Goal: Information Seeking & Learning: Learn about a topic

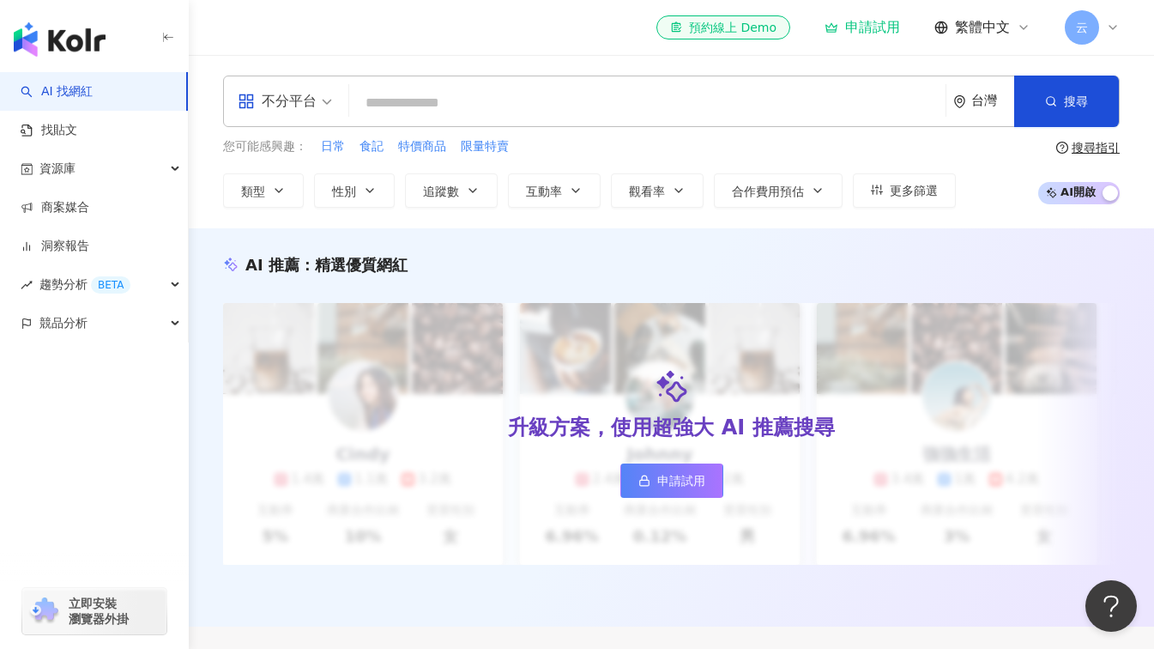
drag, startPoint x: 0, startPoint y: 0, endPoint x: 428, endPoint y: 108, distance: 441.7
click at [427, 108] on input "search" at bounding box center [647, 103] width 583 height 33
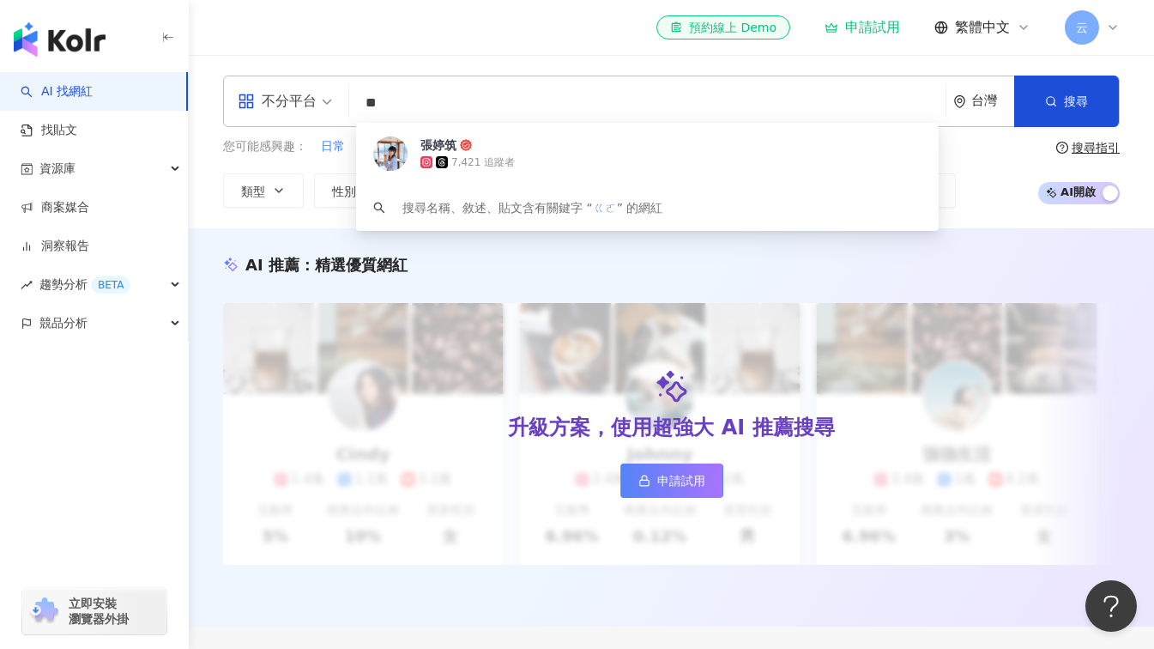
type input "*"
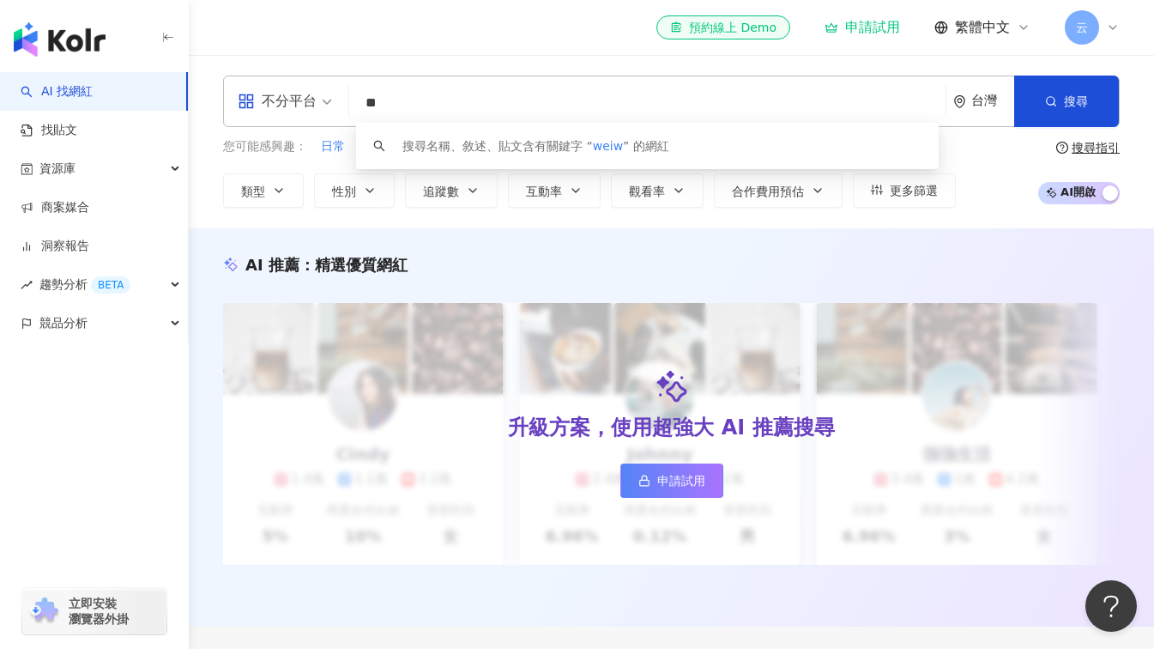
type input "*"
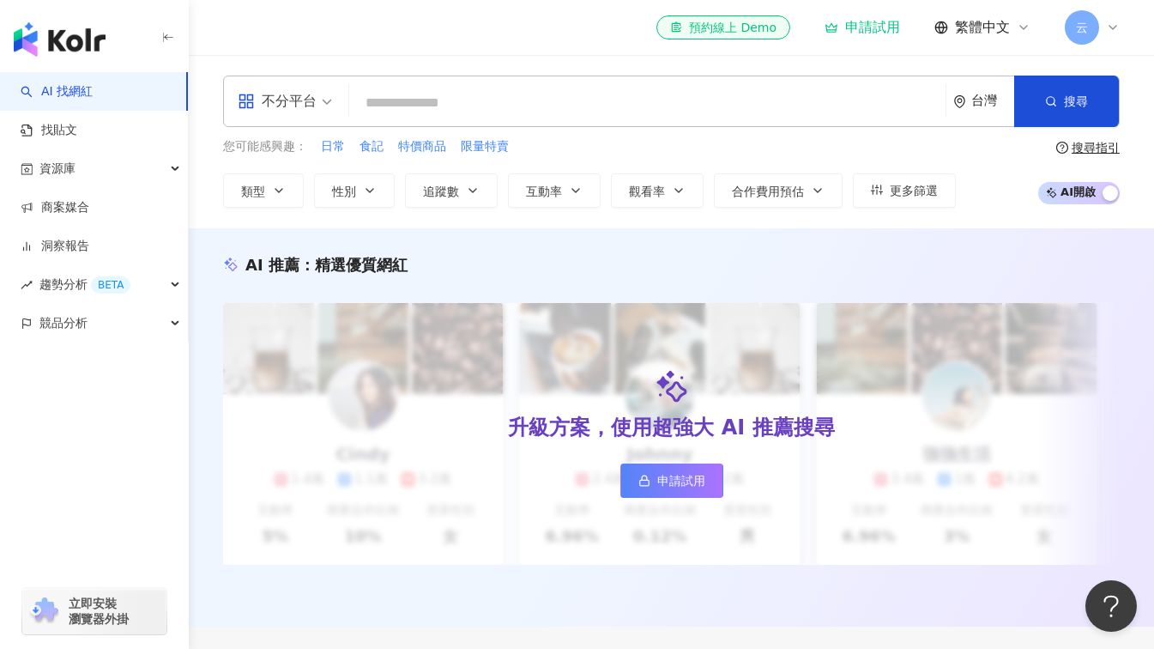
paste input "*********"
type input "*********"
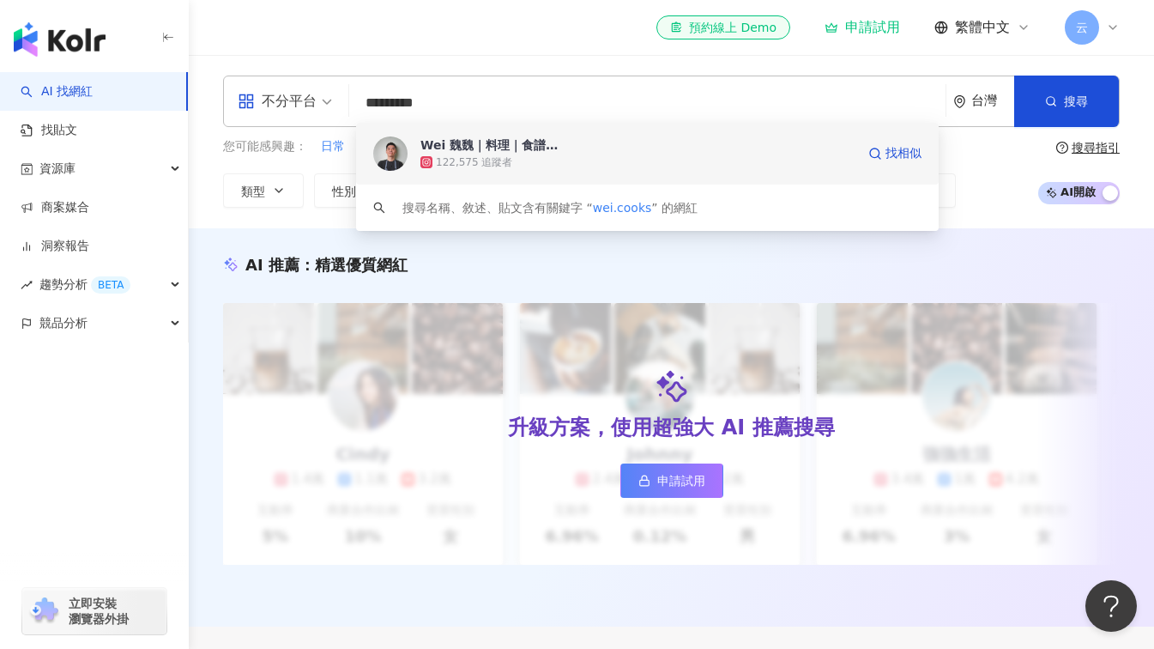
click at [443, 146] on div "Wei 魏魏｜料理｜食譜｜美食" at bounding box center [495, 144] width 149 height 17
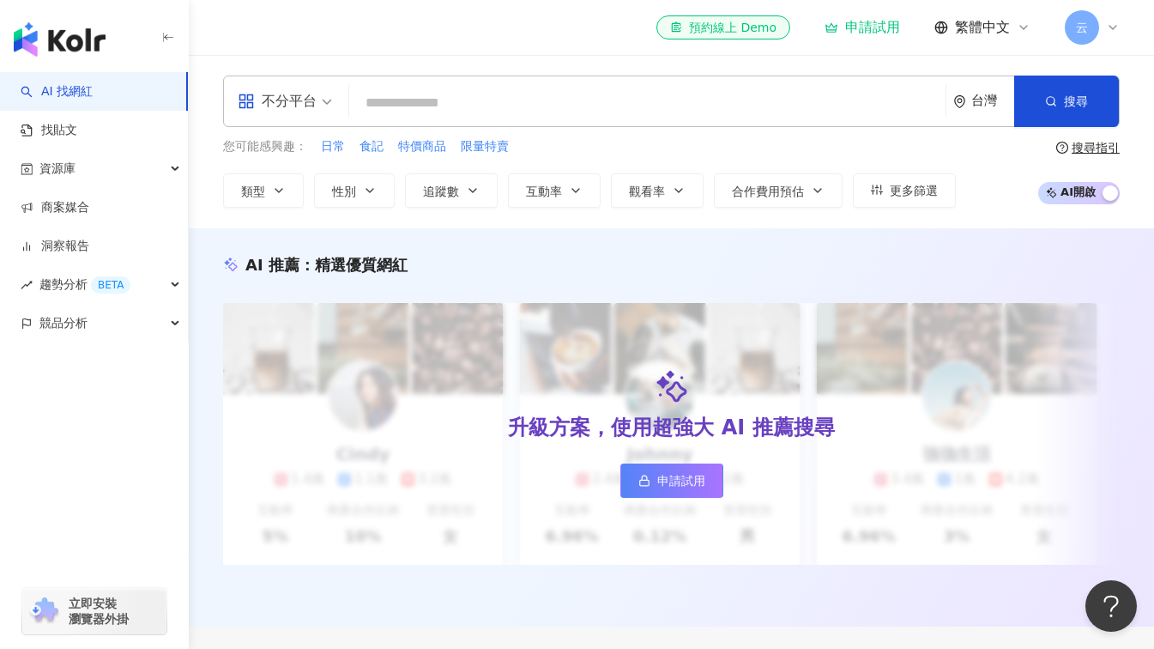
paste input "**********"
type input "**********"
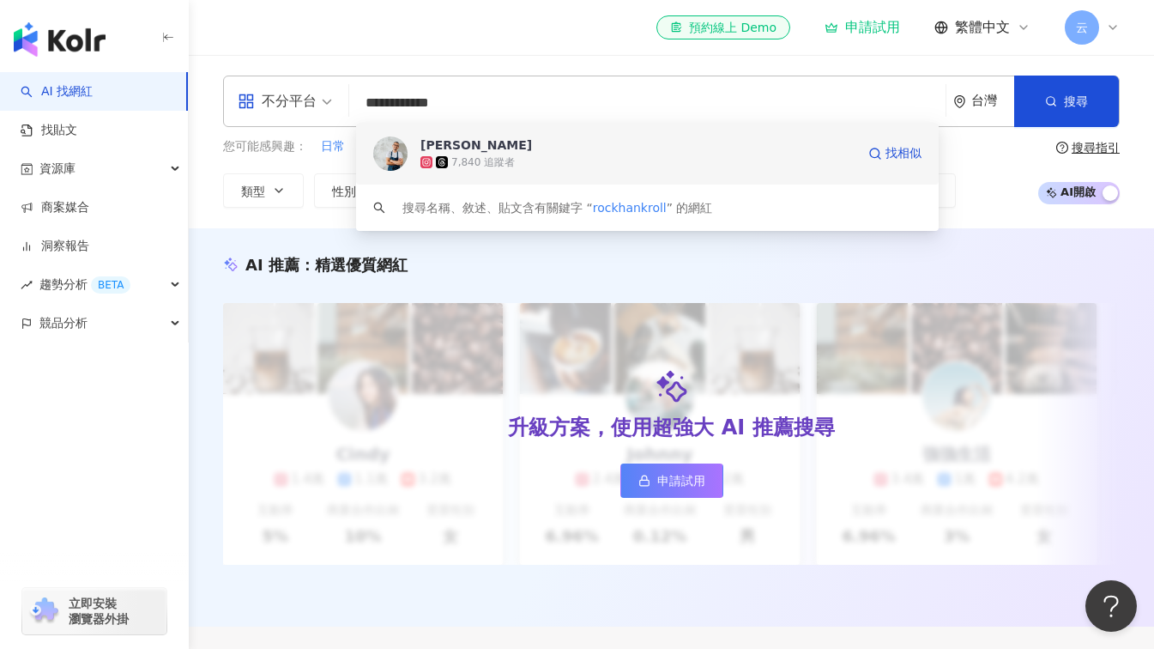
click at [451, 144] on div "Hank" at bounding box center [477, 144] width 112 height 17
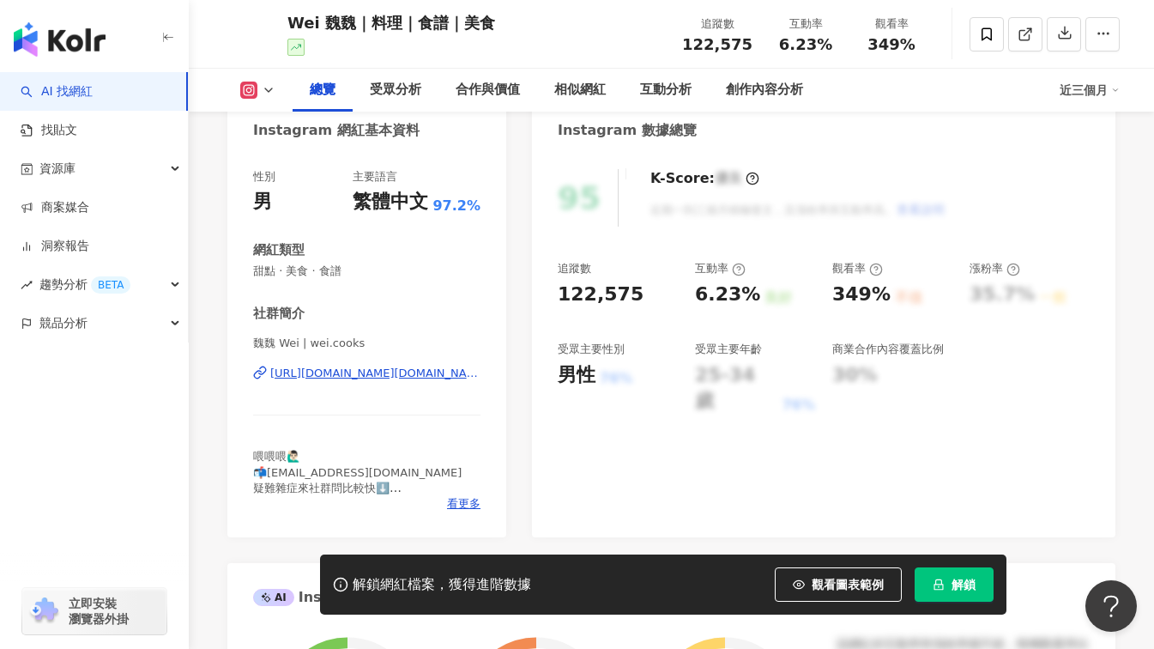
scroll to position [172, 0]
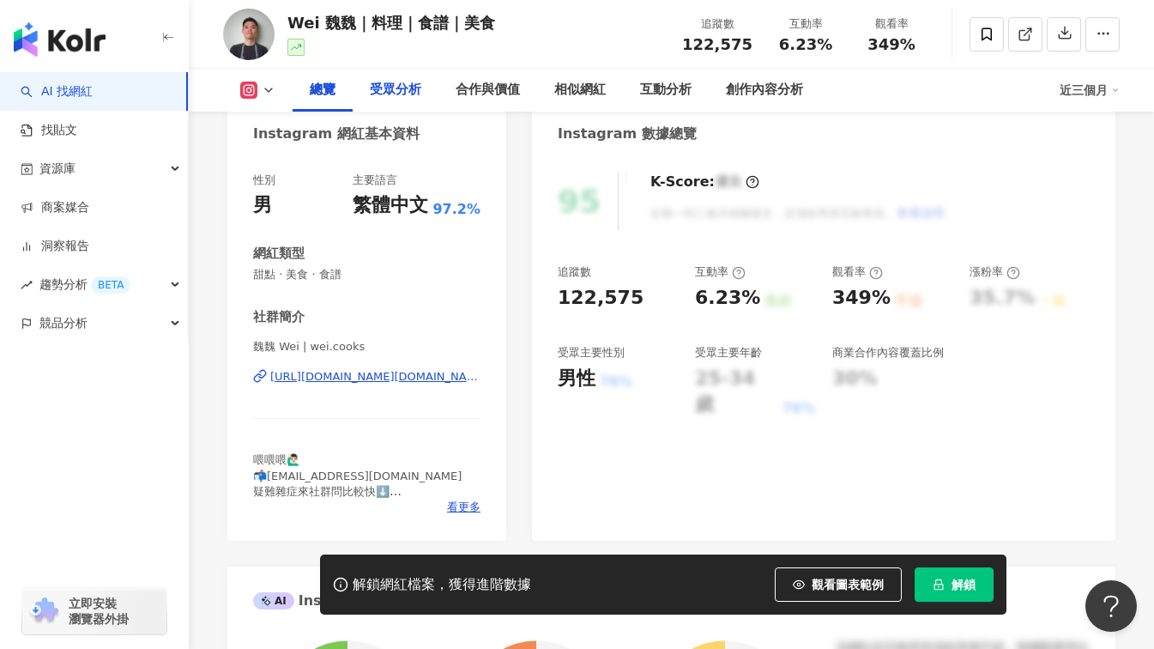
click at [408, 94] on div "受眾分析" at bounding box center [395, 90] width 51 height 21
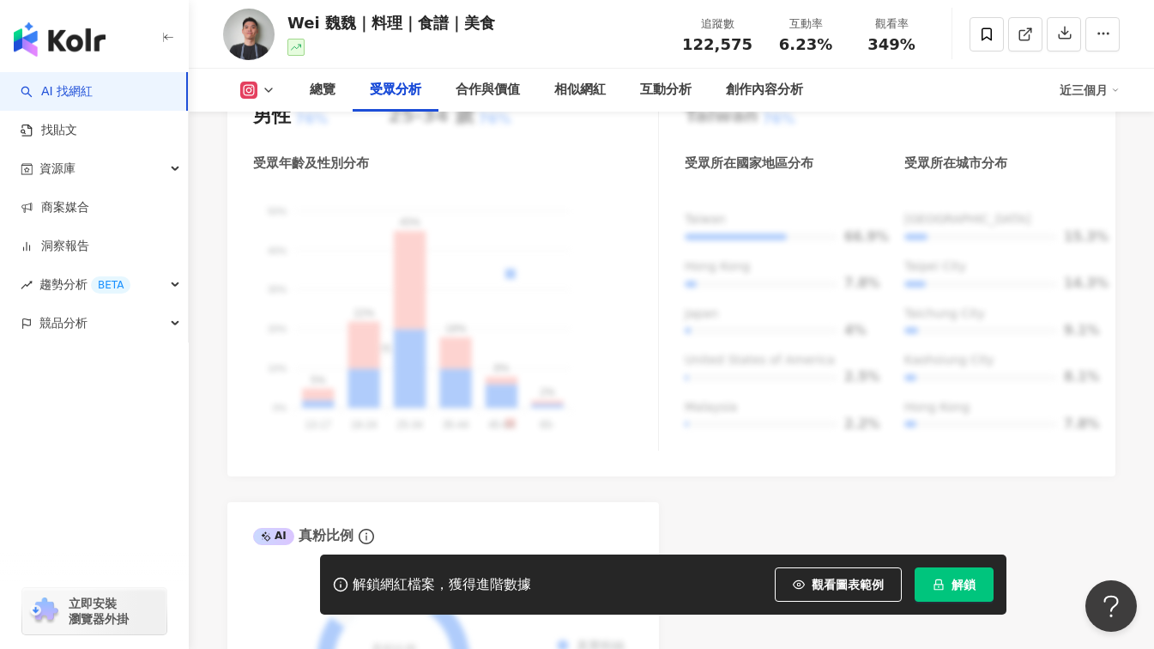
scroll to position [1408, 0]
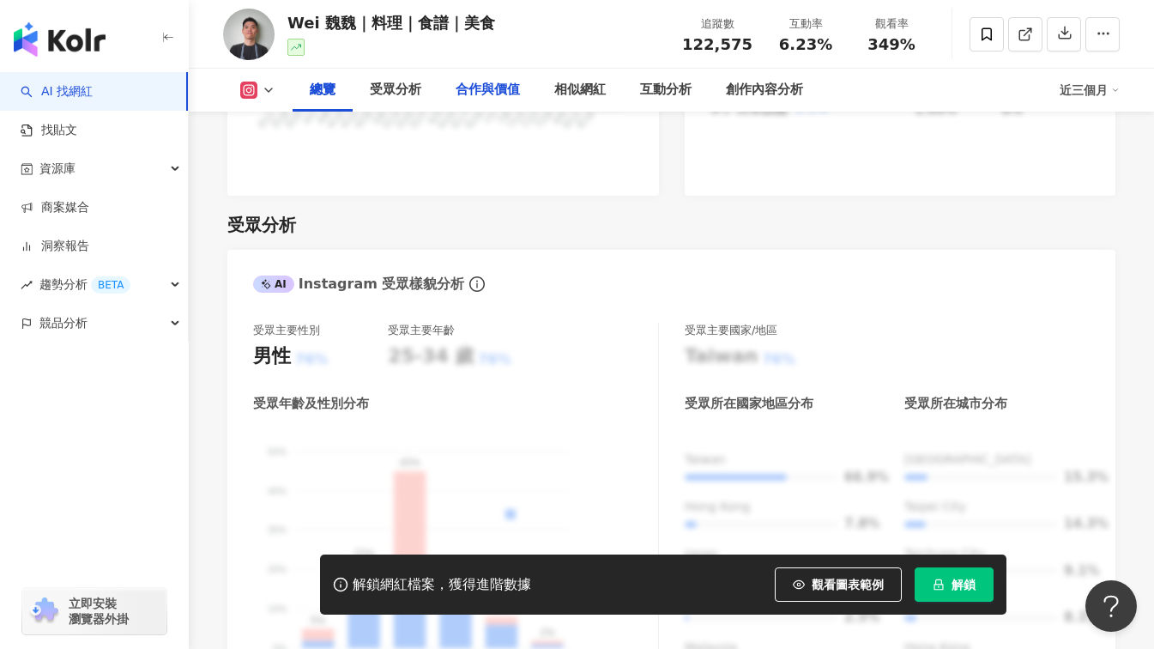
click at [494, 95] on div "合作與價值" at bounding box center [488, 90] width 64 height 21
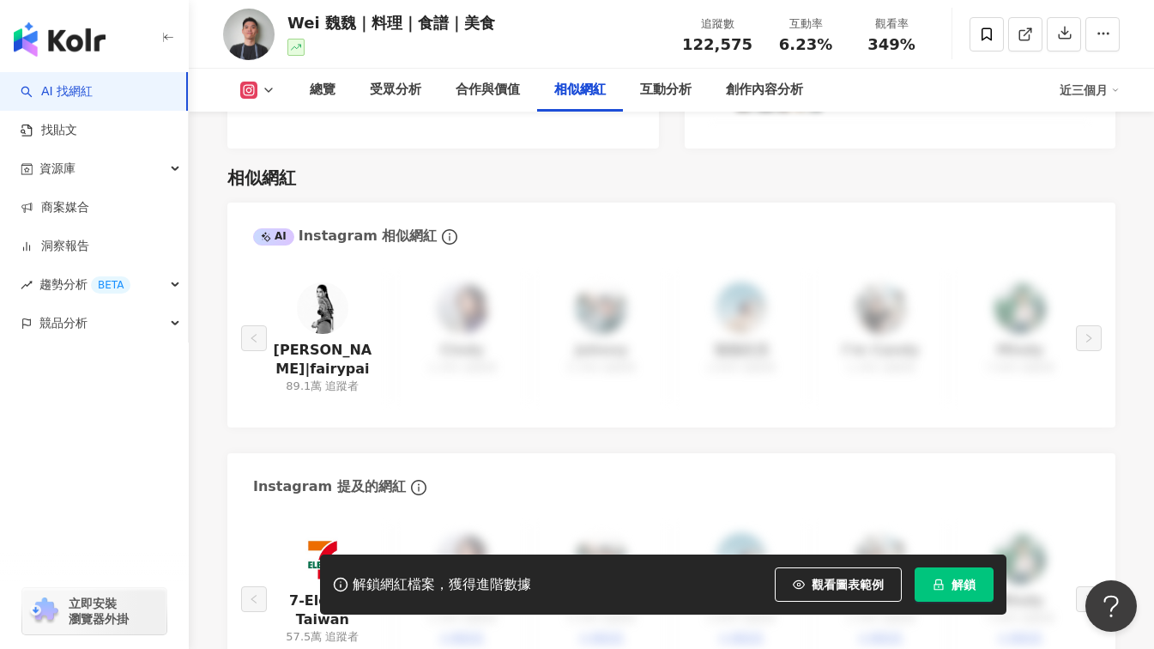
scroll to position [2740, 0]
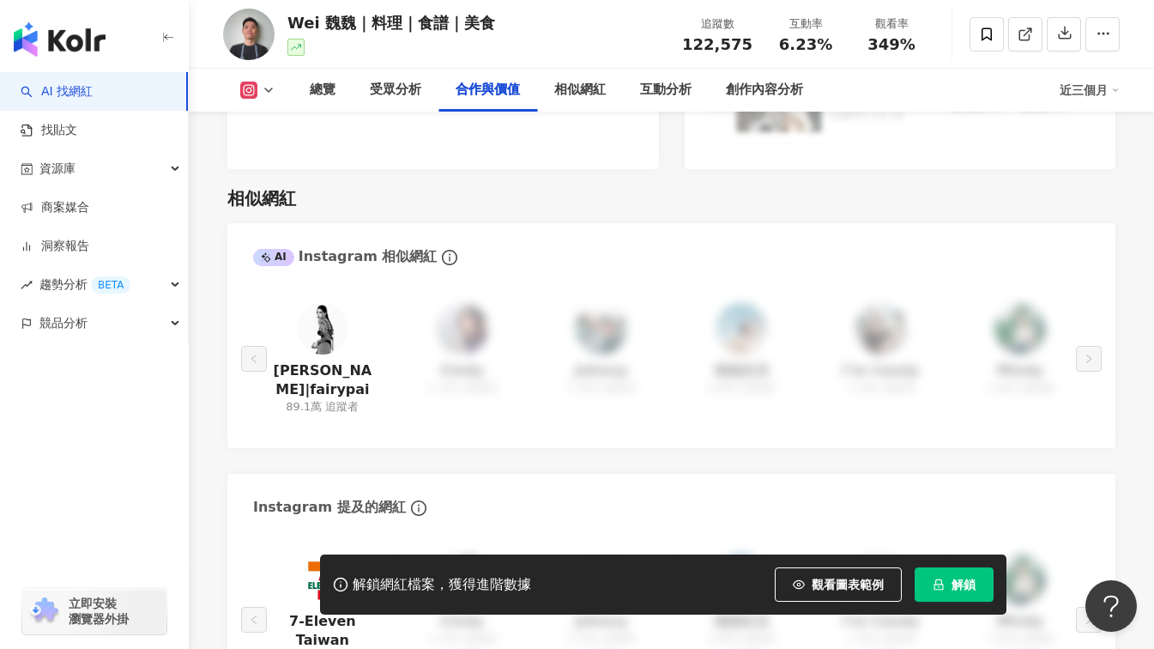
click at [326, 354] on img at bounding box center [322, 328] width 51 height 51
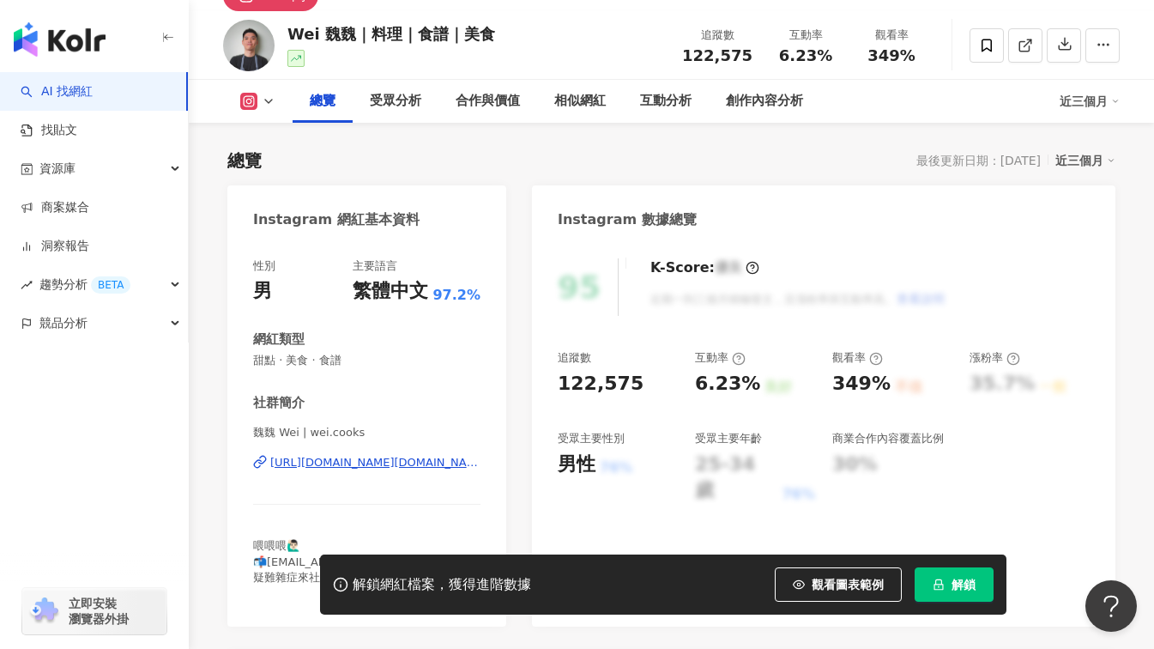
scroll to position [0, 0]
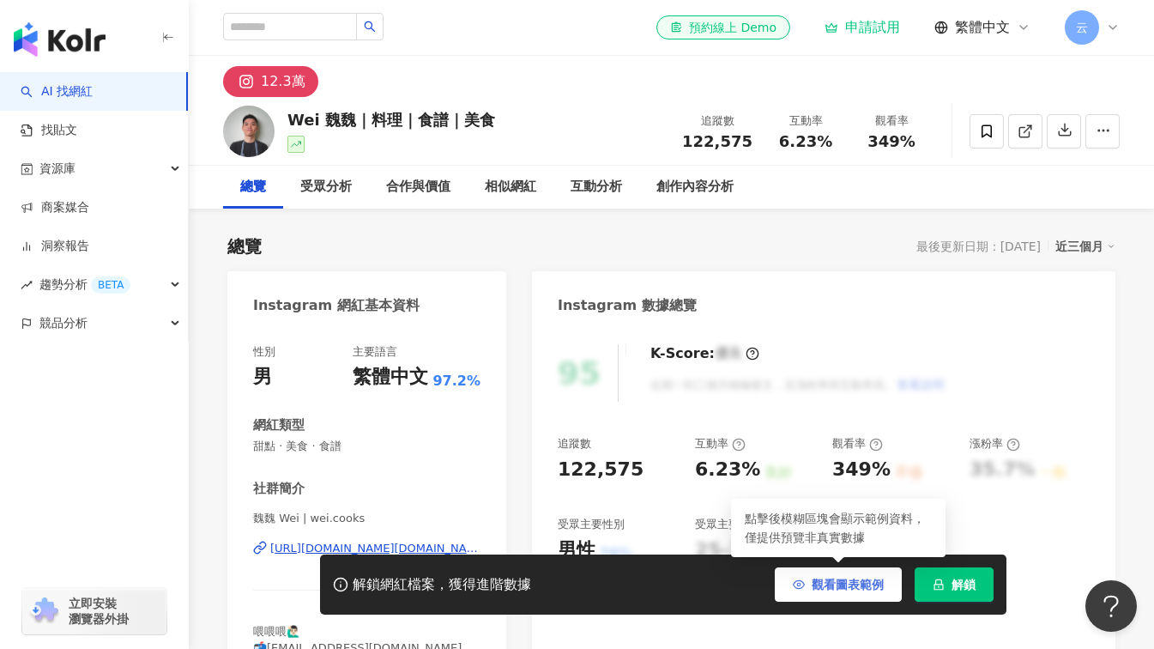
click at [827, 581] on span "觀看圖表範例" at bounding box center [848, 585] width 72 height 14
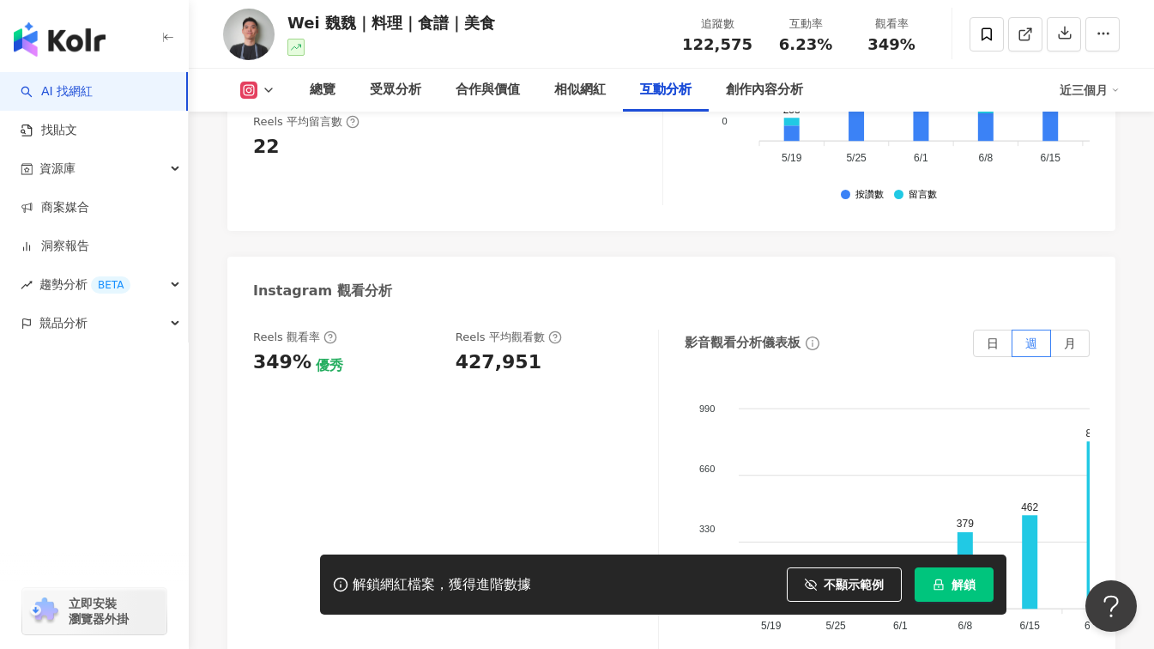
scroll to position [3710, 0]
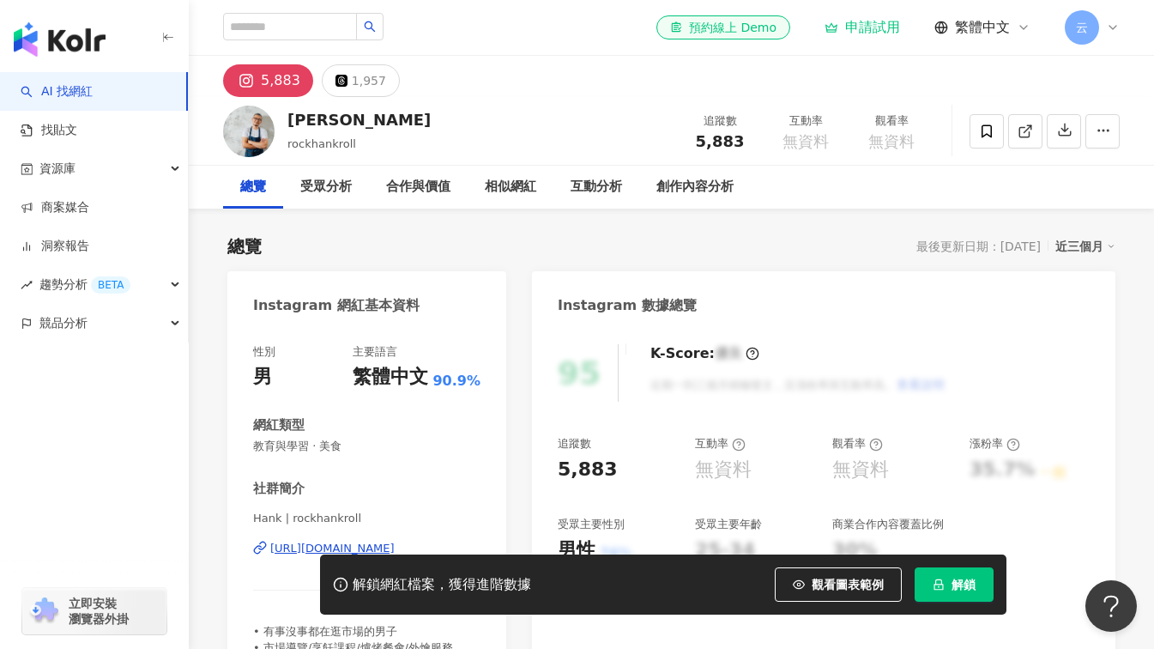
drag, startPoint x: 871, startPoint y: 506, endPoint x: 866, endPoint y: 517, distance: 12.3
drag, startPoint x: 866, startPoint y: 517, endPoint x: 837, endPoint y: 589, distance: 77.8
click at [837, 589] on span "觀看圖表範例" at bounding box center [848, 585] width 72 height 14
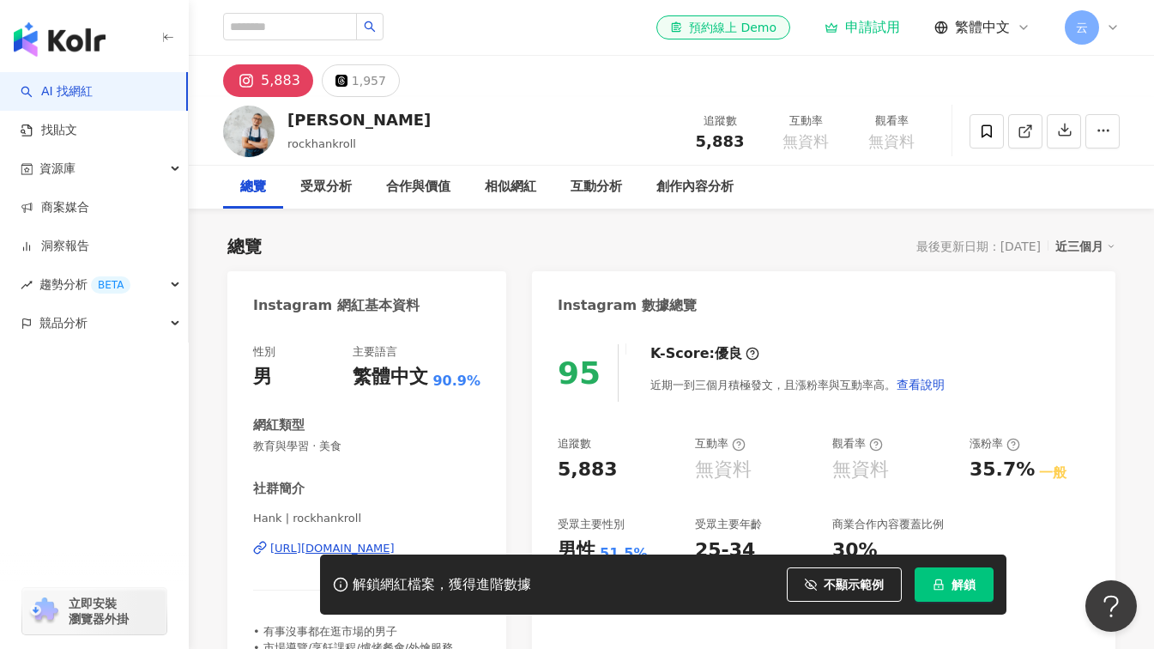
click at [63, 87] on link "AI 找網紅" at bounding box center [57, 91] width 72 height 17
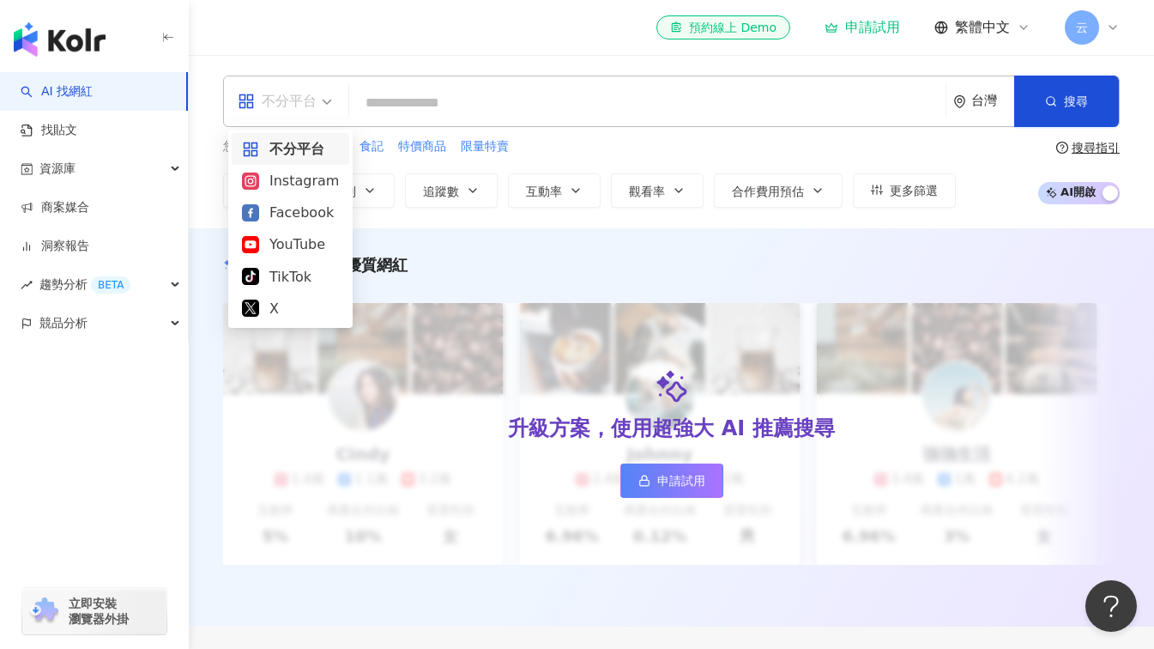
click at [318, 100] on span "不分平台" at bounding box center [285, 101] width 94 height 27
click at [294, 213] on div "Facebook" at bounding box center [290, 212] width 97 height 21
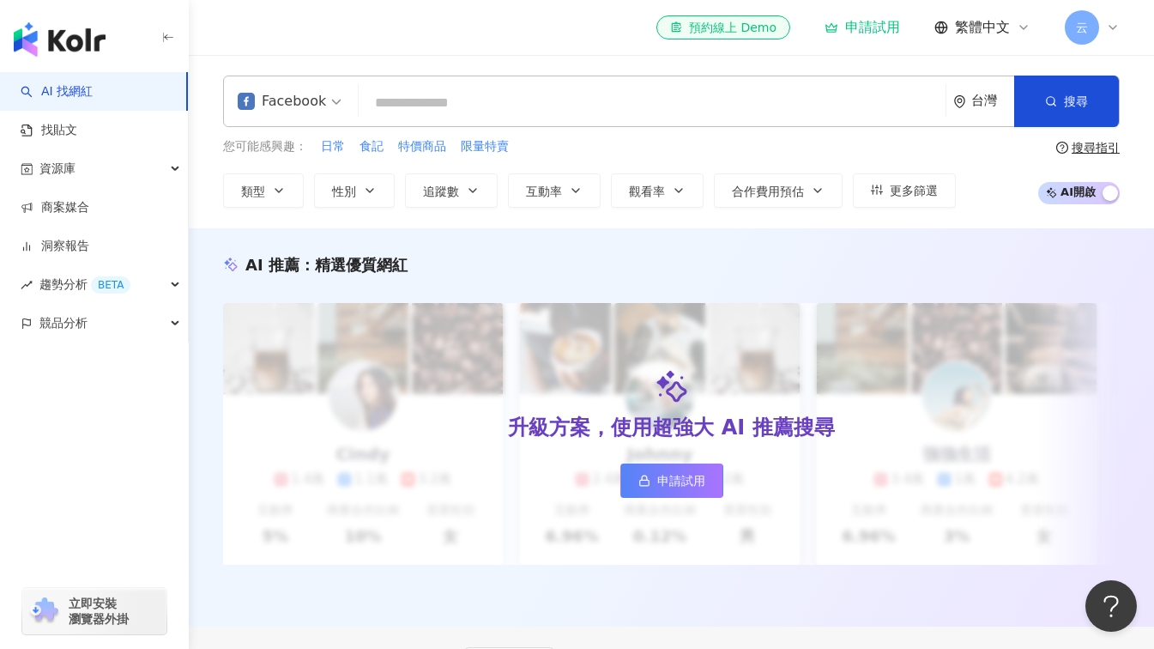
click at [429, 99] on input "search" at bounding box center [652, 103] width 573 height 33
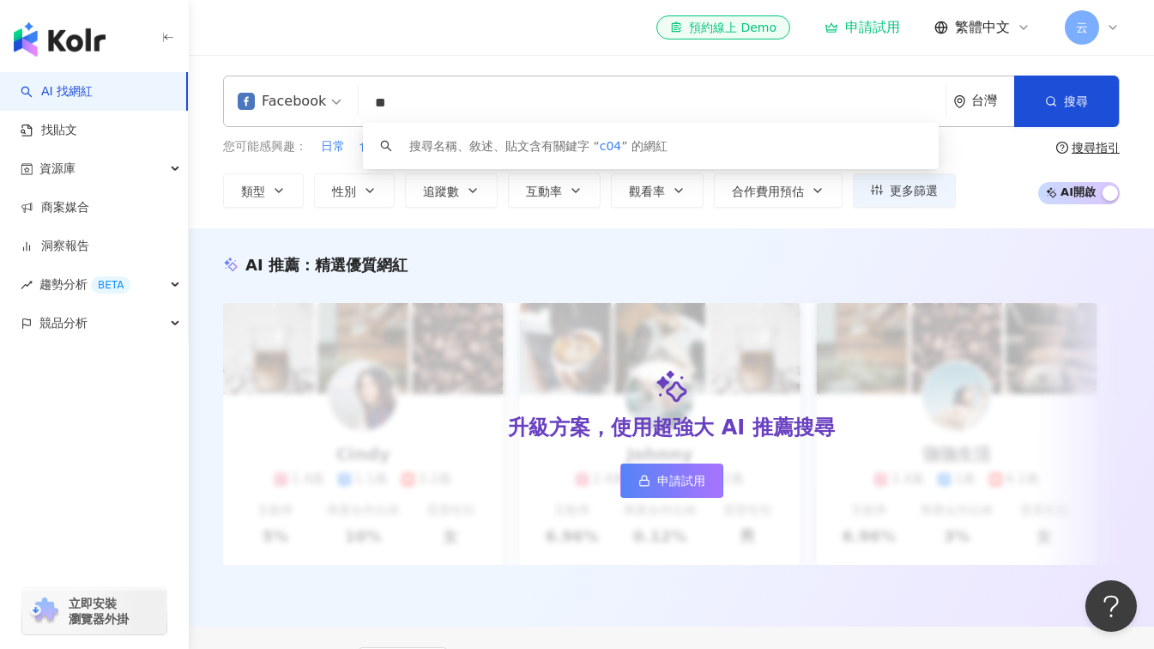
type input "*"
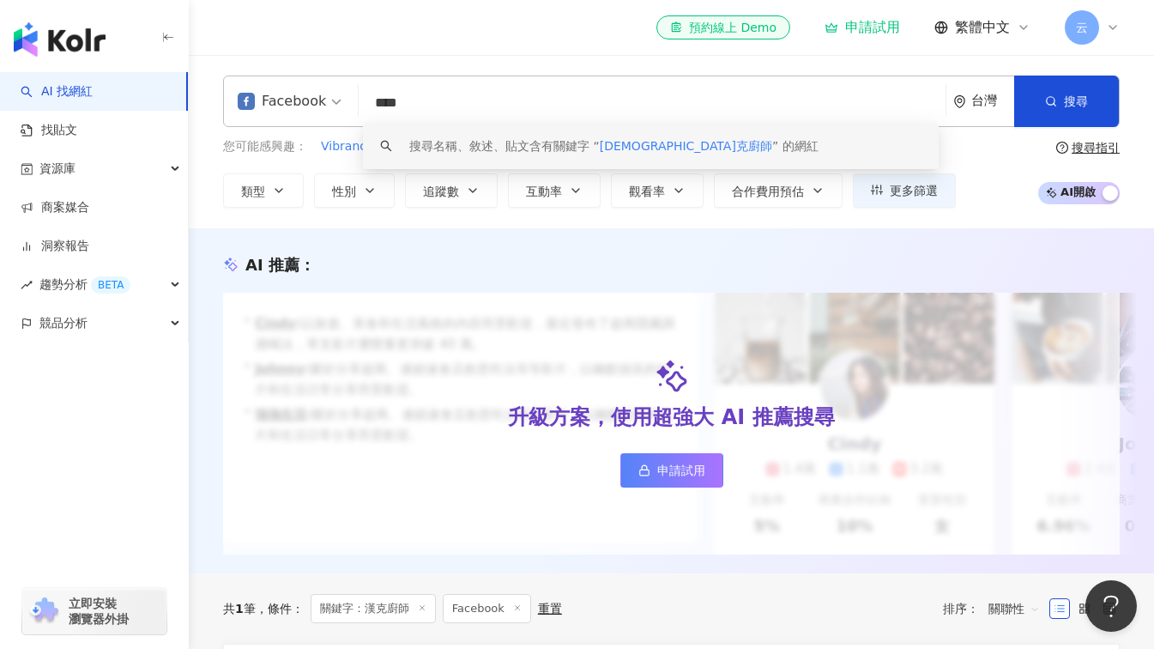
drag, startPoint x: 438, startPoint y: 106, endPoint x: 362, endPoint y: 108, distance: 75.6
click at [366, 108] on input "****" at bounding box center [652, 103] width 573 height 33
paste input "**********"
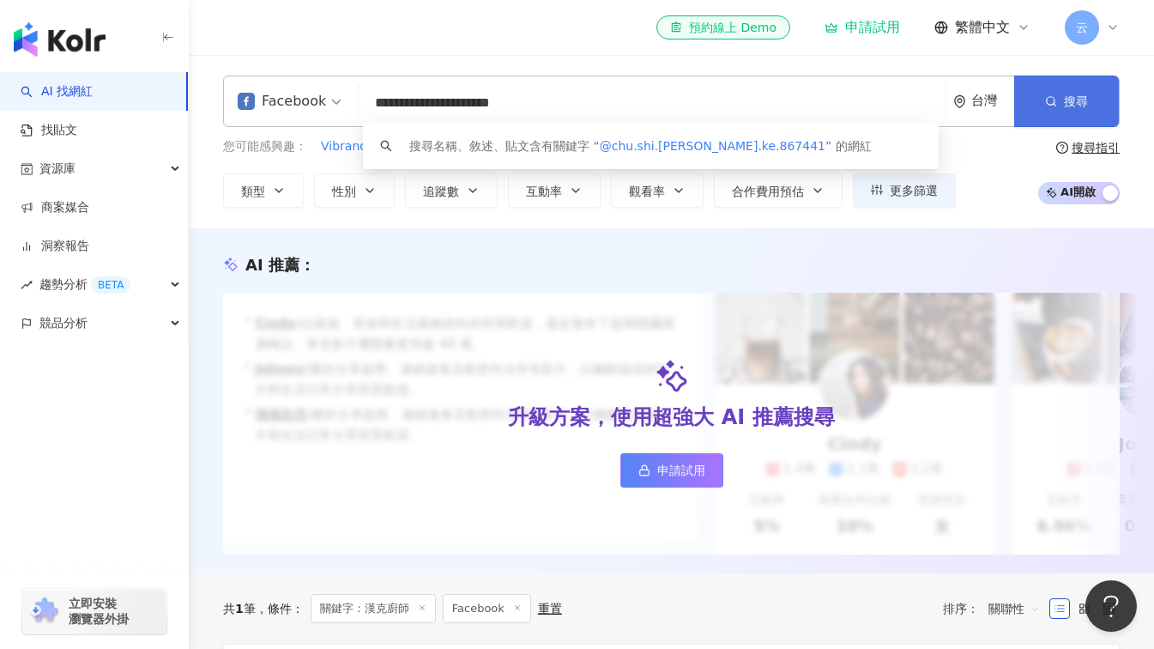
type input "**********"
click at [1057, 88] on button "搜尋" at bounding box center [1067, 101] width 105 height 51
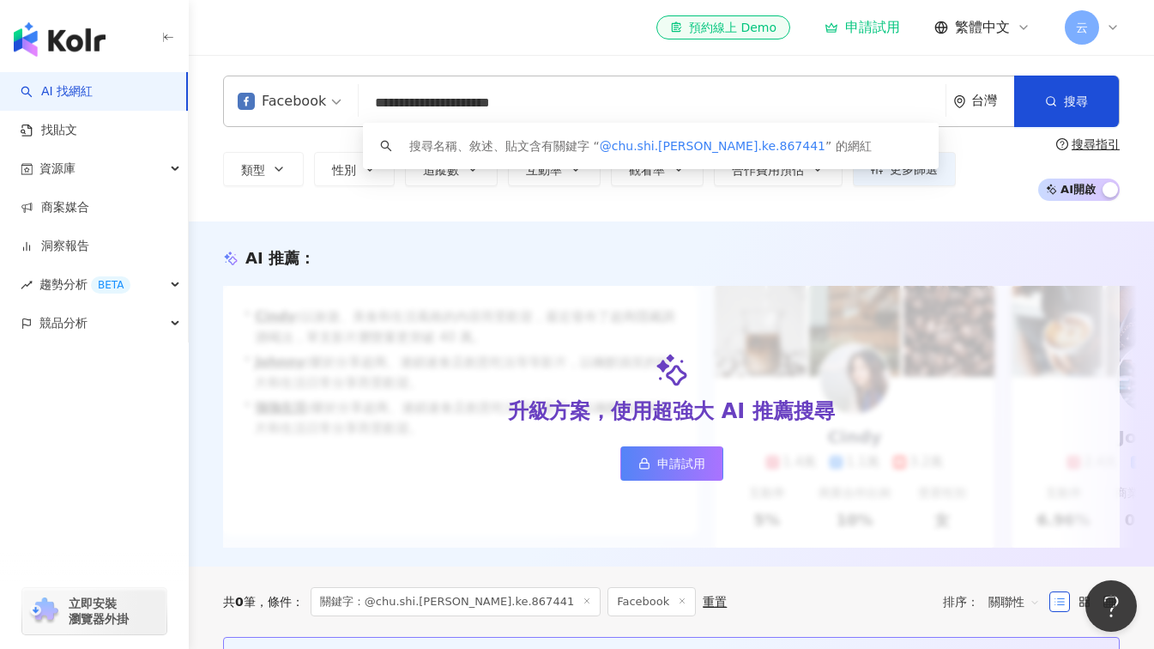
drag, startPoint x: 573, startPoint y: 106, endPoint x: 350, endPoint y: 100, distance: 223.2
click at [350, 100] on div "**********" at bounding box center [671, 101] width 897 height 51
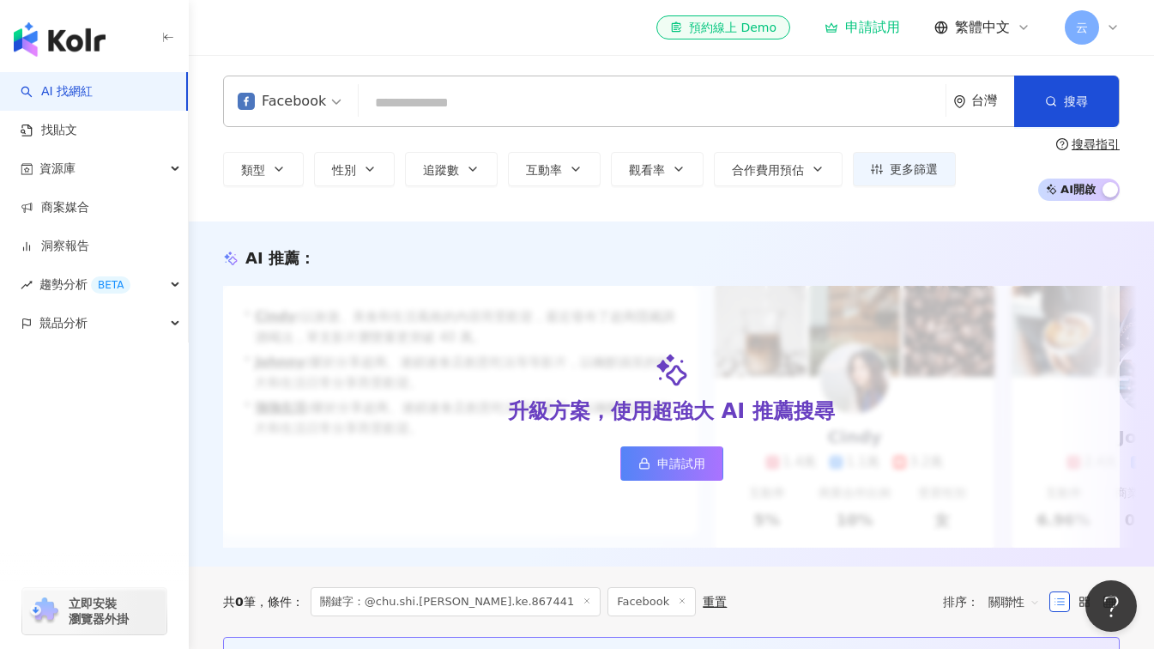
click at [407, 67] on div "Facebook 台灣 搜尋 keyword 搜尋名稱、敘述、貼文含有關鍵字 “ @chu.shi.han.ke.867441 ” 的網紅 類型 性別 追蹤數…" at bounding box center [672, 138] width 966 height 167
click at [461, 105] on input "search" at bounding box center [652, 103] width 573 height 33
paste input "**********"
type input "**********"
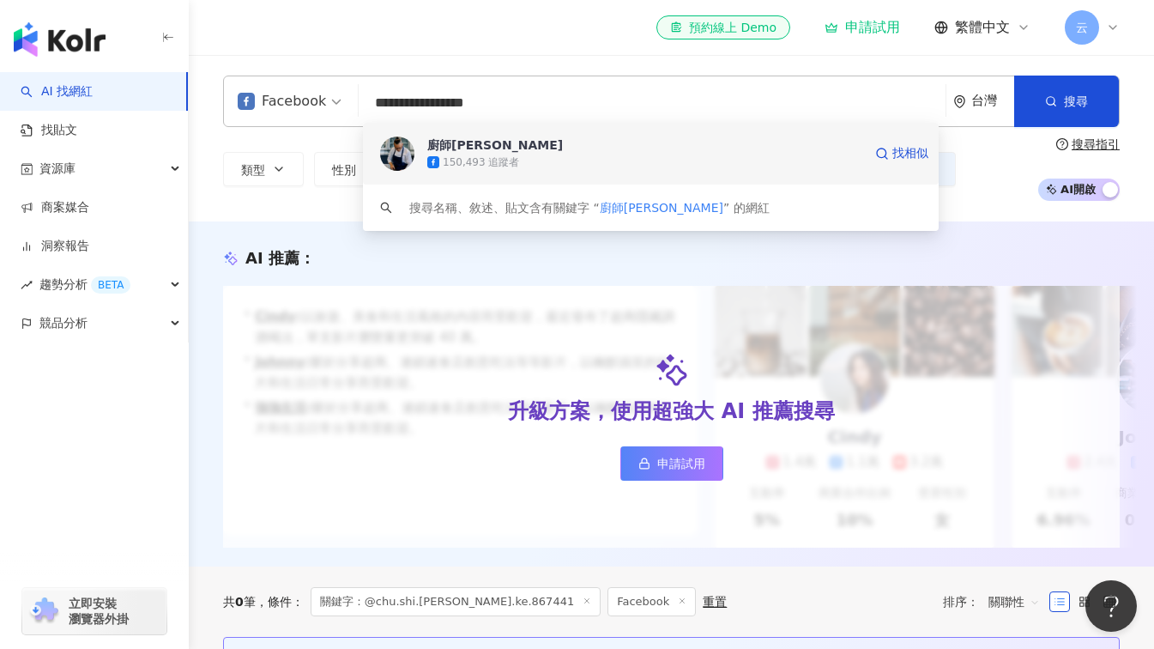
click at [512, 142] on div "廚師[PERSON_NAME]" at bounding box center [495, 144] width 136 height 17
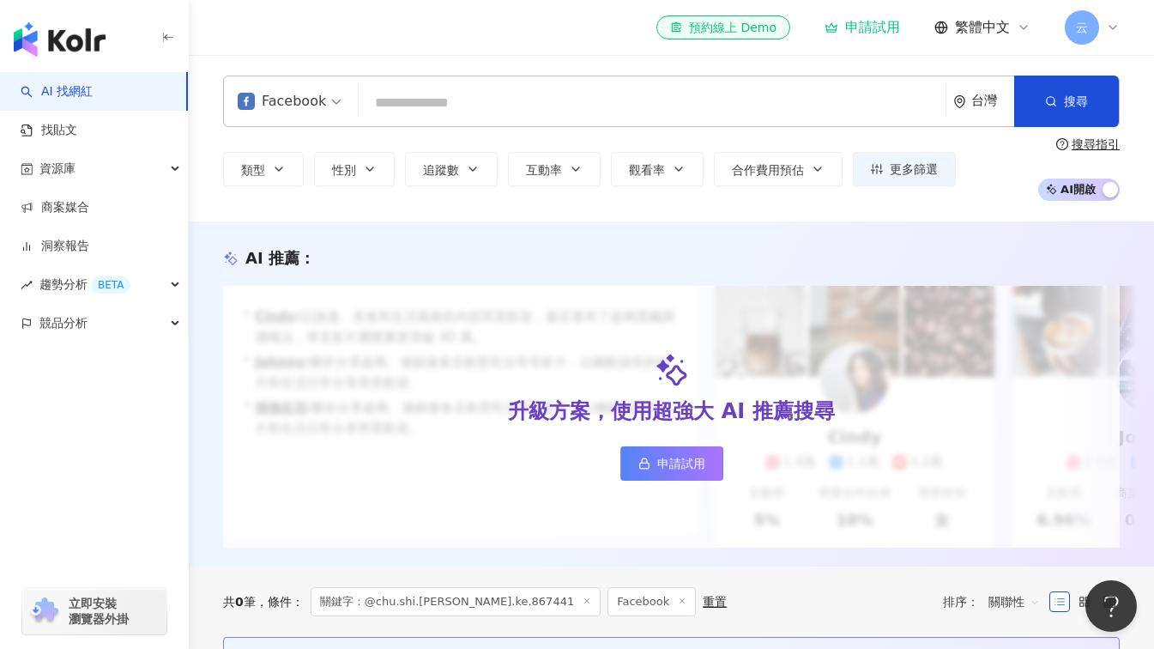
click at [329, 108] on span "Facebook" at bounding box center [290, 101] width 104 height 27
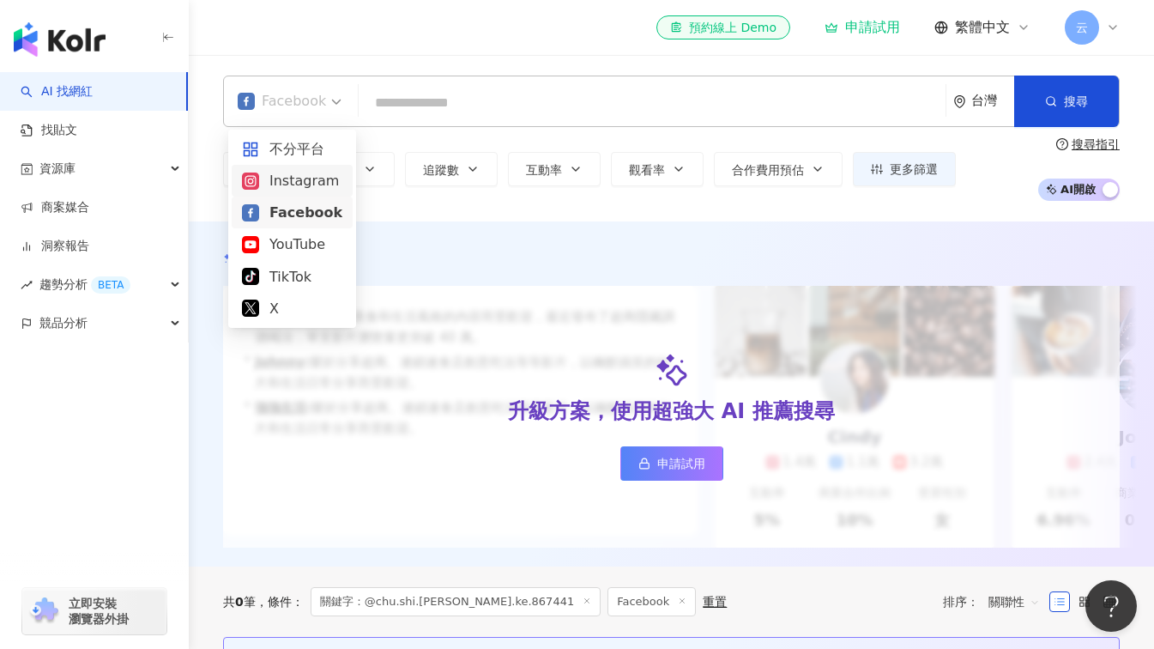
click at [312, 187] on div "Instagram" at bounding box center [292, 180] width 100 height 21
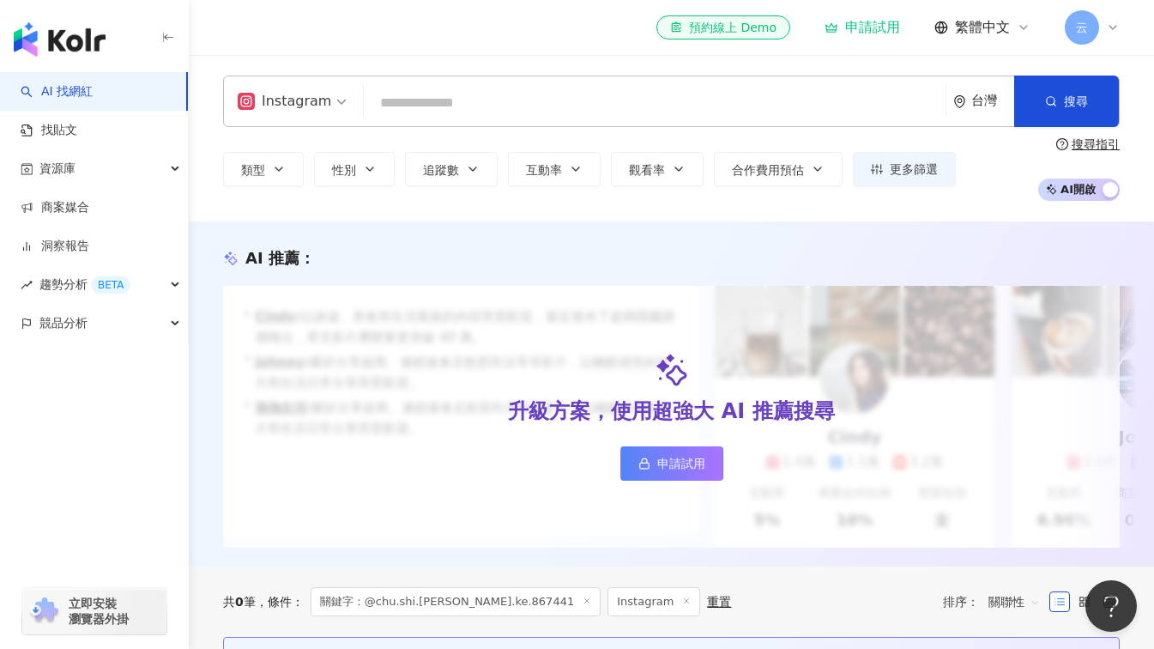
click at [637, 98] on input "search" at bounding box center [655, 103] width 568 height 33
paste input "**********"
type input "**********"
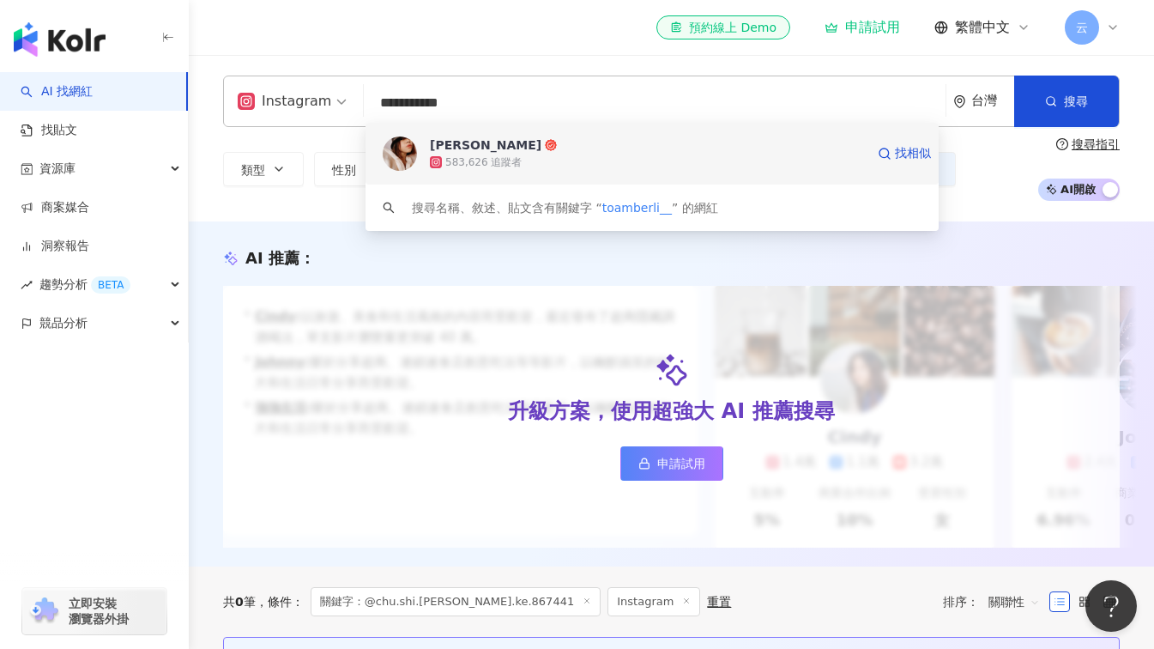
click at [584, 167] on div "583,626 追蹤者" at bounding box center [647, 162] width 435 height 17
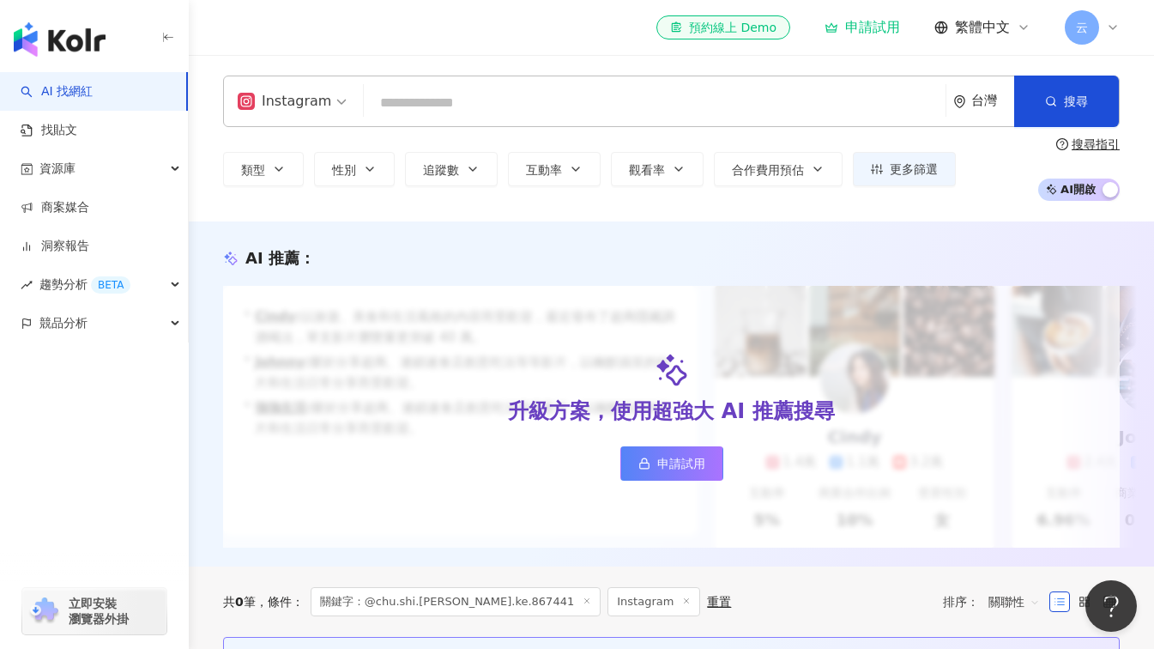
click at [506, 97] on input "search" at bounding box center [655, 103] width 568 height 33
click at [333, 94] on span "Instagram" at bounding box center [292, 101] width 109 height 27
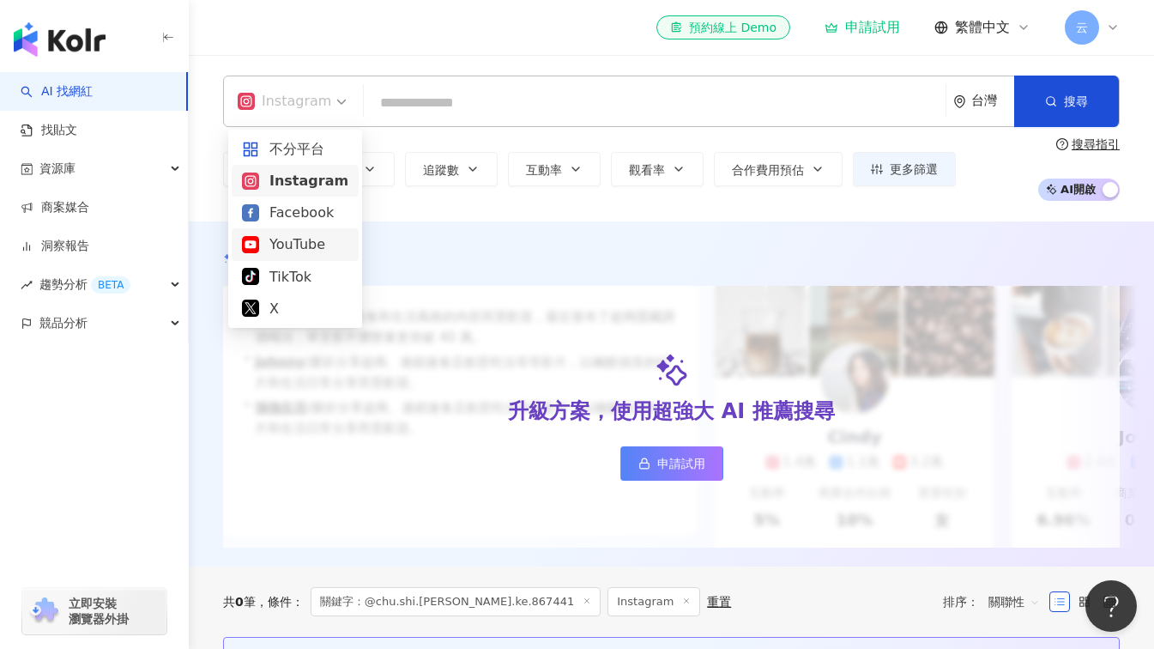
click at [283, 239] on div "YouTube" at bounding box center [295, 243] width 106 height 21
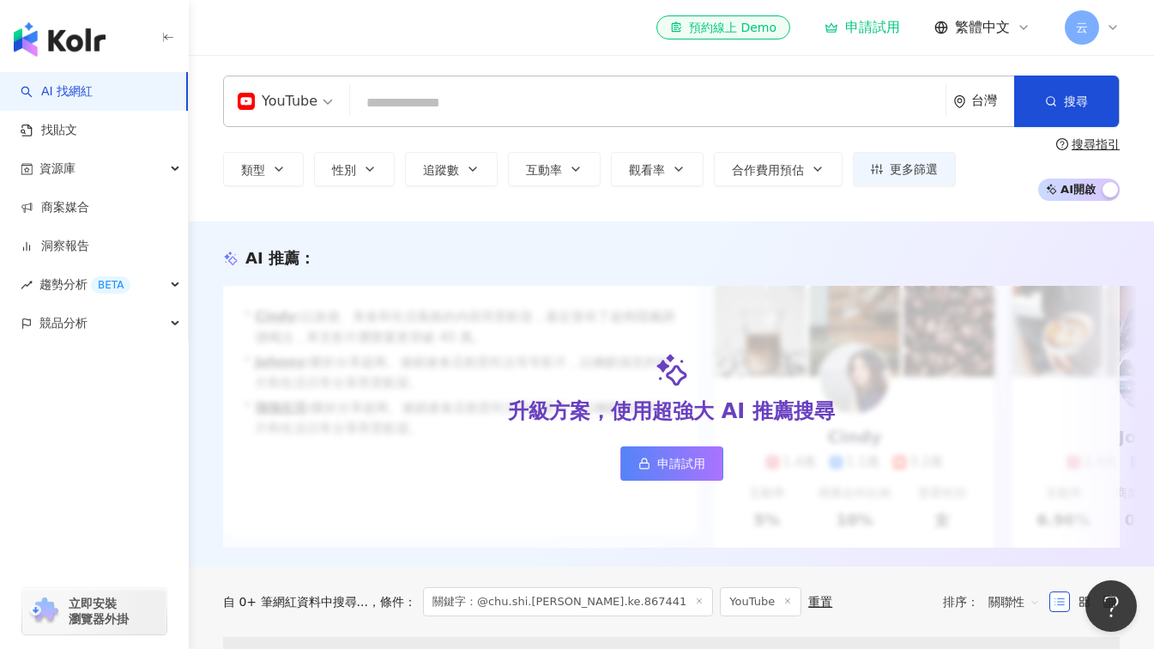
click at [378, 100] on input "search" at bounding box center [648, 103] width 582 height 33
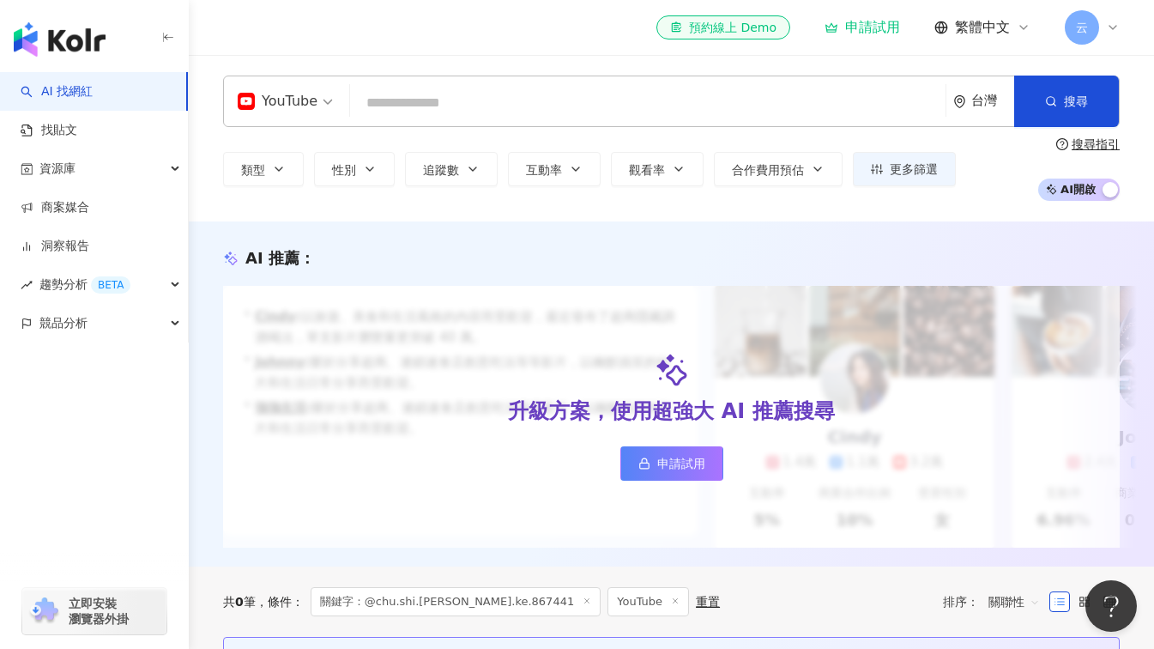
paste input "**********"
type input "**********"
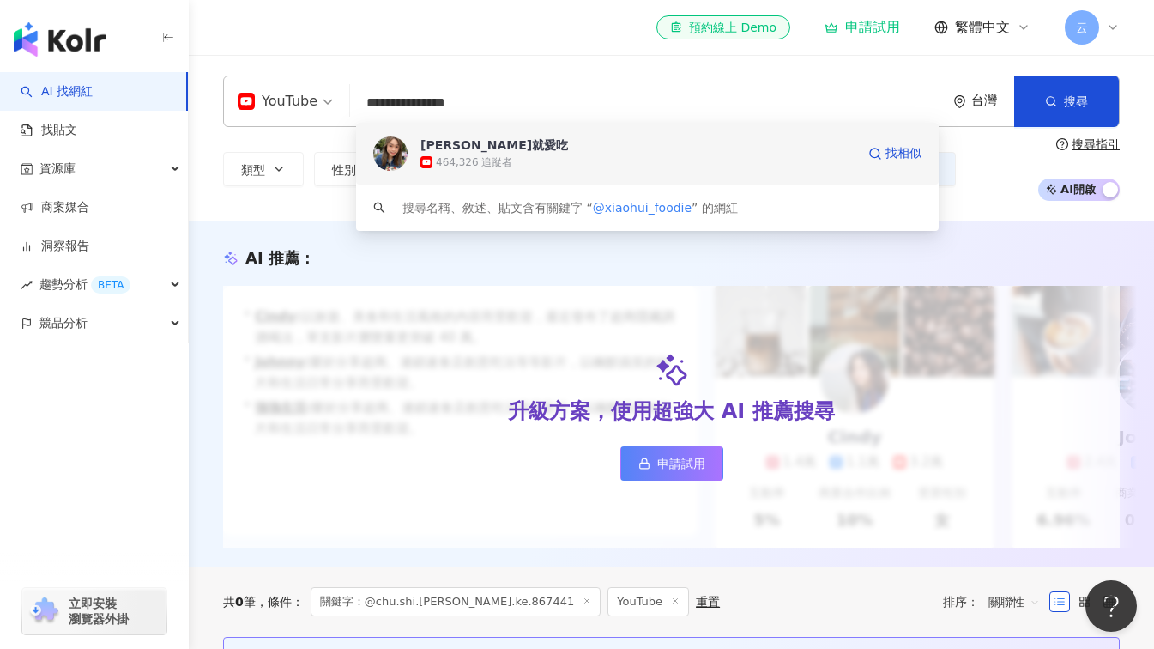
click at [462, 156] on div "464,326 追蹤者" at bounding box center [474, 162] width 76 height 15
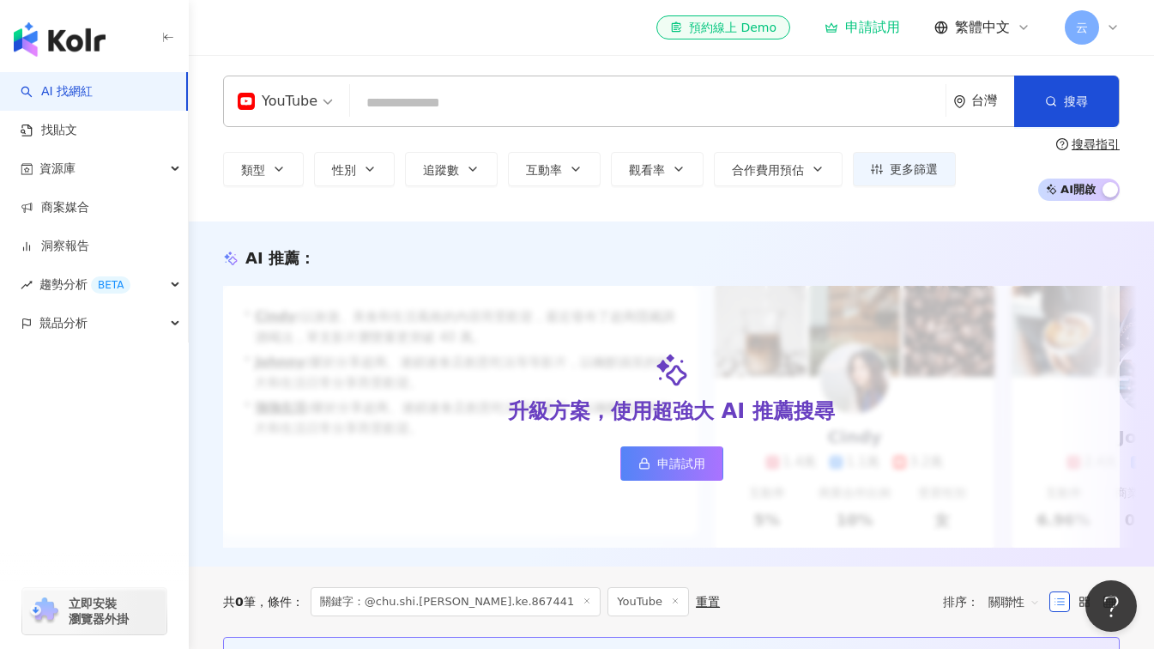
paste input "********"
type input "********"
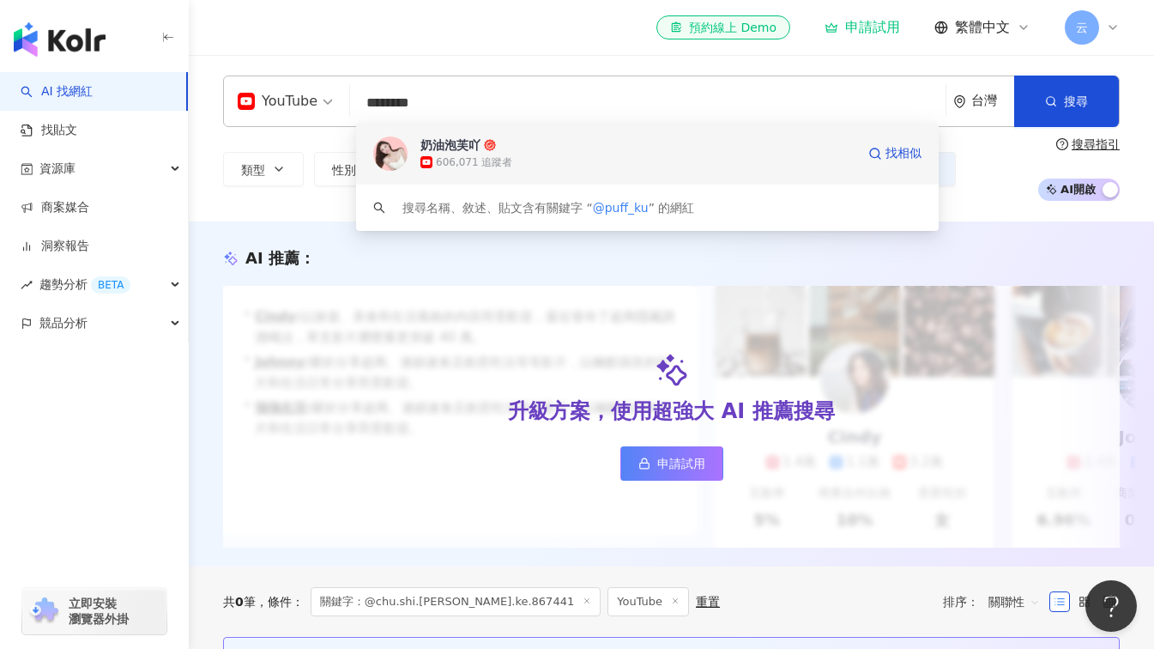
click at [459, 147] on div "奶油泡芙吖" at bounding box center [451, 144] width 60 height 17
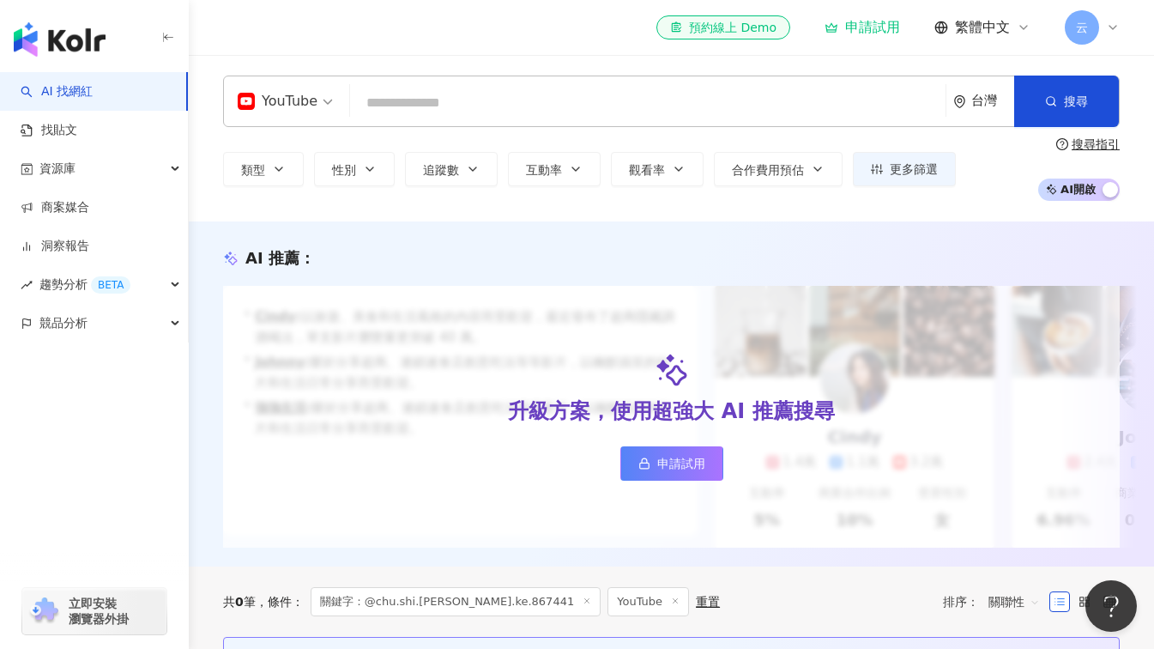
click at [333, 103] on div "YouTube" at bounding box center [285, 101] width 114 height 50
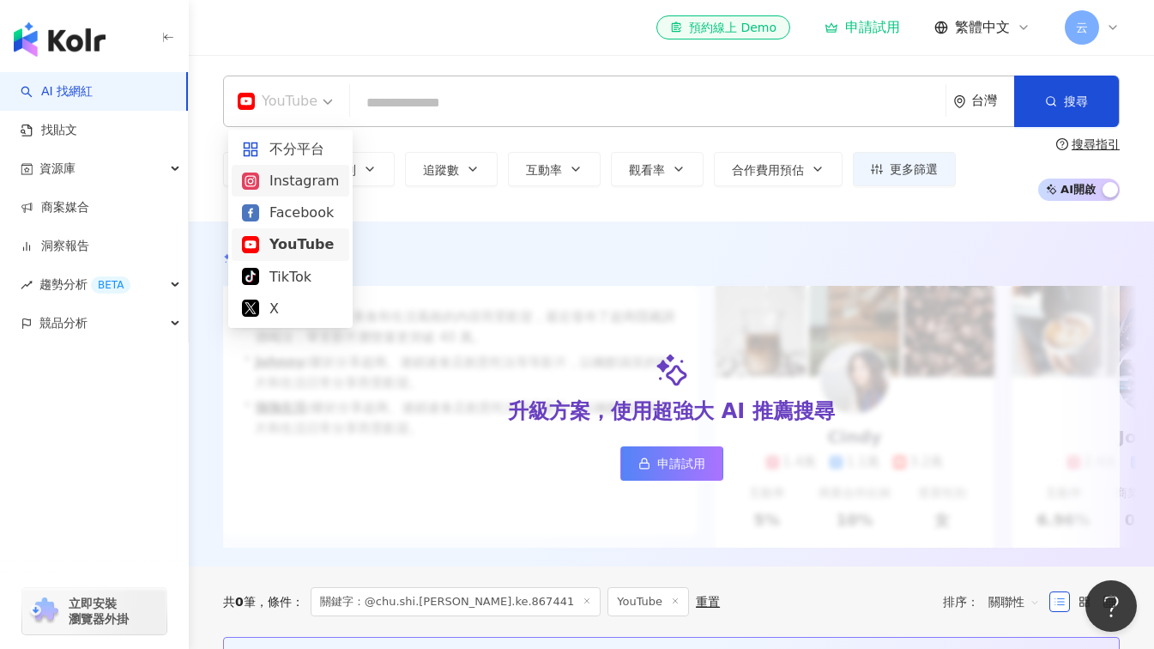
click at [300, 189] on div "Instagram" at bounding box center [290, 180] width 97 height 21
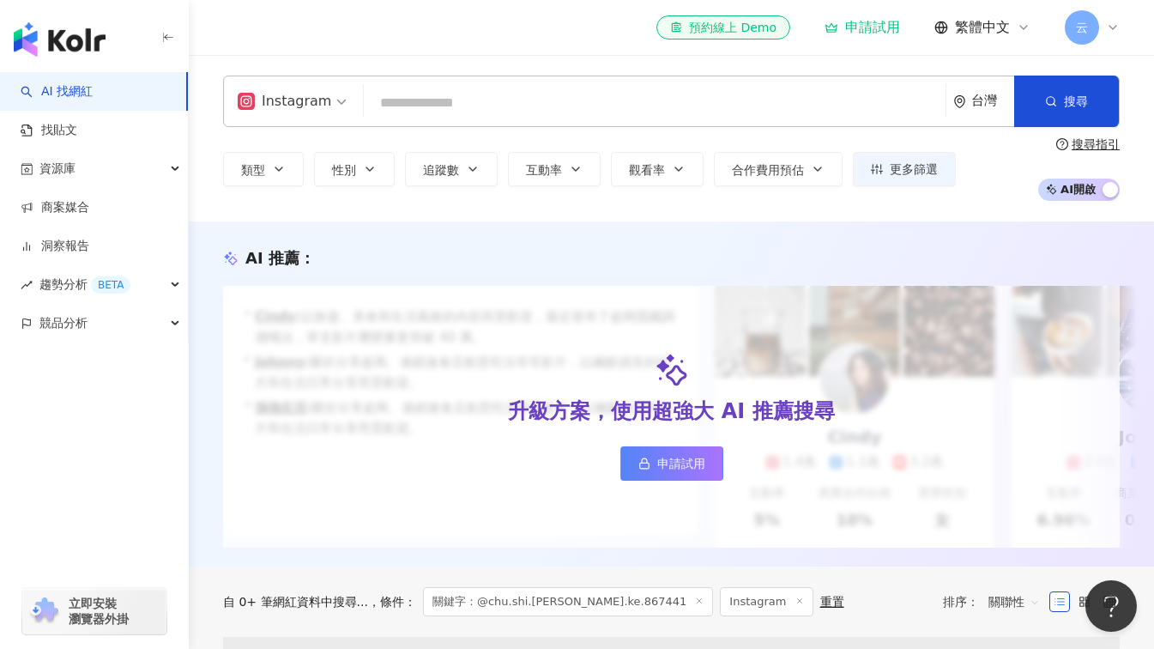
click at [411, 106] on input "search" at bounding box center [655, 103] width 568 height 33
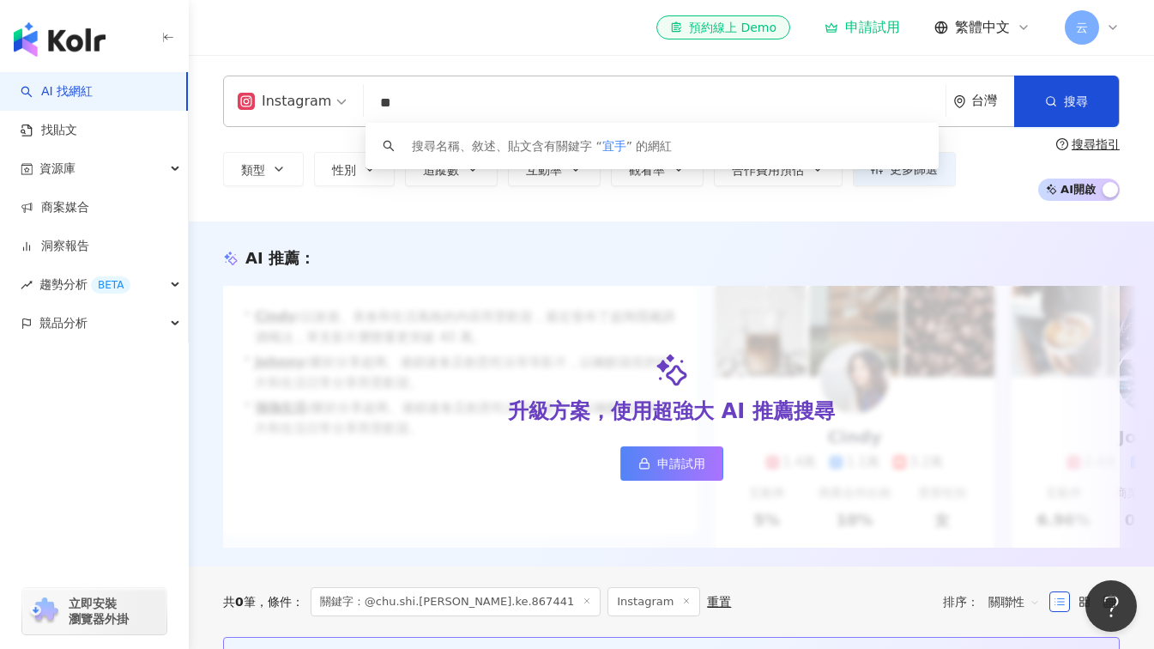
type input "*"
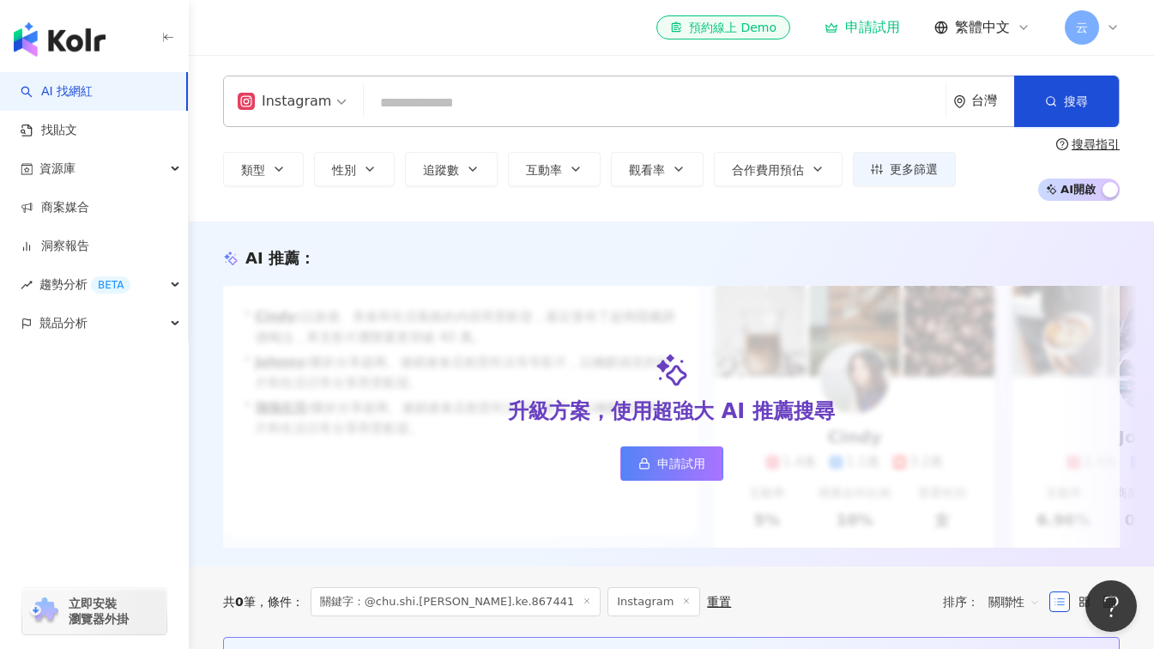
type input "*"
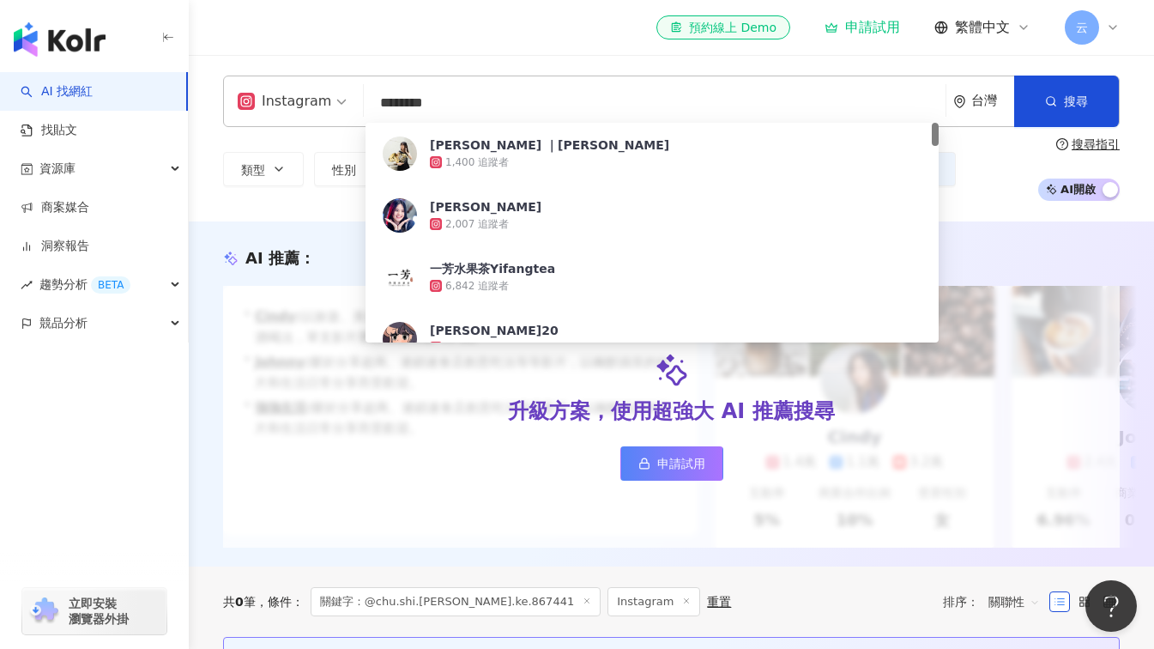
type input "*********"
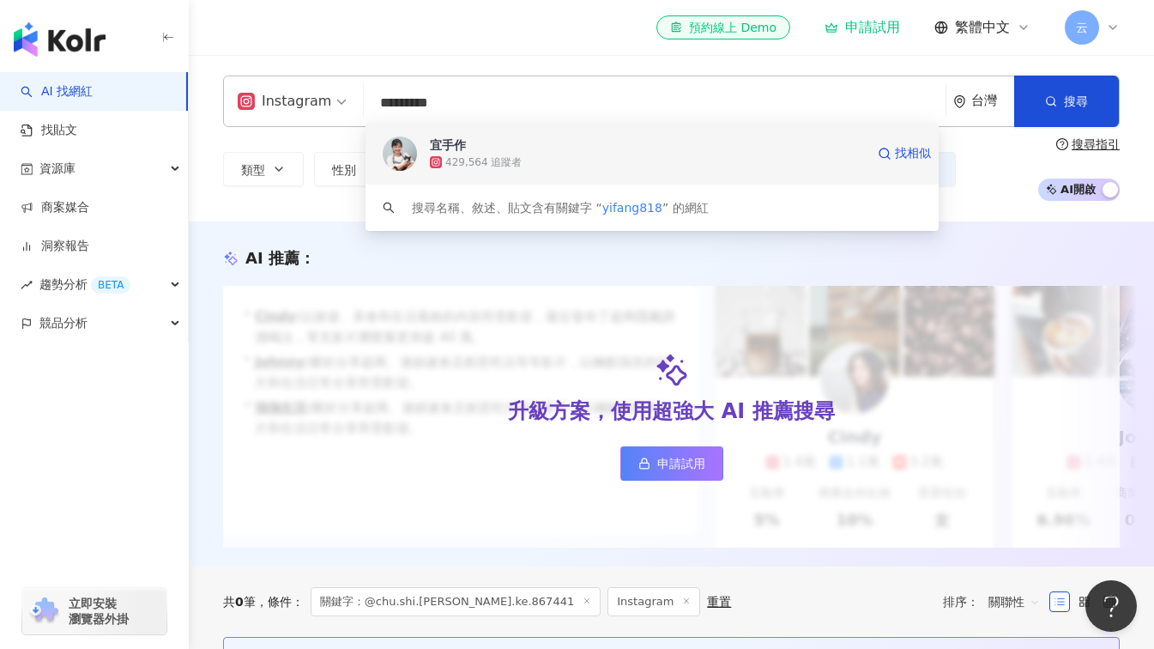
click at [470, 151] on span "宜手作" at bounding box center [647, 144] width 435 height 17
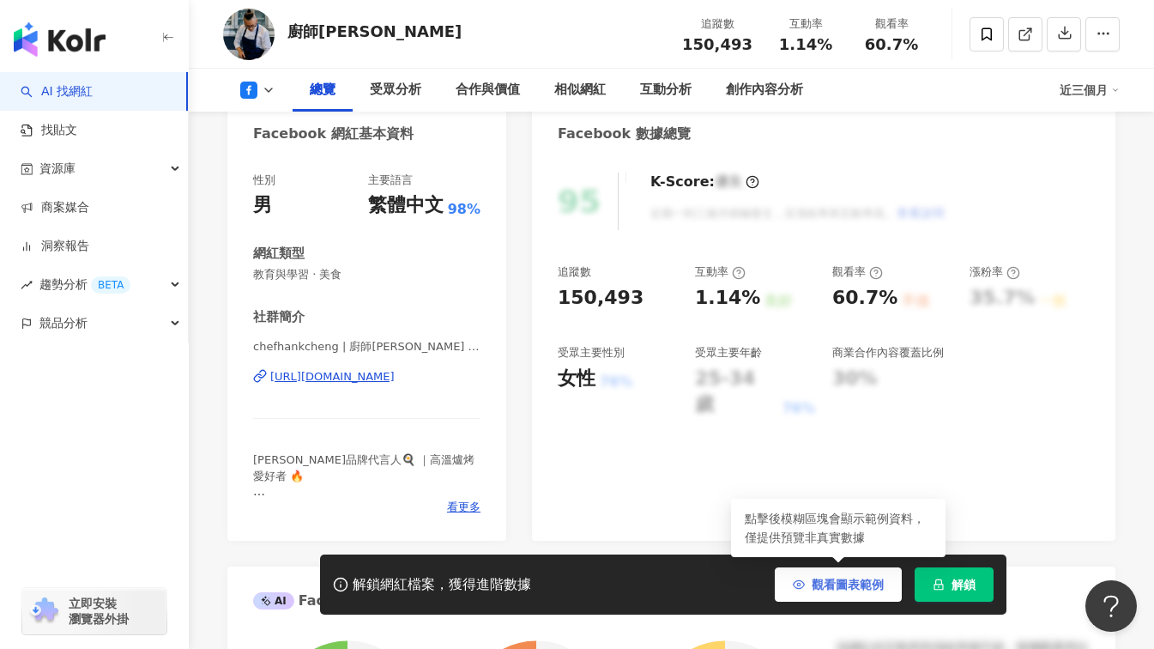
click at [849, 586] on span "觀看圖表範例" at bounding box center [848, 585] width 72 height 14
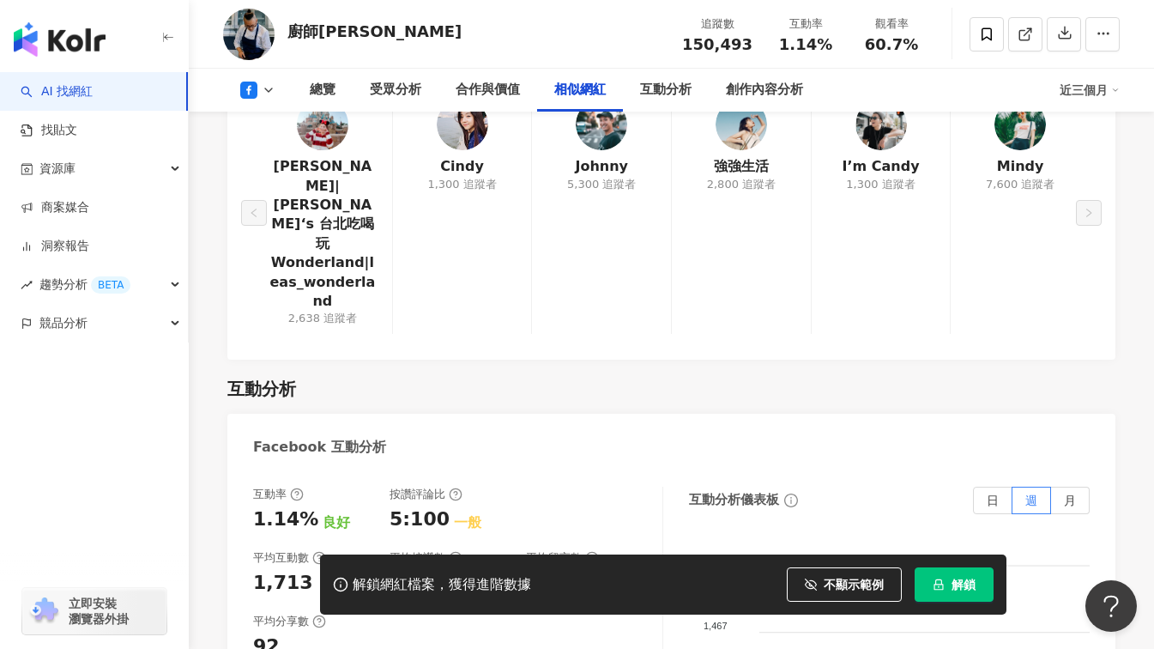
scroll to position [2489, 0]
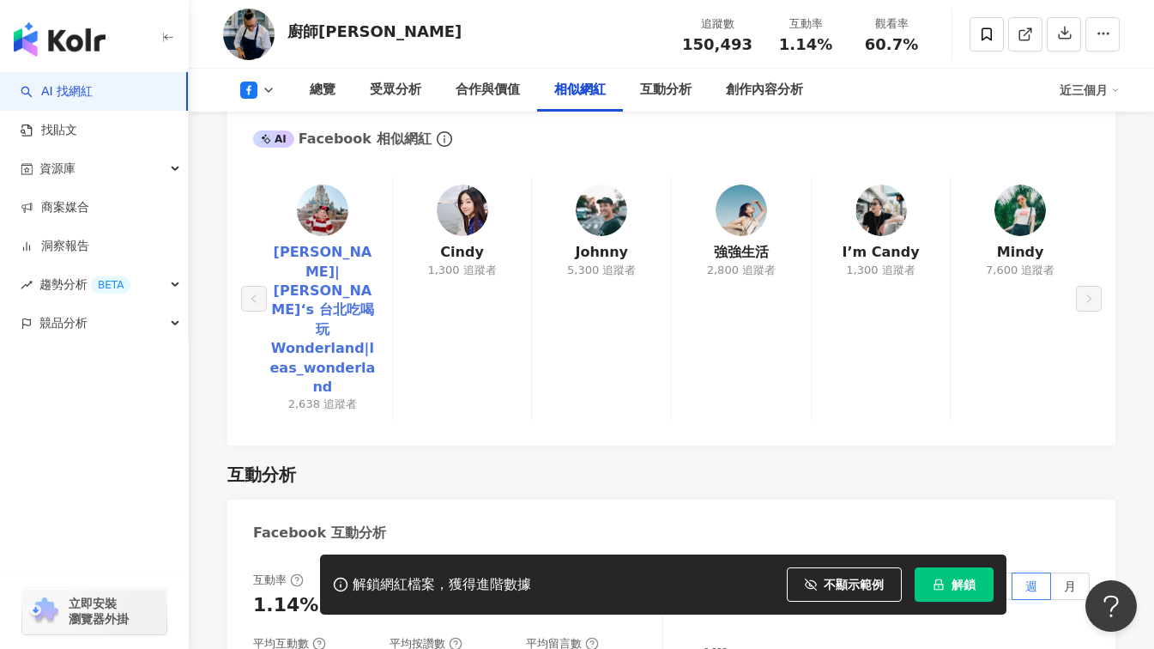
click at [336, 290] on link "[PERSON_NAME]|[PERSON_NAME]‘s 台北吃喝玩 Wonderland|leas_wonderland" at bounding box center [323, 320] width 112 height 154
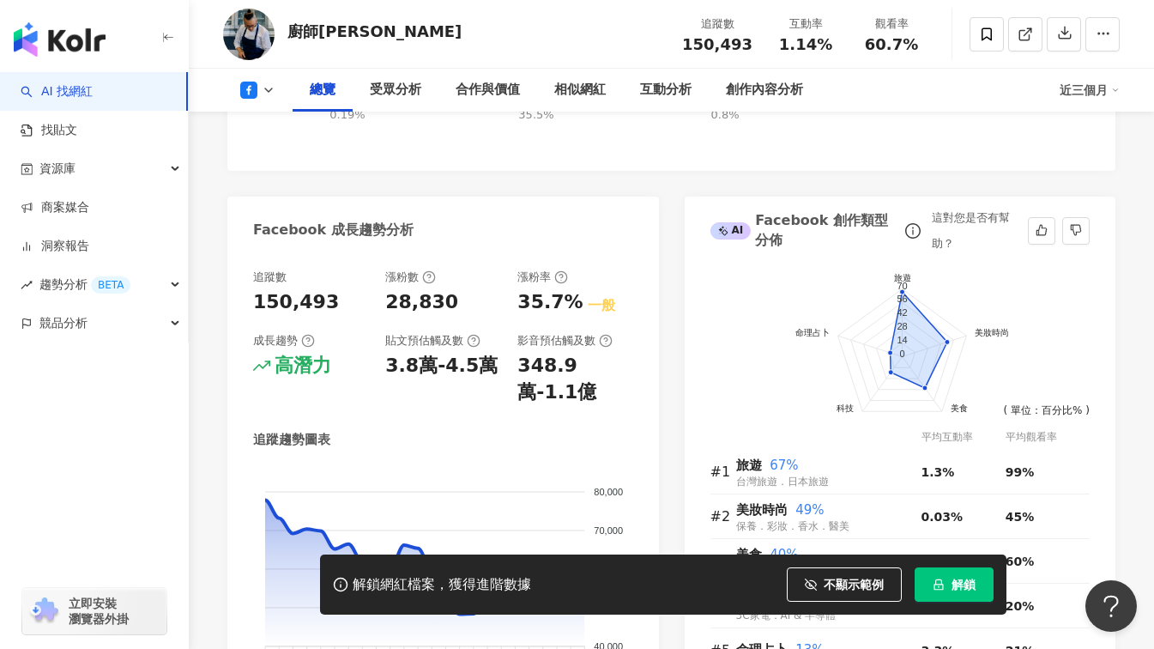
scroll to position [858, 0]
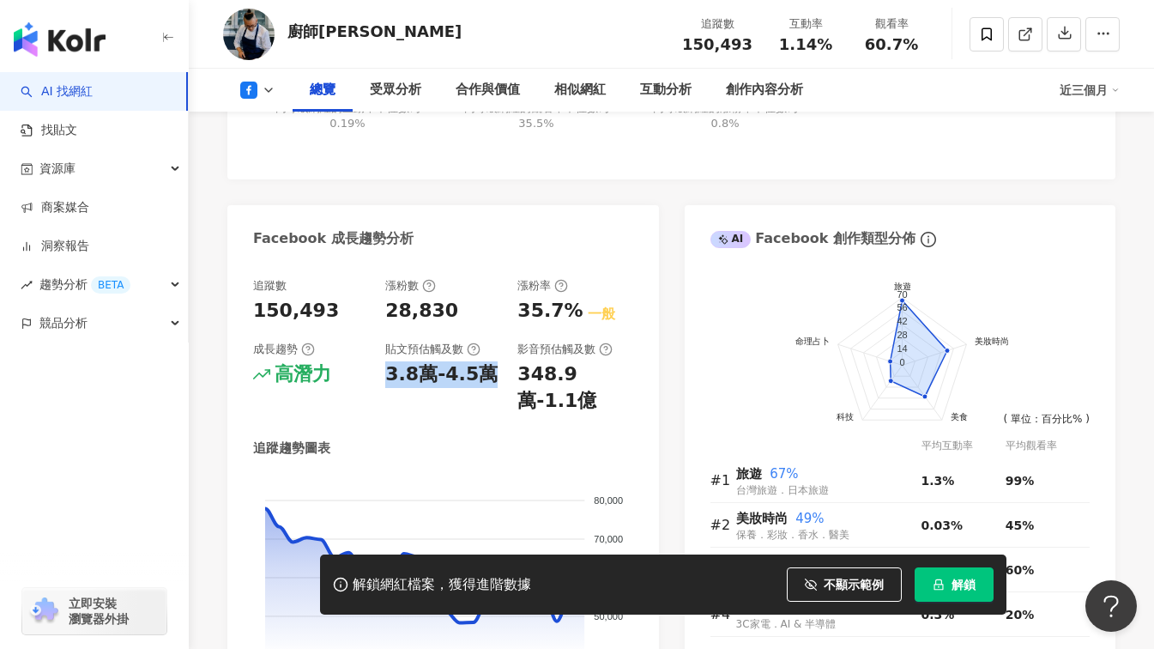
drag, startPoint x: 390, startPoint y: 376, endPoint x: 486, endPoint y: 373, distance: 96.2
click at [486, 373] on div "3.8萬-4.5萬" at bounding box center [441, 374] width 112 height 27
drag, startPoint x: 486, startPoint y: 373, endPoint x: 462, endPoint y: 408, distance: 42.6
click at [462, 408] on div "貼文預估觸及數 3.8萬-4.5萬" at bounding box center [442, 378] width 115 height 73
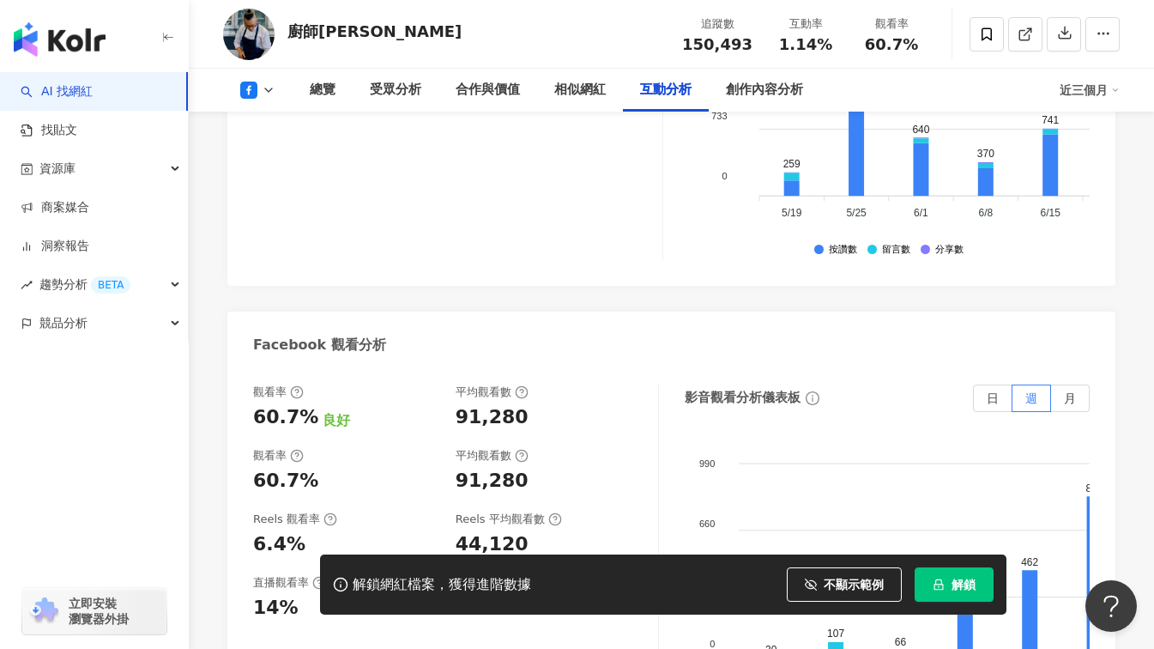
scroll to position [3090, 0]
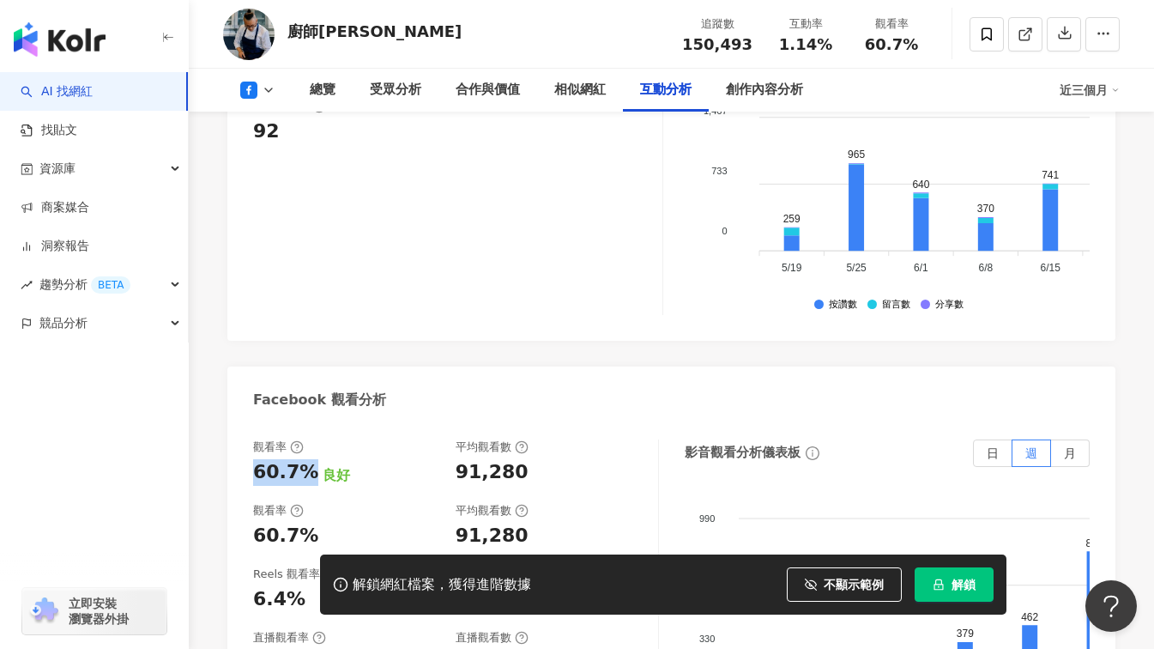
drag, startPoint x: 306, startPoint y: 418, endPoint x: 249, endPoint y: 415, distance: 56.8
click at [249, 422] on div "觀看率 60.7% 良好 平均觀看數 91,280 觀看率 60.7% 平均觀看數 91,280 Reels 觀看率 6.4% Reels 平均觀看數 44,…" at bounding box center [671, 615] width 888 height 386
drag, startPoint x: 249, startPoint y: 415, endPoint x: 428, endPoint y: 411, distance: 179.4
click at [428, 459] on div "60.7% 良好" at bounding box center [345, 472] width 185 height 27
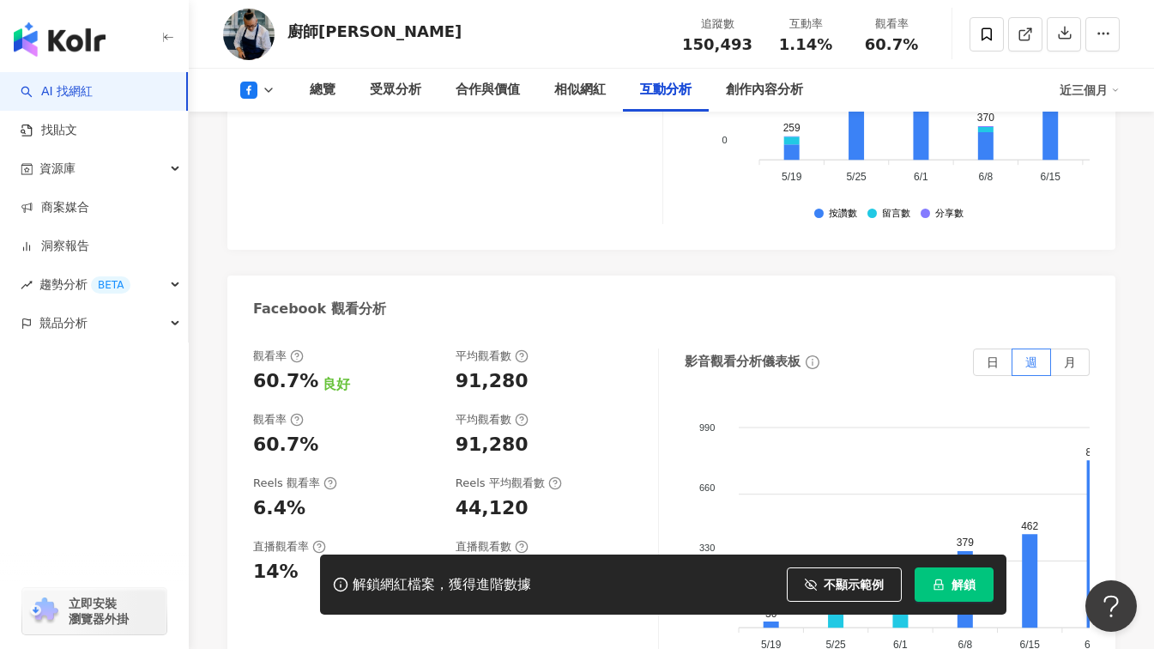
scroll to position [3262, 0]
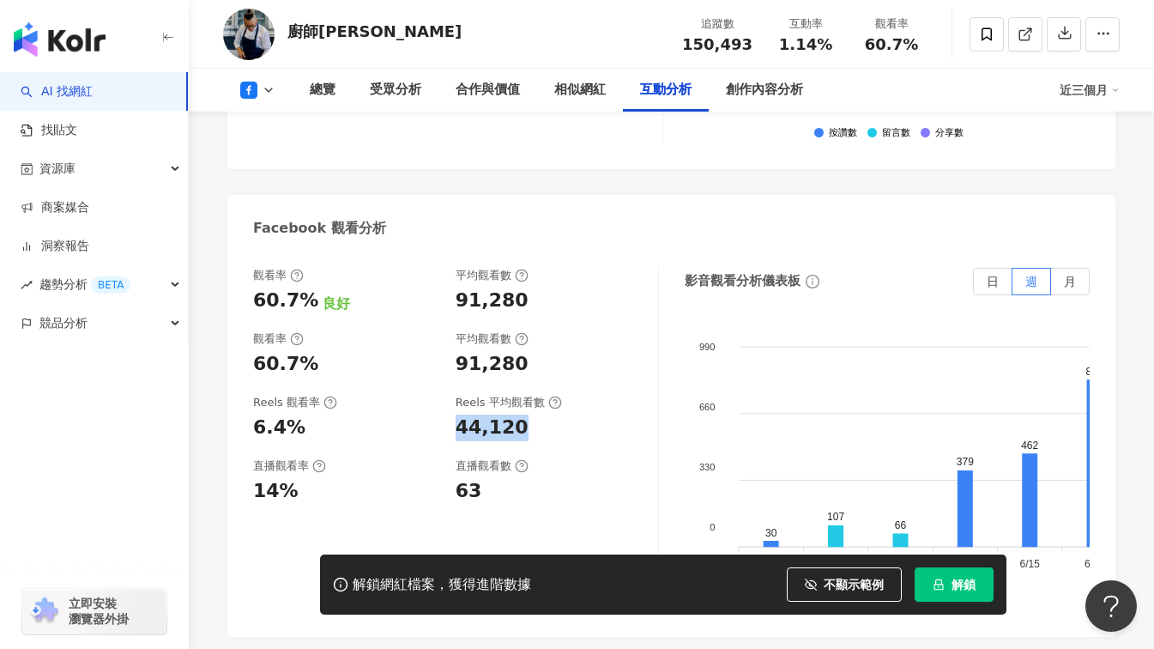
drag, startPoint x: 458, startPoint y: 372, endPoint x: 520, endPoint y: 378, distance: 62.1
click at [520, 415] on div "44,120" at bounding box center [548, 428] width 185 height 27
copy div "44,120"
click at [549, 390] on div "觀看率 60.7% 良好 平均觀看數 91,280 觀看率 60.7% 平均觀看數 91,280 Reels 觀看率 6.4% Reels 平均觀看數 44,…" at bounding box center [456, 439] width 406 height 343
drag, startPoint x: 308, startPoint y: 313, endPoint x: 250, endPoint y: 315, distance: 58.4
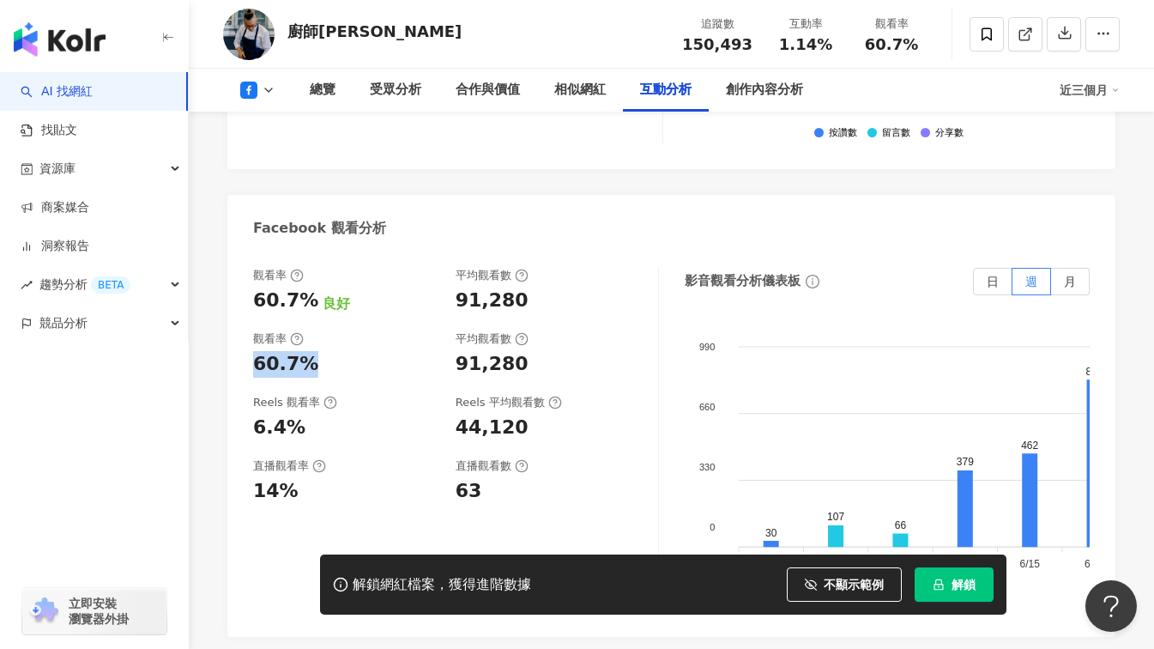
click at [250, 315] on div "觀看率 60.7% 良好 平均觀看數 91,280 觀看率 60.7% 平均觀看數 91,280 Reels 觀看率 6.4% Reels 平均觀看數 44,…" at bounding box center [671, 444] width 888 height 386
copy div "60.7%"
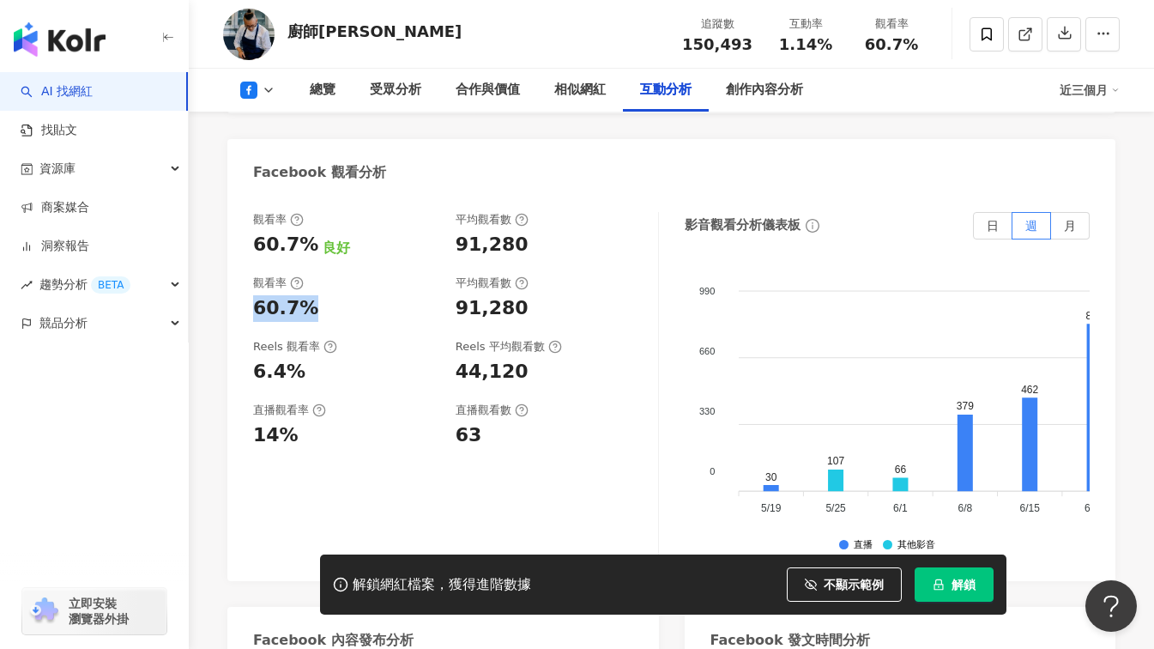
scroll to position [3347, 0]
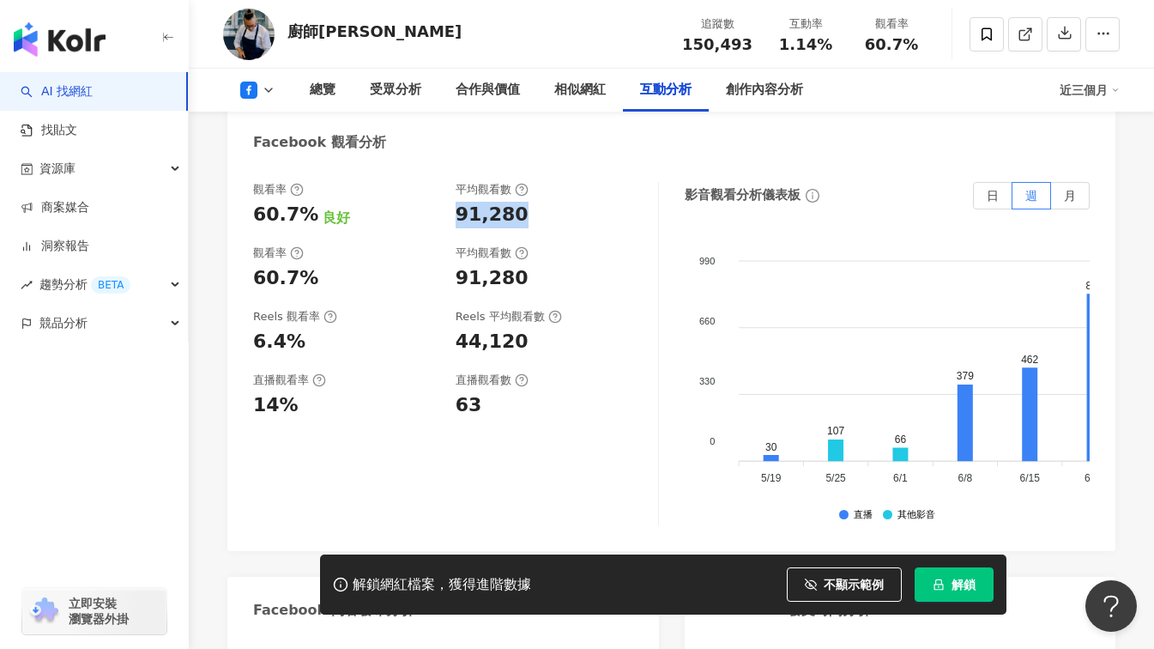
drag, startPoint x: 518, startPoint y: 165, endPoint x: 447, endPoint y: 163, distance: 71.3
click at [447, 182] on div "觀看率 60.7% 良好 平均觀看數 91,280" at bounding box center [447, 205] width 388 height 46
drag, startPoint x: 447, startPoint y: 163, endPoint x: 393, endPoint y: 191, distance: 61.0
click at [393, 245] on div "觀看率" at bounding box center [345, 252] width 185 height 15
drag, startPoint x: 522, startPoint y: 160, endPoint x: 455, endPoint y: 162, distance: 67.0
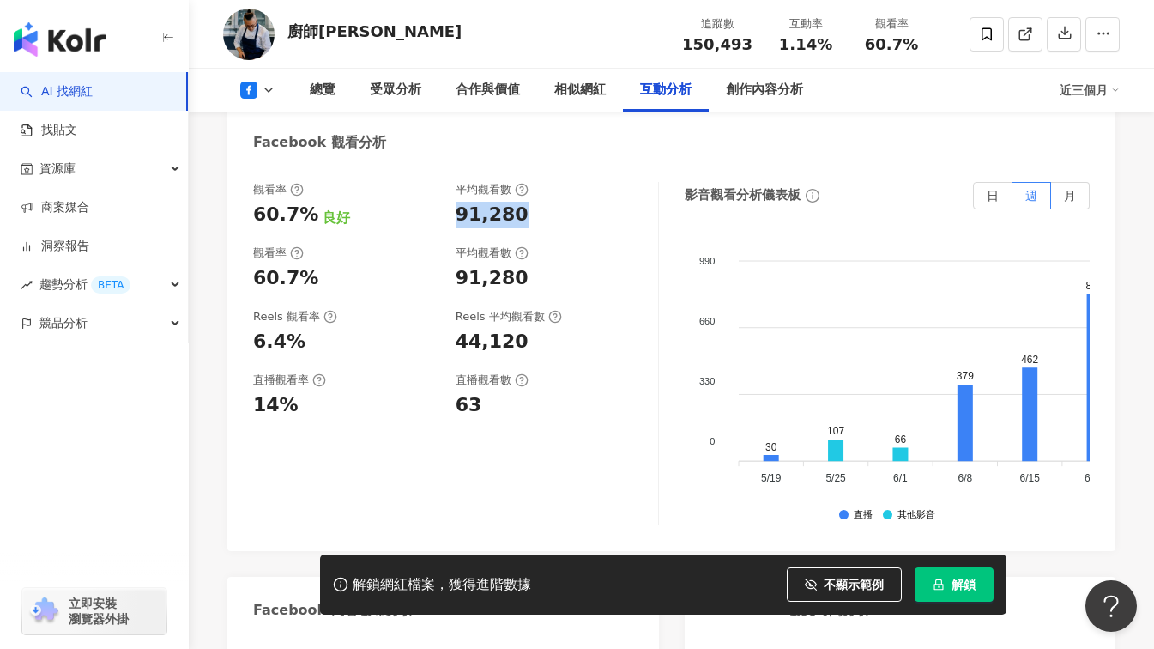
click at [456, 202] on div "91,280" at bounding box center [548, 215] width 185 height 27
copy div "91,280"
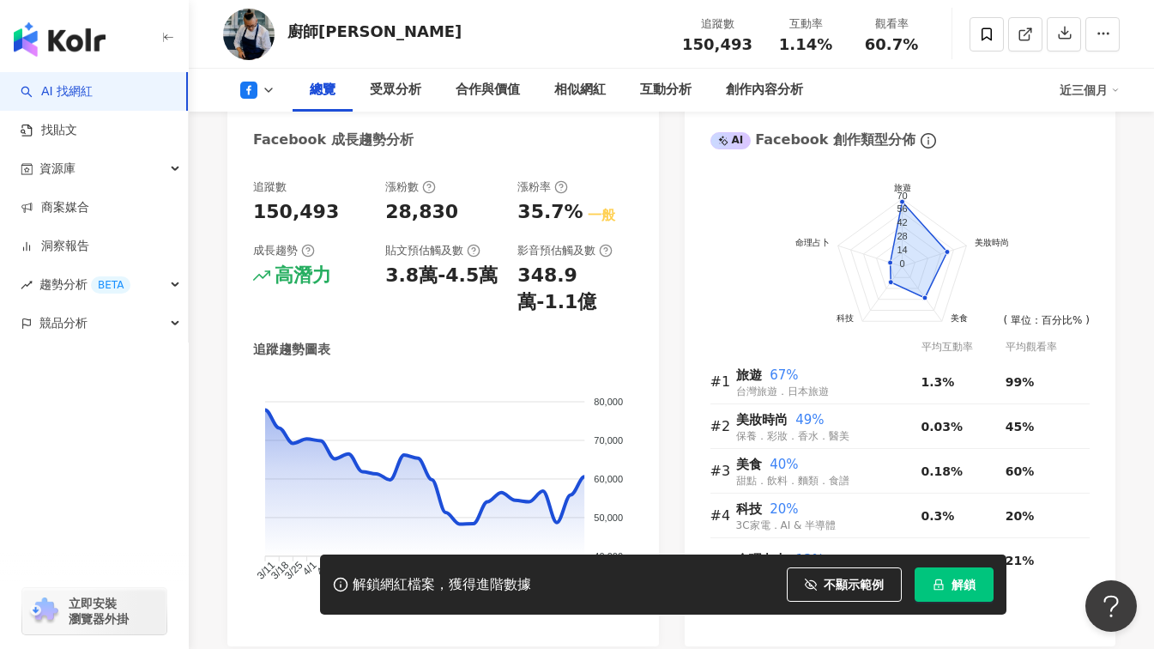
scroll to position [936, 0]
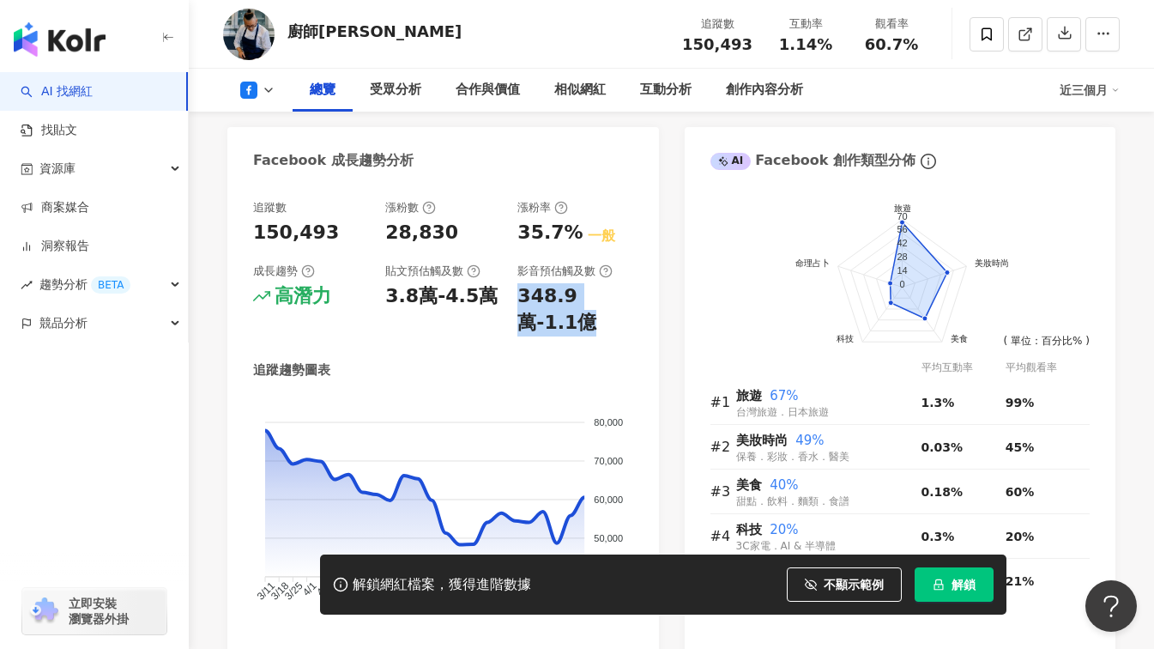
drag, startPoint x: 520, startPoint y: 300, endPoint x: 577, endPoint y: 322, distance: 60.6
click at [577, 322] on div "348.9萬-1.1億" at bounding box center [575, 309] width 115 height 53
copy div "348.9萬-1.1億"
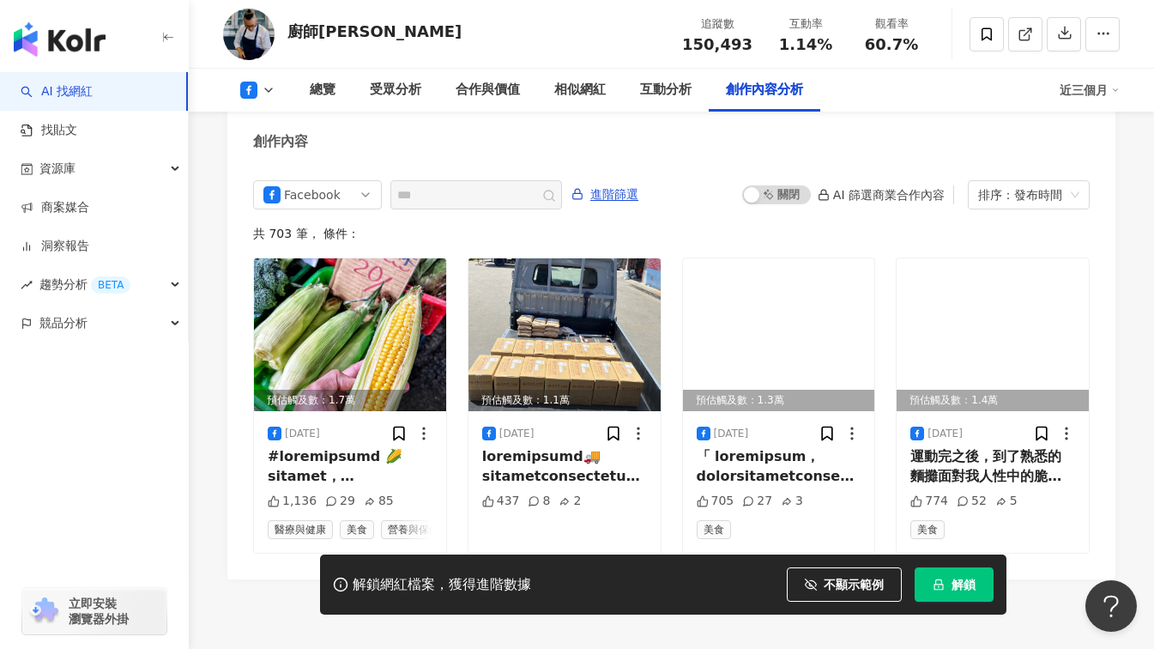
scroll to position [4713, 0]
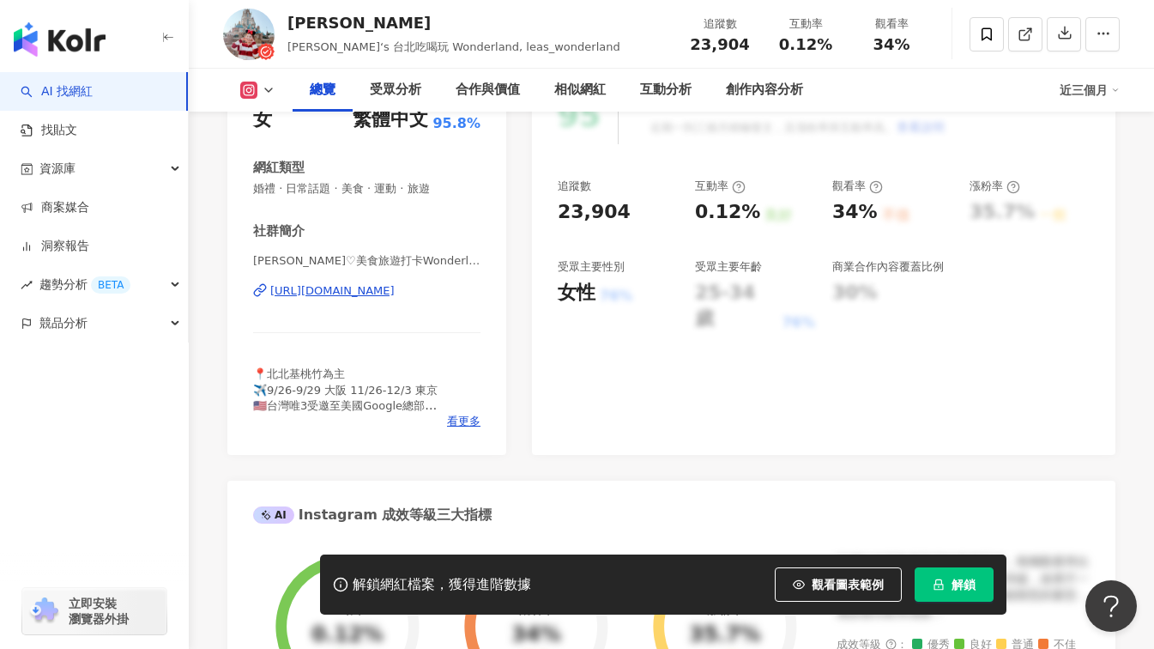
scroll to position [86, 0]
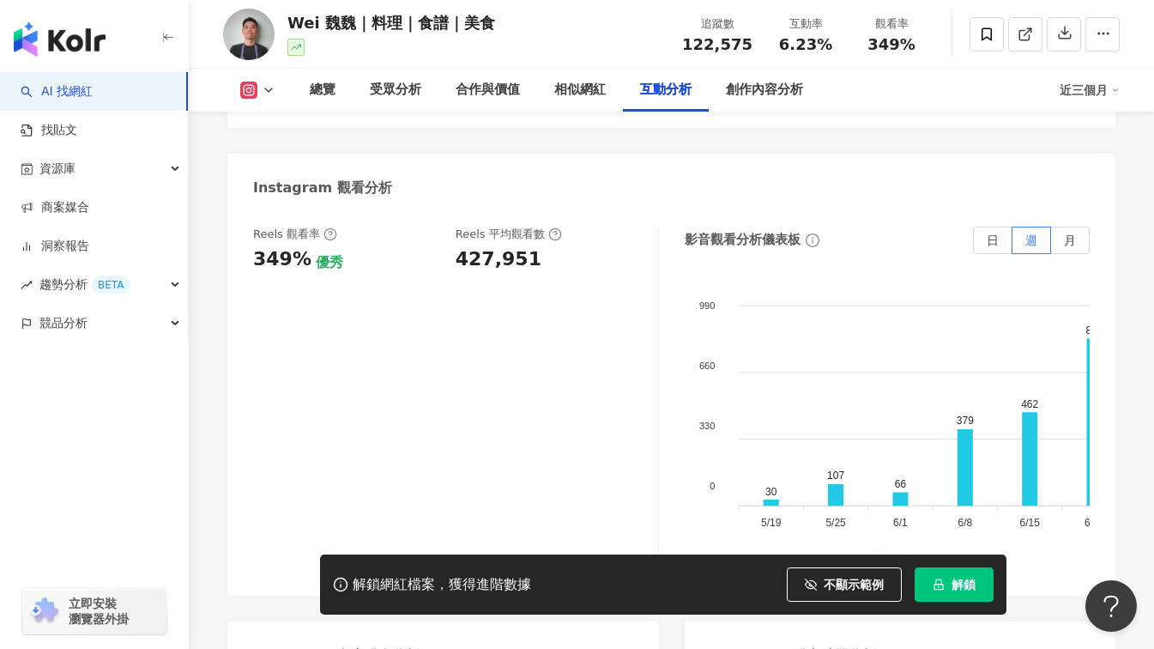
scroll to position [3796, 0]
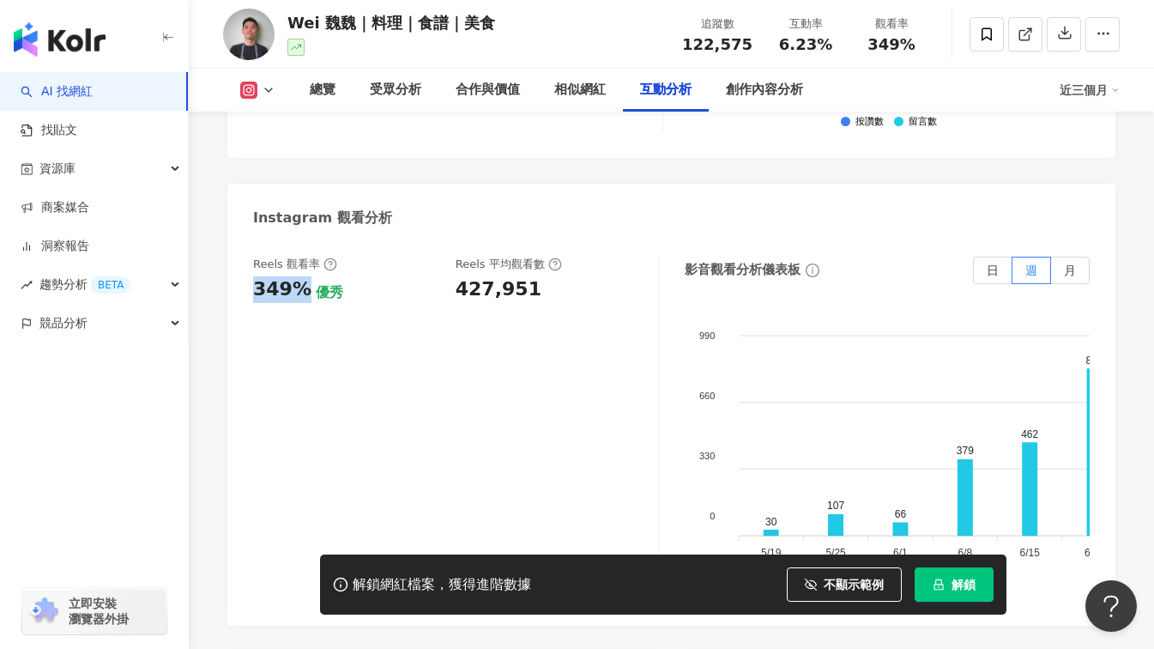
drag, startPoint x: 300, startPoint y: 254, endPoint x: 255, endPoint y: 254, distance: 45.5
click at [255, 276] on div "349%" at bounding box center [282, 289] width 58 height 27
copy div "349%"
drag, startPoint x: 457, startPoint y: 249, endPoint x: 527, endPoint y: 256, distance: 70.7
click at [527, 276] on div "427,951" at bounding box center [499, 289] width 86 height 27
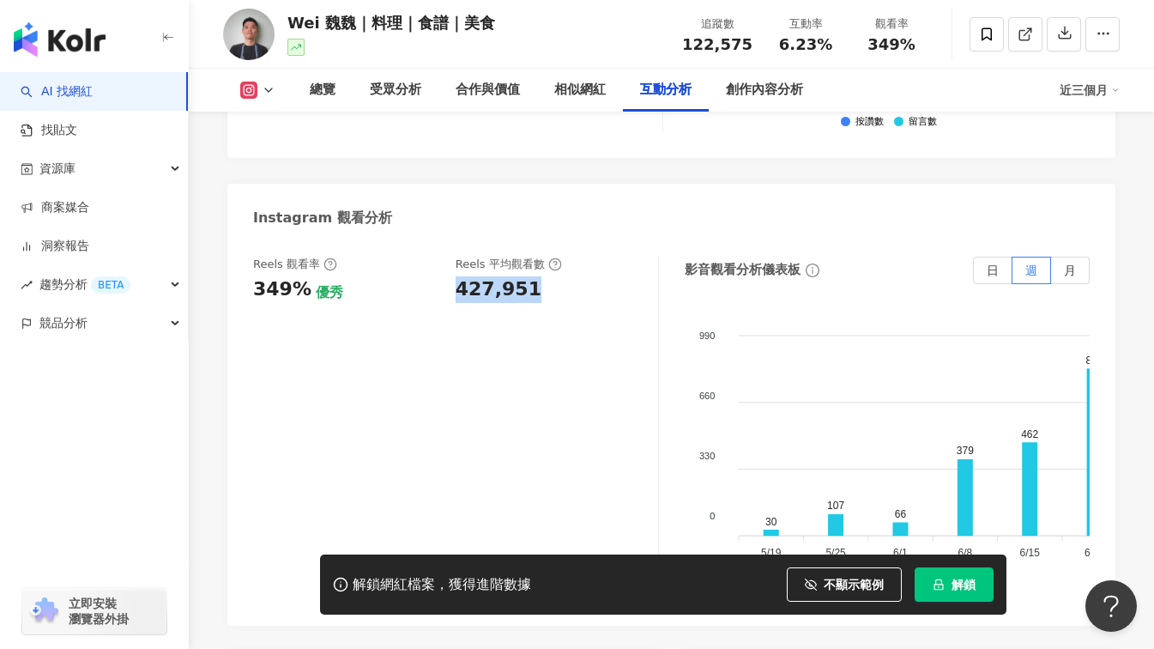
copy div "427,951"
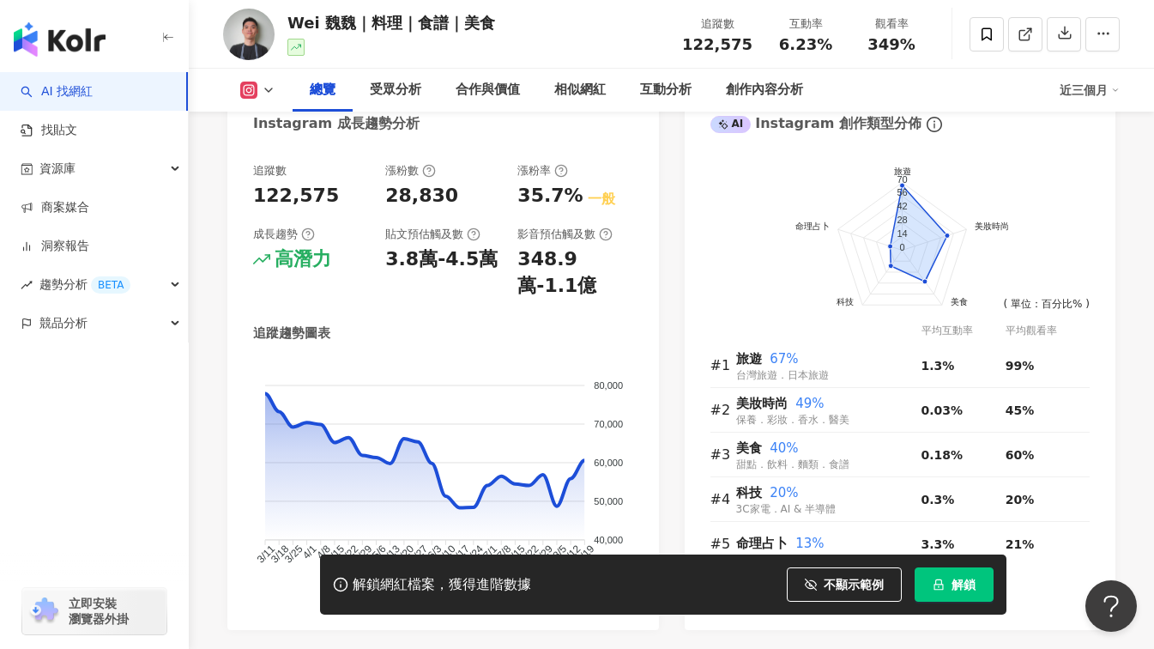
scroll to position [878, 0]
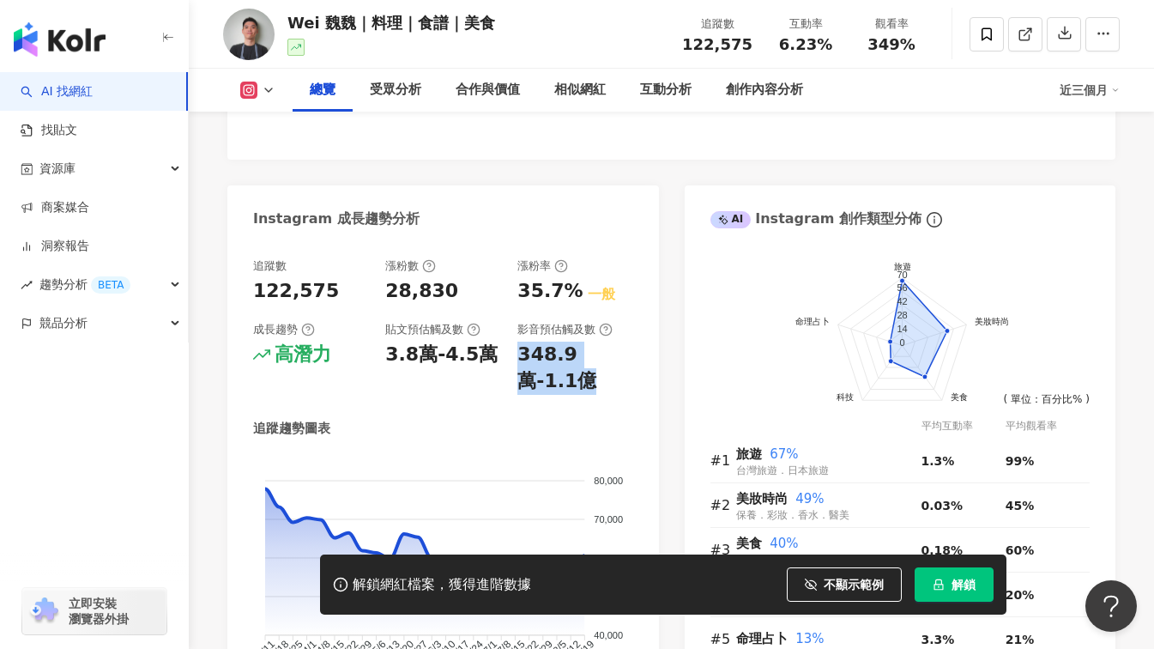
drag, startPoint x: 538, startPoint y: 385, endPoint x: 513, endPoint y: 360, distance: 34.6
click at [513, 360] on div "追蹤數 122,575 漲粉數 28,830 漲粉率 35.7% 一般 成長趨勢 高潛力 貼文預估觸及數 3.8萬-4.5萬 影音預估觸及數 348.9萬-1…" at bounding box center [443, 326] width 380 height 136
copy div "348.9萬-1.1億"
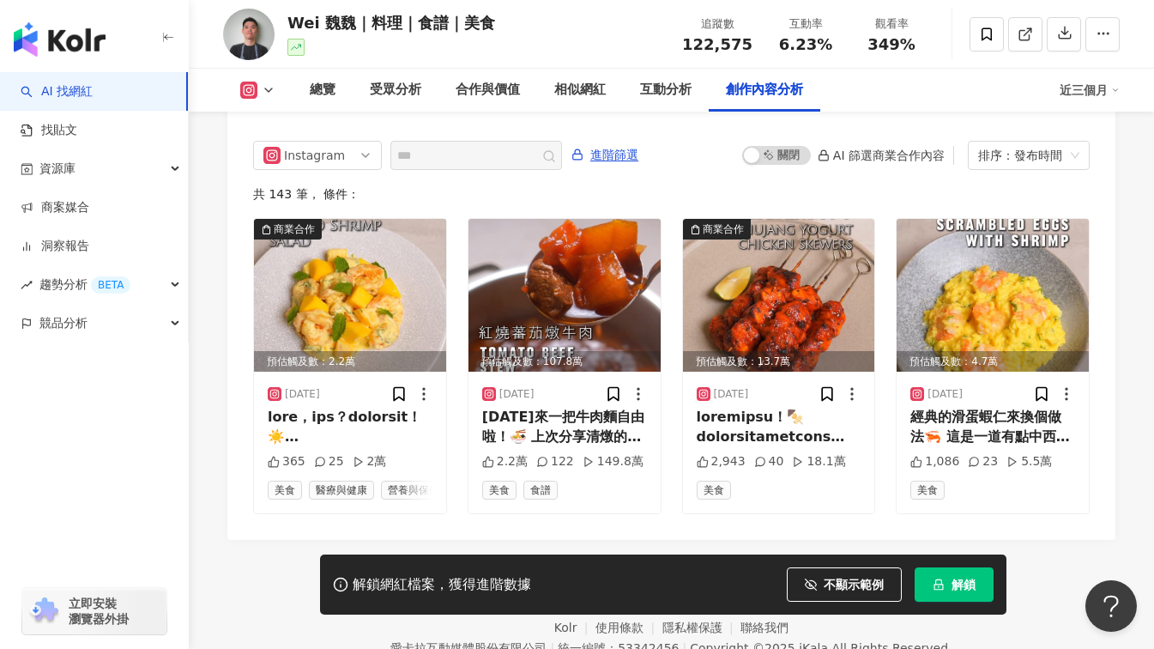
scroll to position [5255, 0]
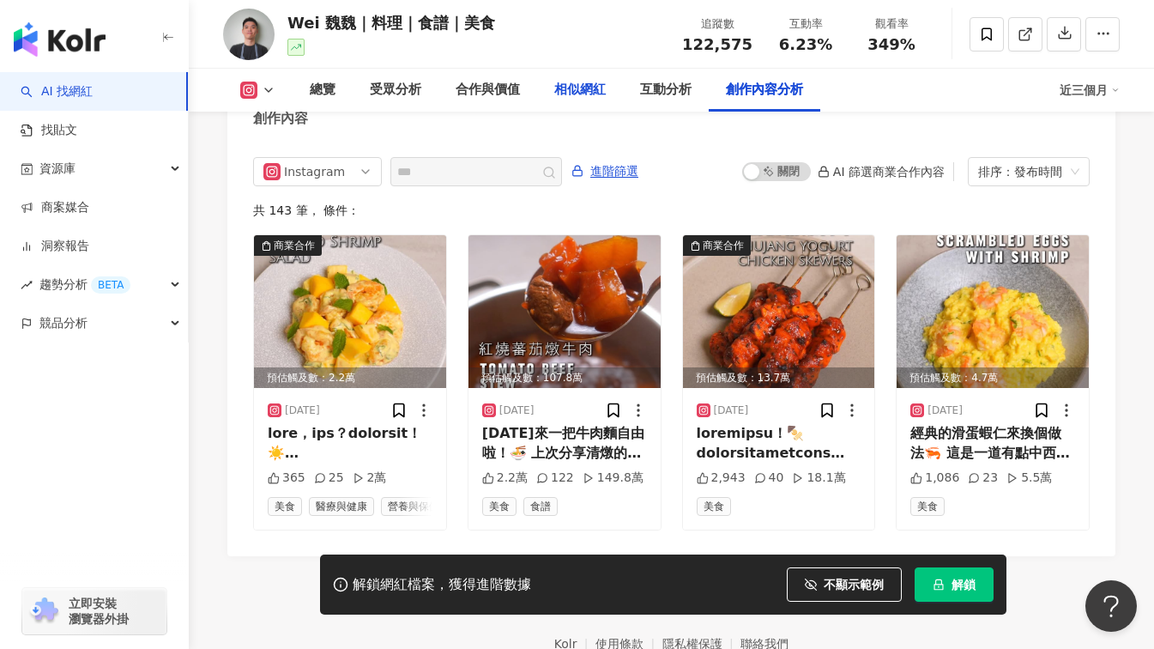
click at [573, 87] on div "相似網紅" at bounding box center [579, 90] width 51 height 21
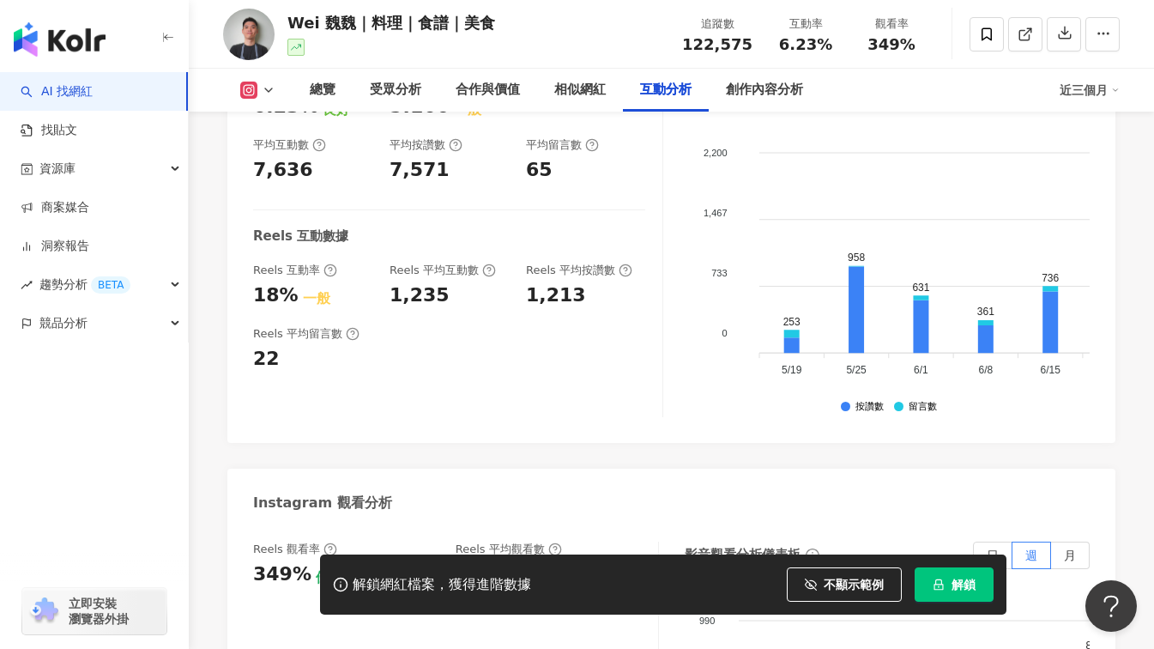
scroll to position [3571, 0]
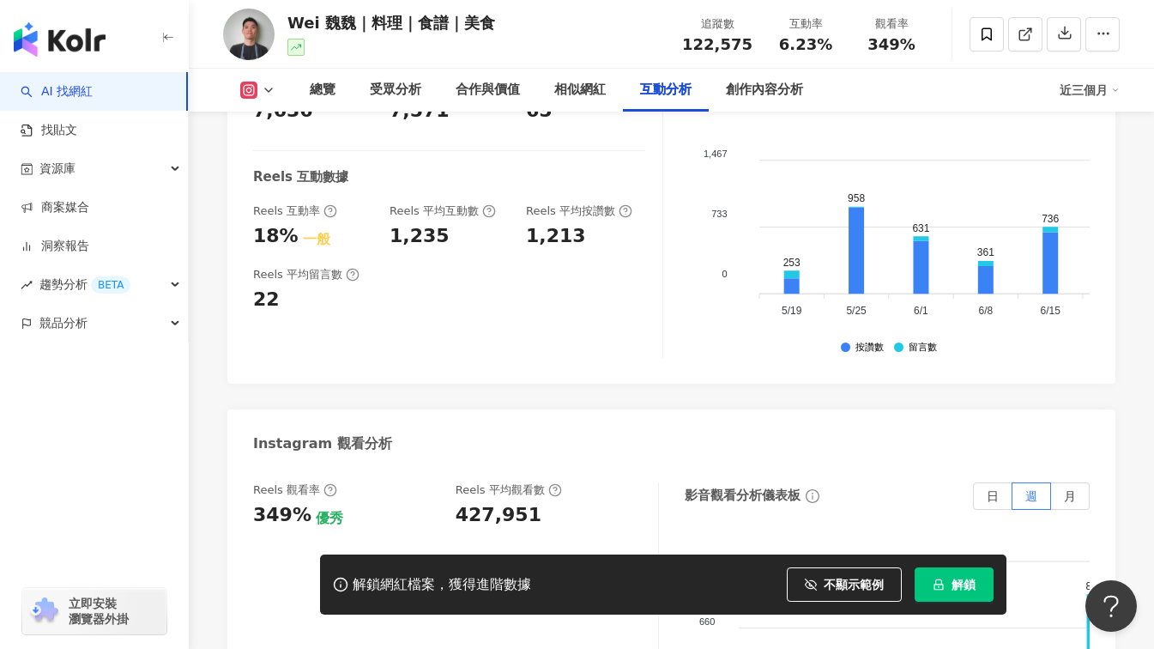
click at [983, 87] on div "總覽 受眾分析 合作與價值 相似網紅 互動分析 創作內容分析" at bounding box center [676, 90] width 767 height 43
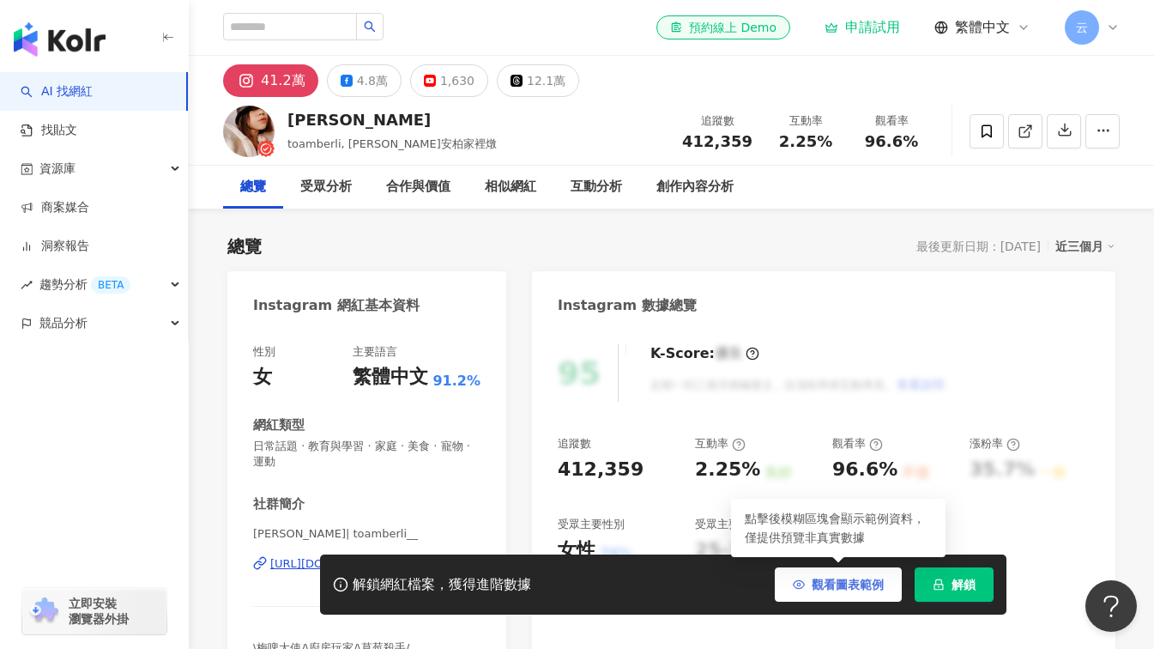
click at [825, 585] on span "觀看圖表範例" at bounding box center [848, 585] width 72 height 14
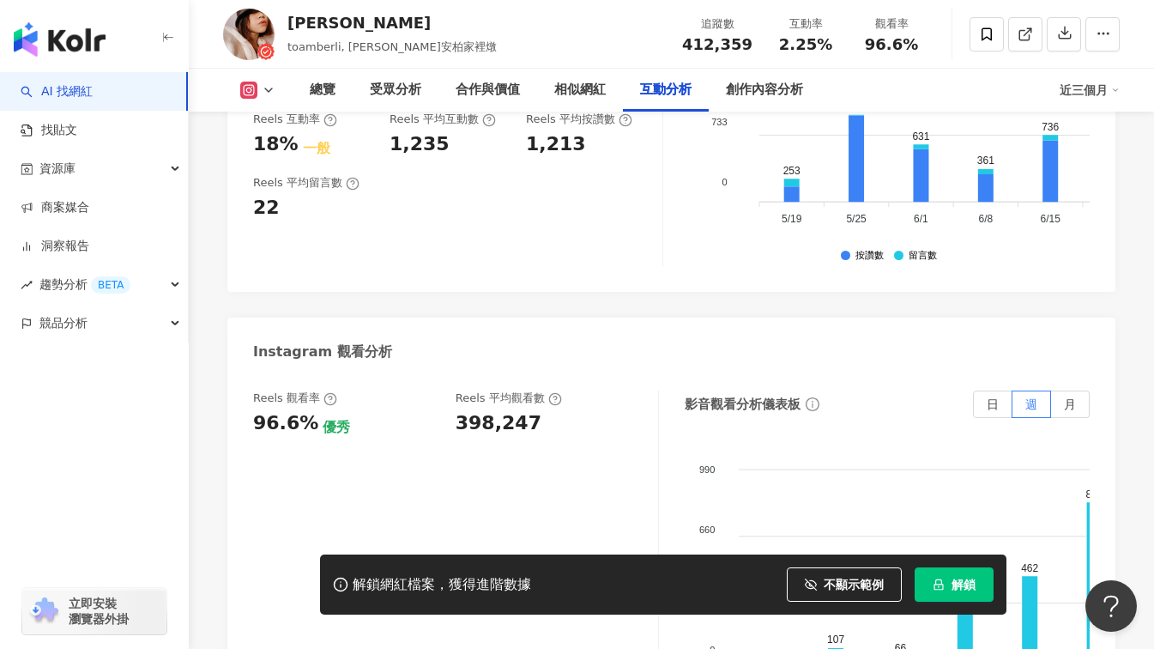
scroll to position [3777, 0]
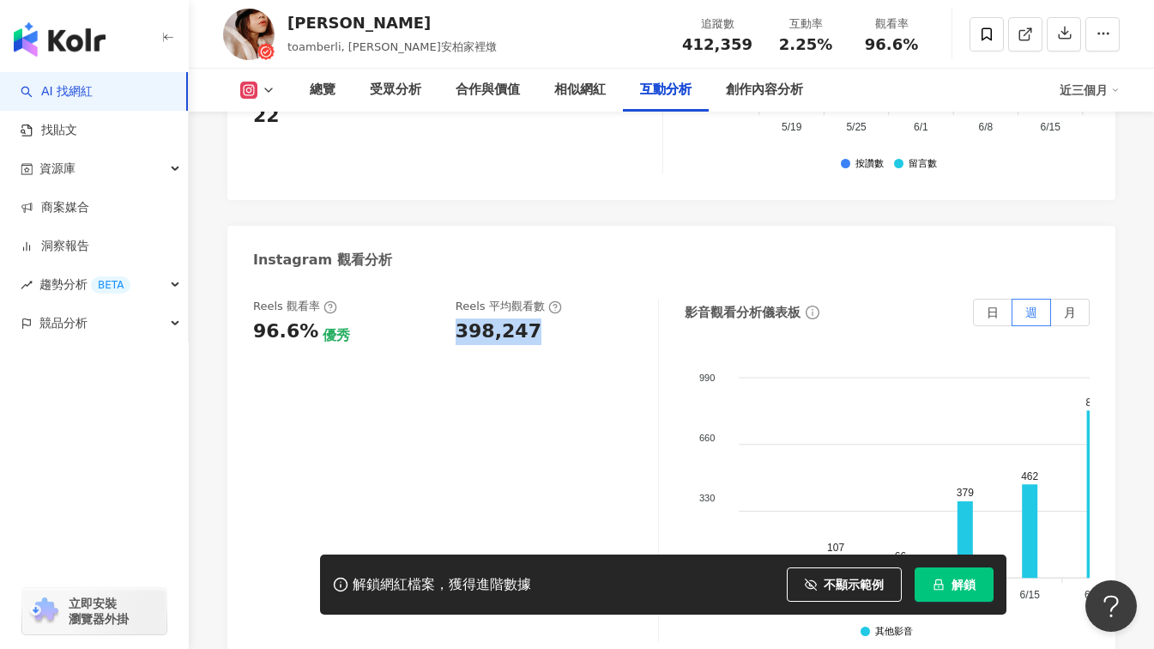
drag, startPoint x: 537, startPoint y: 276, endPoint x: 457, endPoint y: 280, distance: 80.8
click at [457, 318] on div "398,247" at bounding box center [548, 331] width 185 height 27
copy div "398,247"
drag, startPoint x: 306, startPoint y: 276, endPoint x: 243, endPoint y: 272, distance: 63.7
click at [243, 282] on div "Reels 觀看率 96.6% 優秀 Reels 平均觀看數 398,247 影音觀看分析儀表板 日 週 月 990 990 660 660 330 330 …" at bounding box center [671, 475] width 888 height 386
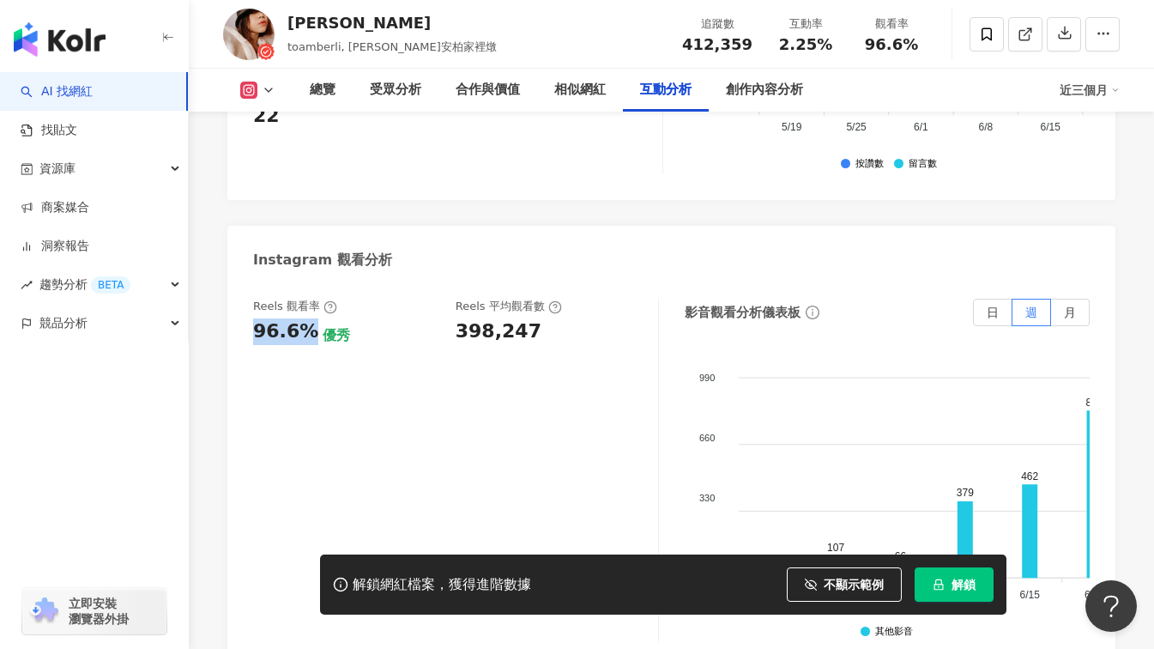
copy div "96.6%"
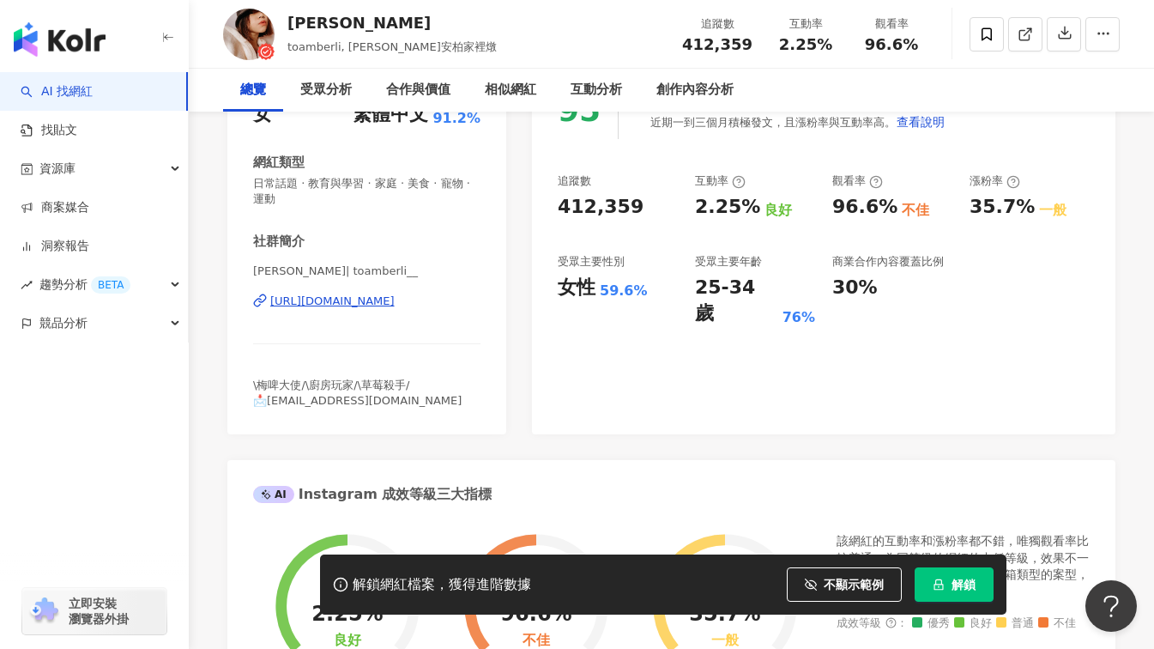
scroll to position [0, 0]
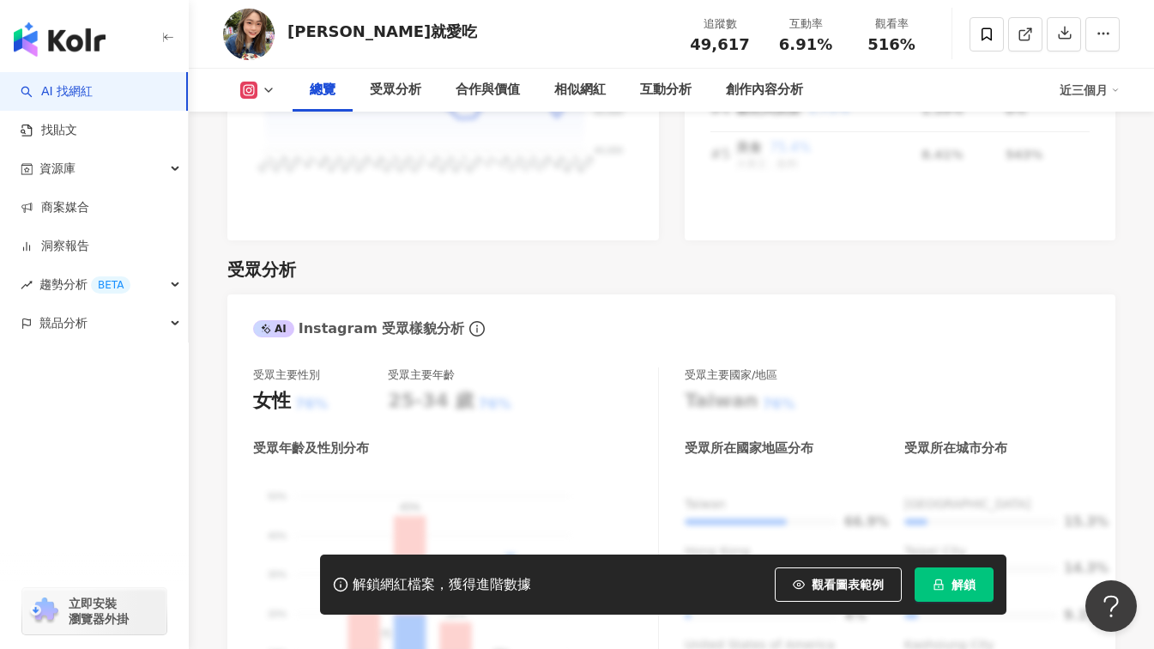
scroll to position [1373, 0]
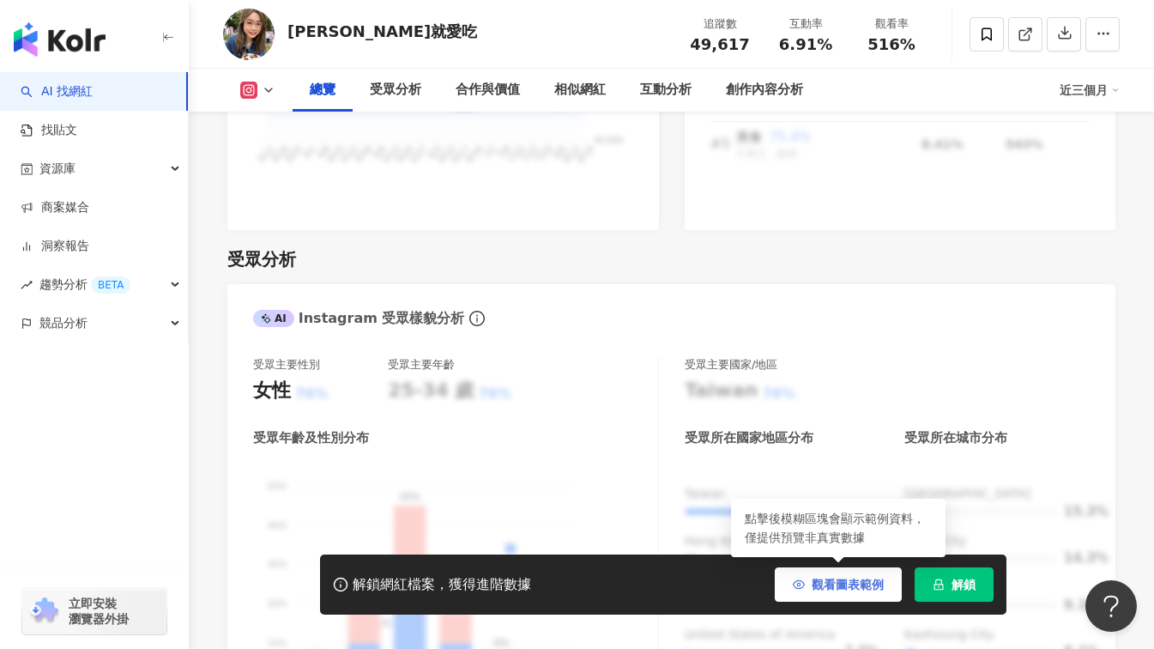
click at [827, 578] on span "觀看圖表範例" at bounding box center [848, 585] width 72 height 14
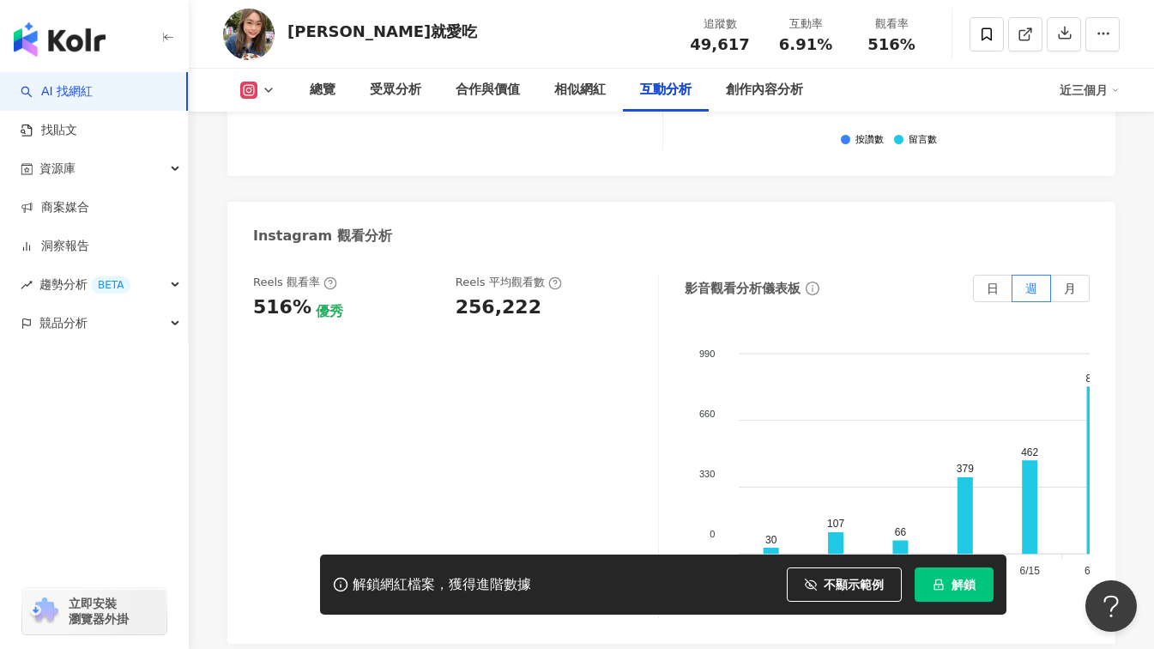
scroll to position [3862, 0]
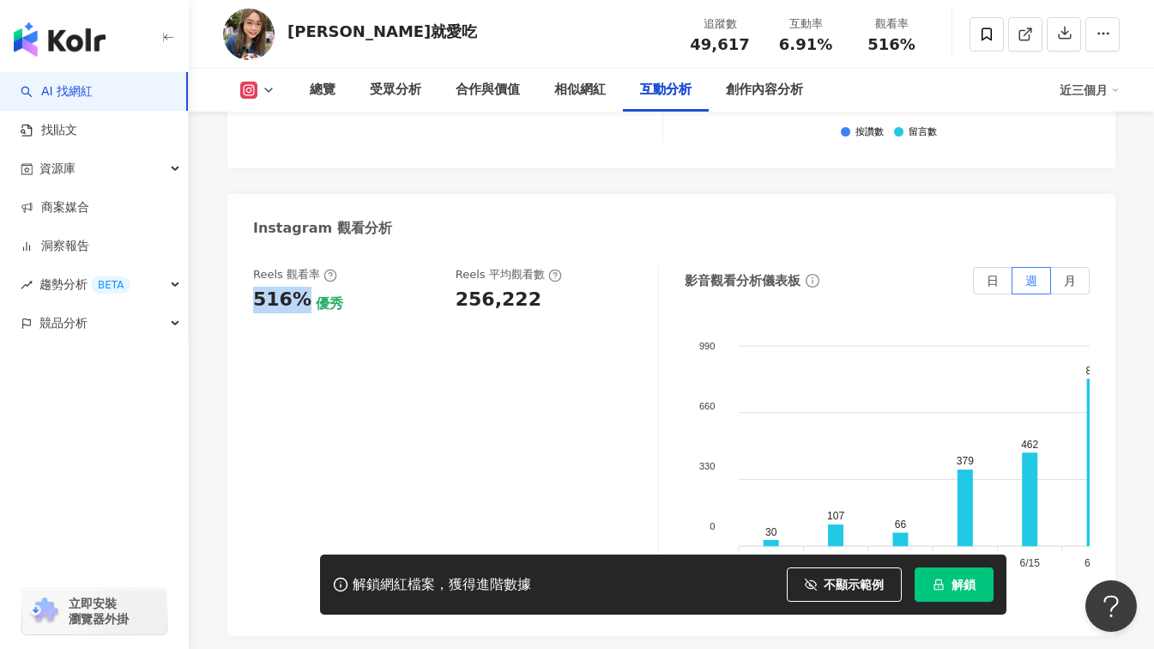
drag, startPoint x: 300, startPoint y: 308, endPoint x: 249, endPoint y: 308, distance: 51.5
click at [249, 308] on div "Reels 觀看率 516% 優秀 Reels 平均觀看數 256,222 影音觀看分析儀表板 日 週 月 990 990 660 660 330 330 0…" at bounding box center [671, 443] width 888 height 386
copy div "516%"
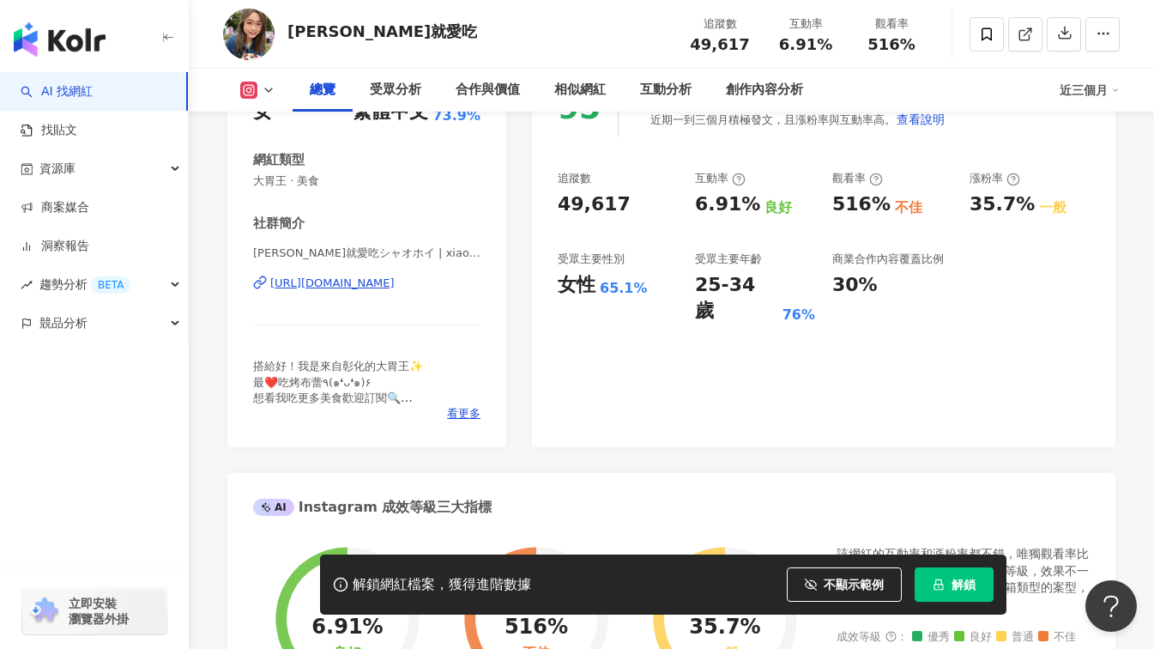
scroll to position [0, 0]
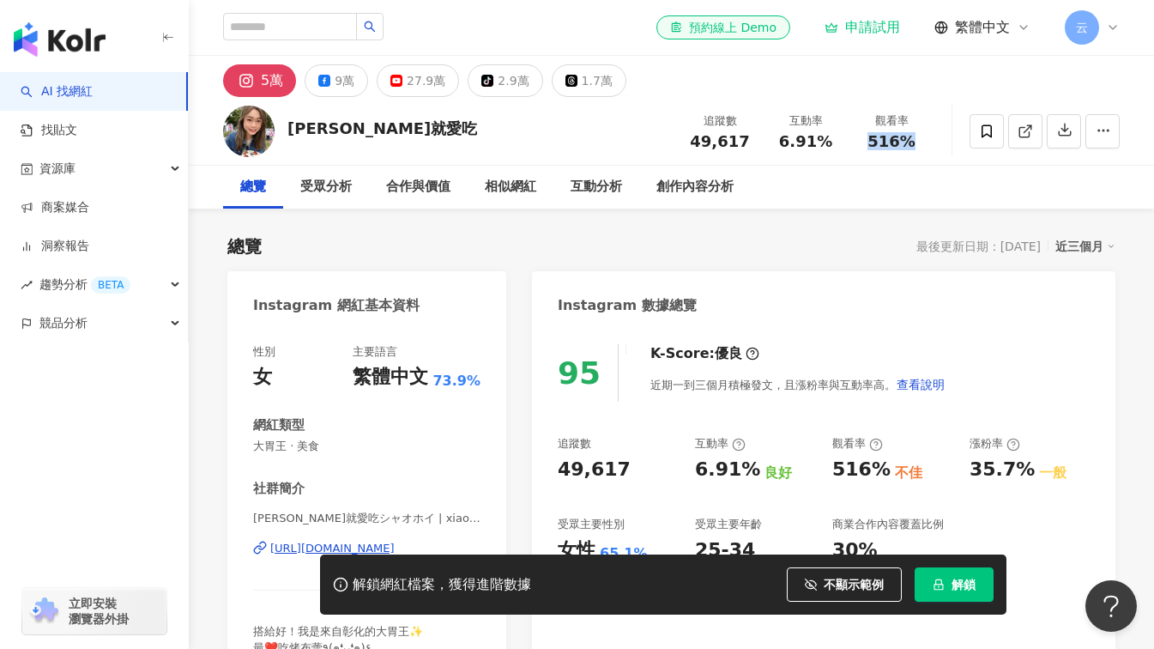
drag, startPoint x: 866, startPoint y: 142, endPoint x: 920, endPoint y: 148, distance: 54.3
click at [920, 148] on div "516%" at bounding box center [891, 141] width 65 height 17
click at [399, 81] on icon at bounding box center [397, 81] width 12 height 12
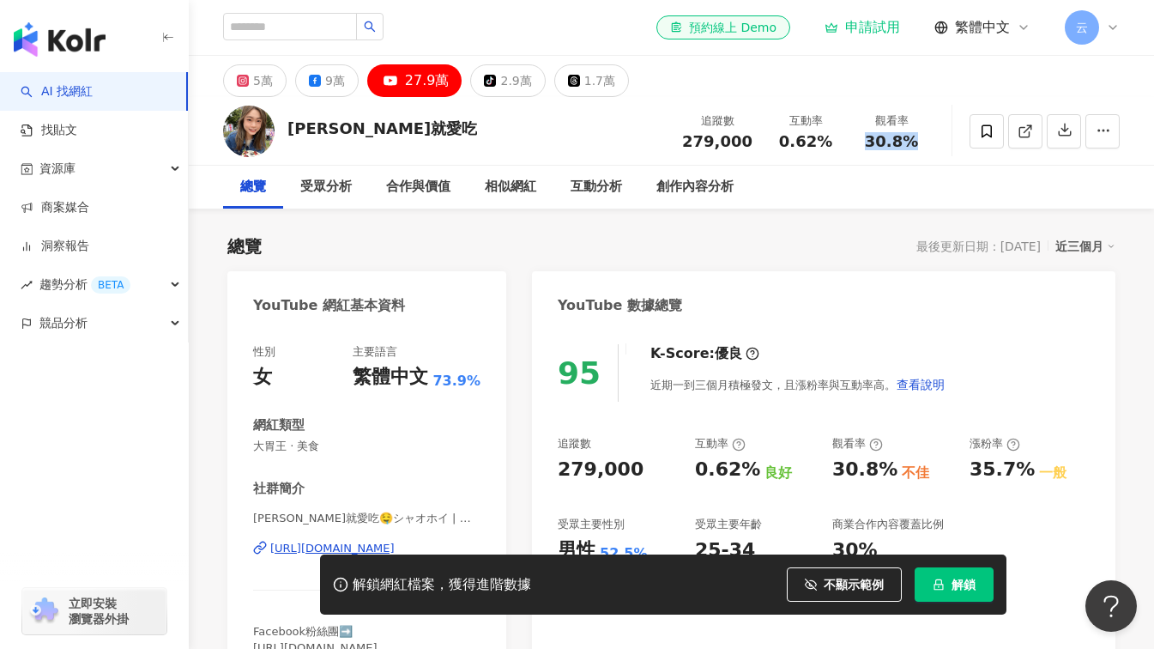
drag, startPoint x: 852, startPoint y: 149, endPoint x: 915, endPoint y: 153, distance: 62.8
click at [915, 153] on div "追蹤數 279,000 互動率 0.62% 觀看率 30.8%" at bounding box center [803, 131] width 263 height 51
copy span "30.8%"
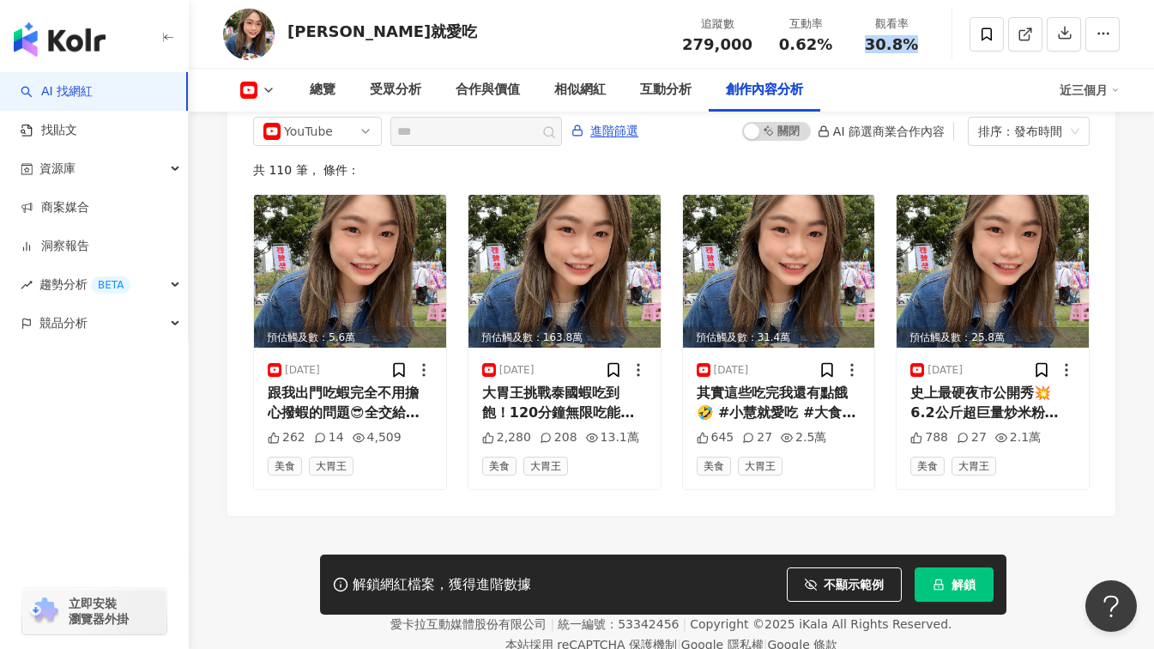
scroll to position [4807, 0]
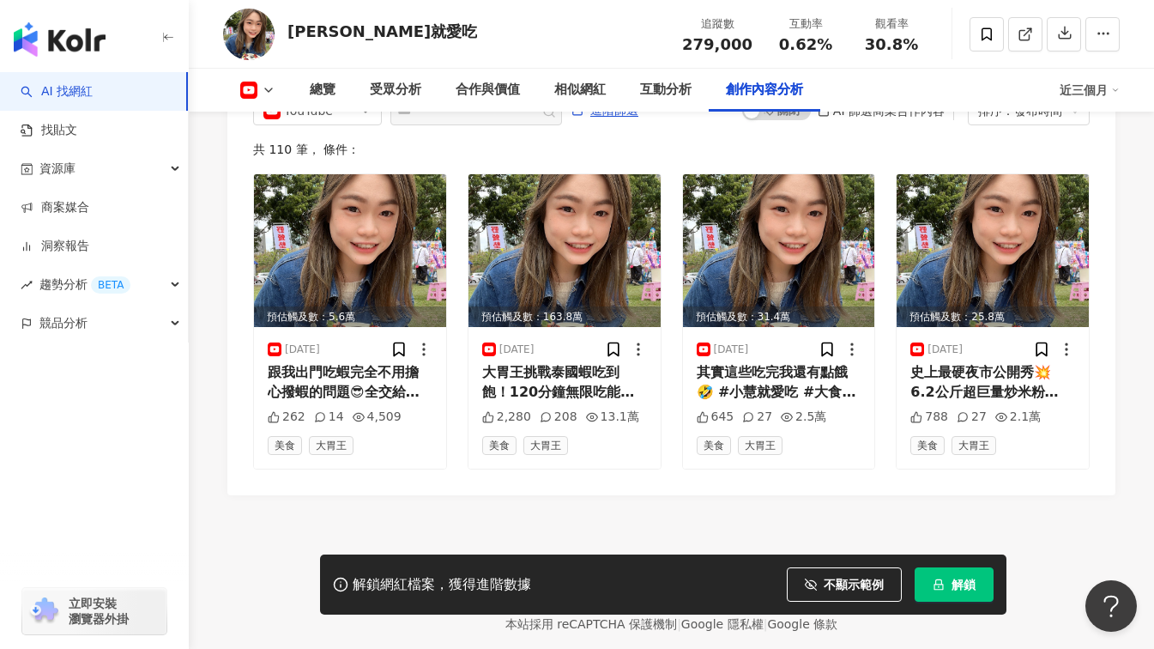
click at [1063, 547] on footer "Kolr 使用條款 隱私權保護 聯絡我們 愛卡拉互動媒體股份有限公司 | 統一編號：53342456 | Copyright © 2025 iKala All…" at bounding box center [672, 590] width 966 height 191
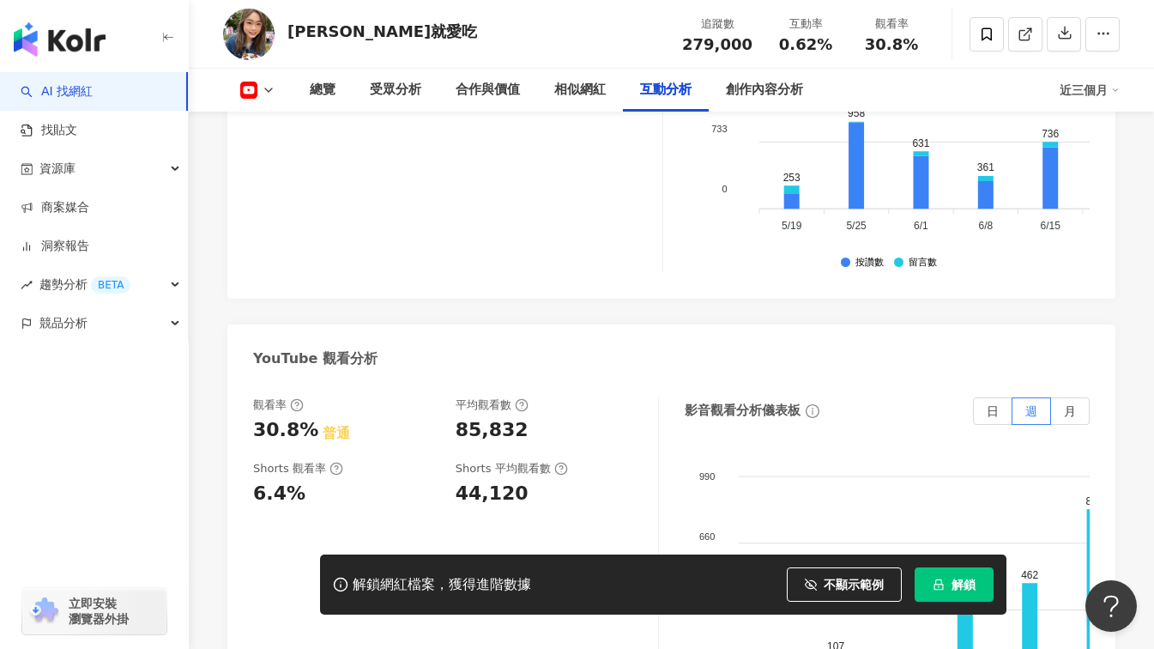
scroll to position [3176, 0]
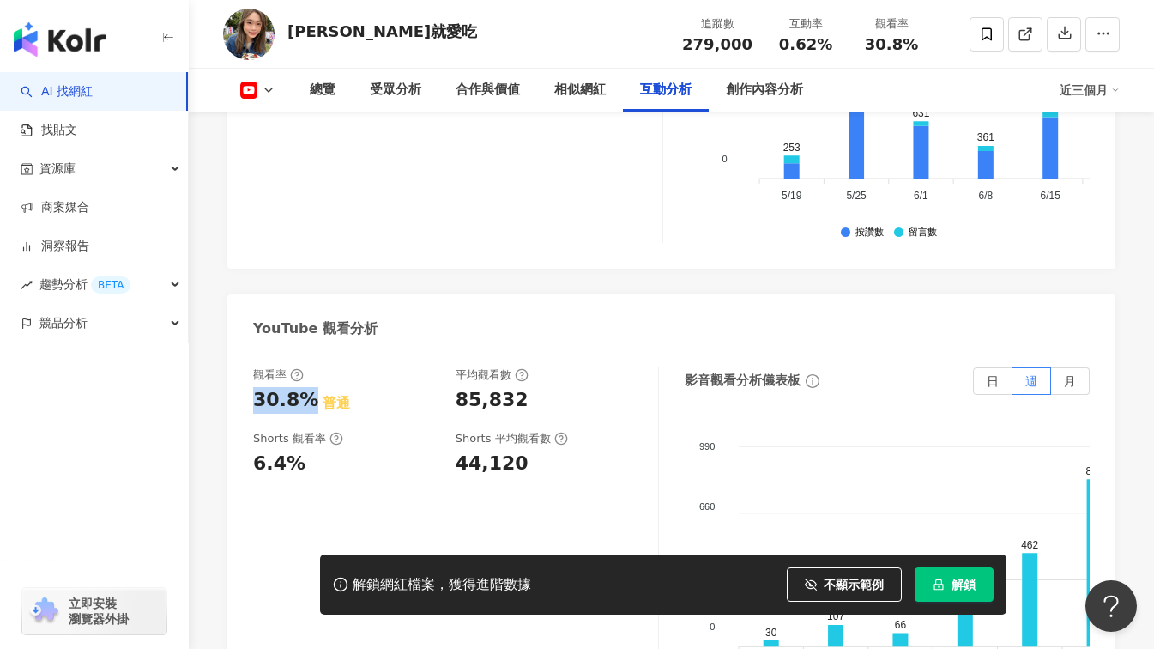
drag, startPoint x: 308, startPoint y: 389, endPoint x: 250, endPoint y: 383, distance: 58.7
click at [250, 383] on div "觀看率 30.8% 普通 平均觀看數 85,832 Shorts 觀看率 6.4% Shorts 平均觀看數 44,120 影音觀看分析儀表板 日 週 月 9…" at bounding box center [671, 543] width 888 height 386
copy div "30.8%"
click at [1045, 298] on div "YouTube 觀看分析" at bounding box center [671, 322] width 888 height 56
drag, startPoint x: 455, startPoint y: 389, endPoint x: 513, endPoint y: 388, distance: 58.4
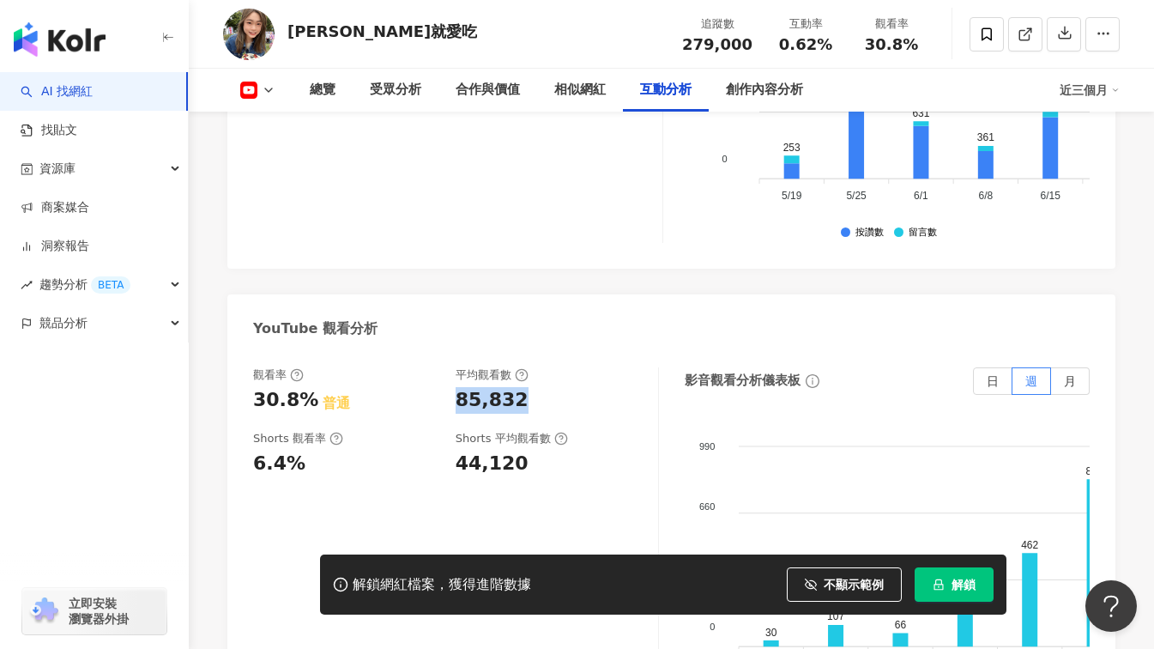
click at [513, 388] on div "85,832" at bounding box center [492, 400] width 73 height 27
copy div "85,832"
click at [1023, 300] on div "YouTube 觀看分析" at bounding box center [671, 322] width 888 height 56
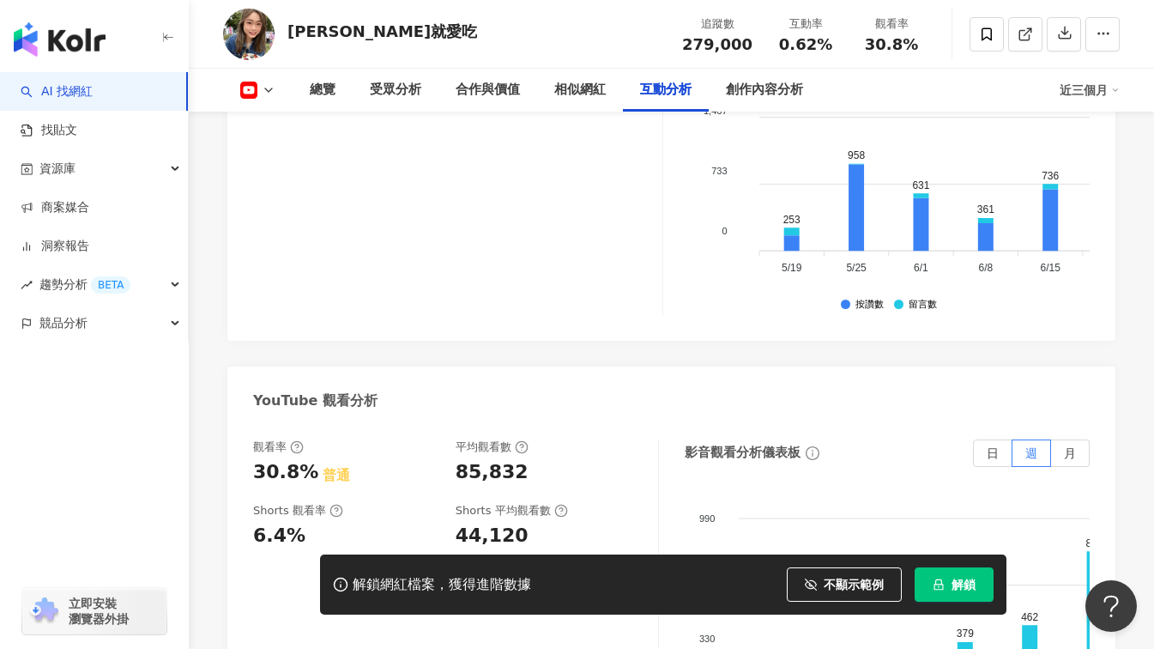
scroll to position [3207, 0]
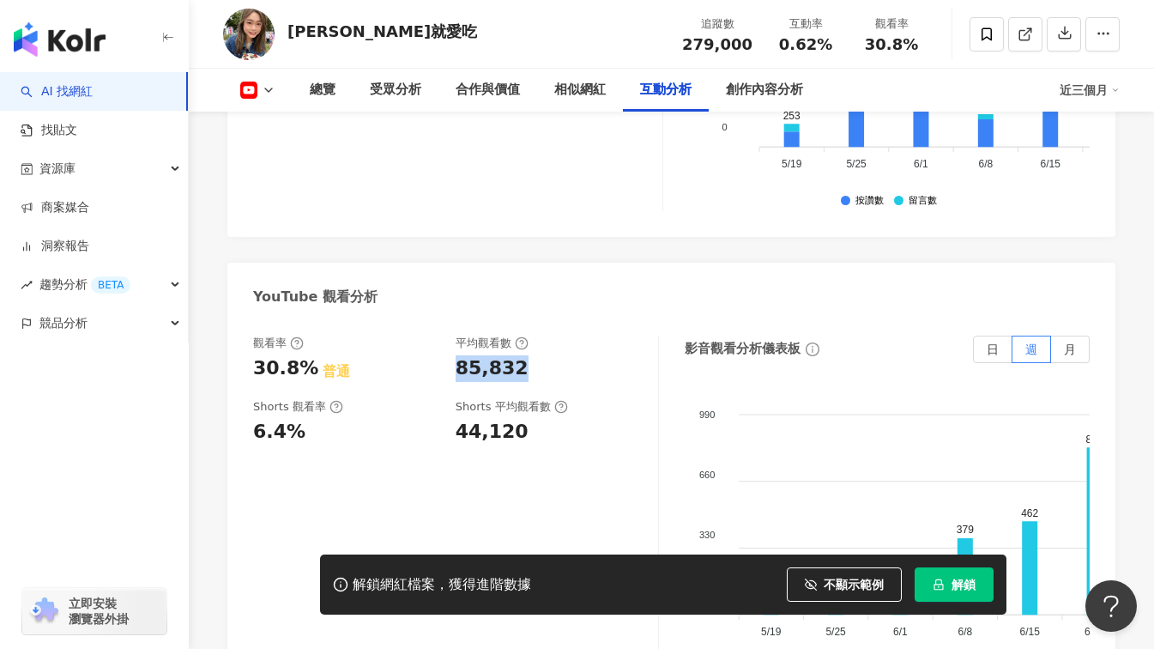
drag, startPoint x: 520, startPoint y: 350, endPoint x: 456, endPoint y: 356, distance: 64.7
click at [456, 356] on div "85,832" at bounding box center [548, 368] width 185 height 27
copy div "85,832"
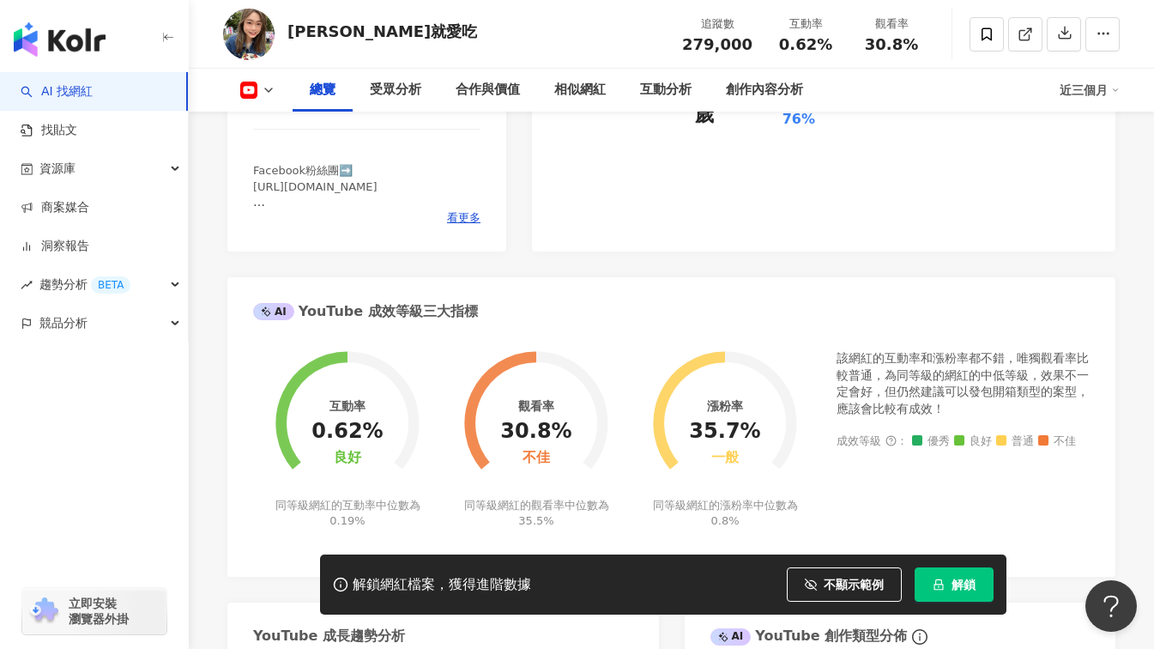
scroll to position [0, 0]
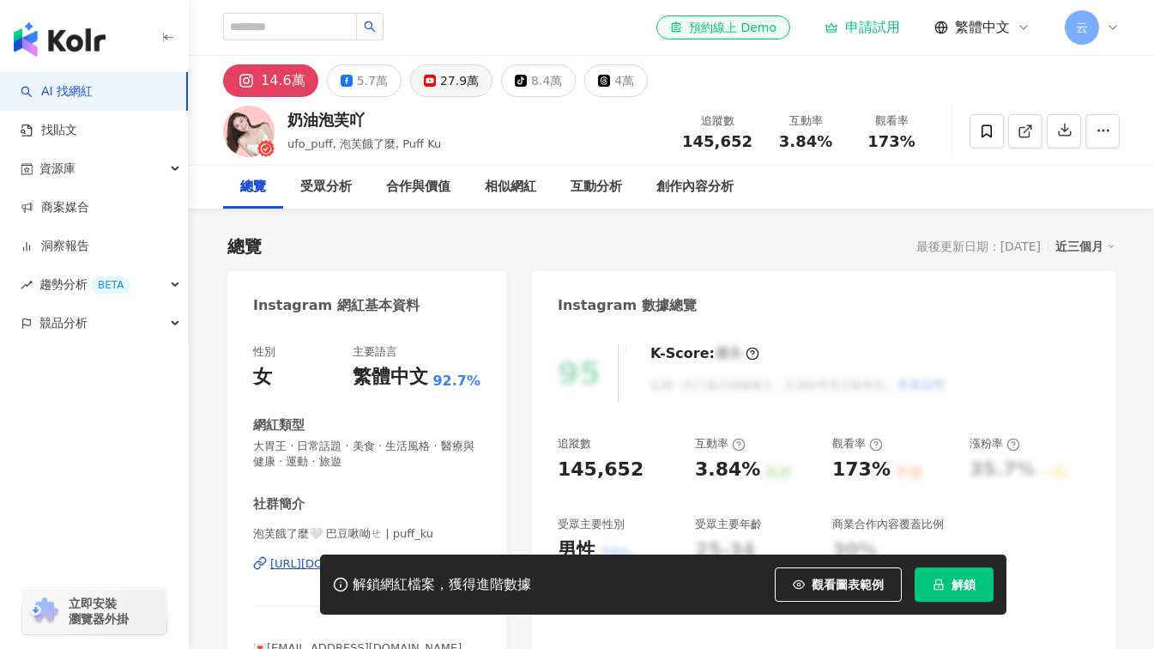
click at [431, 78] on button "27.9萬" at bounding box center [451, 80] width 82 height 33
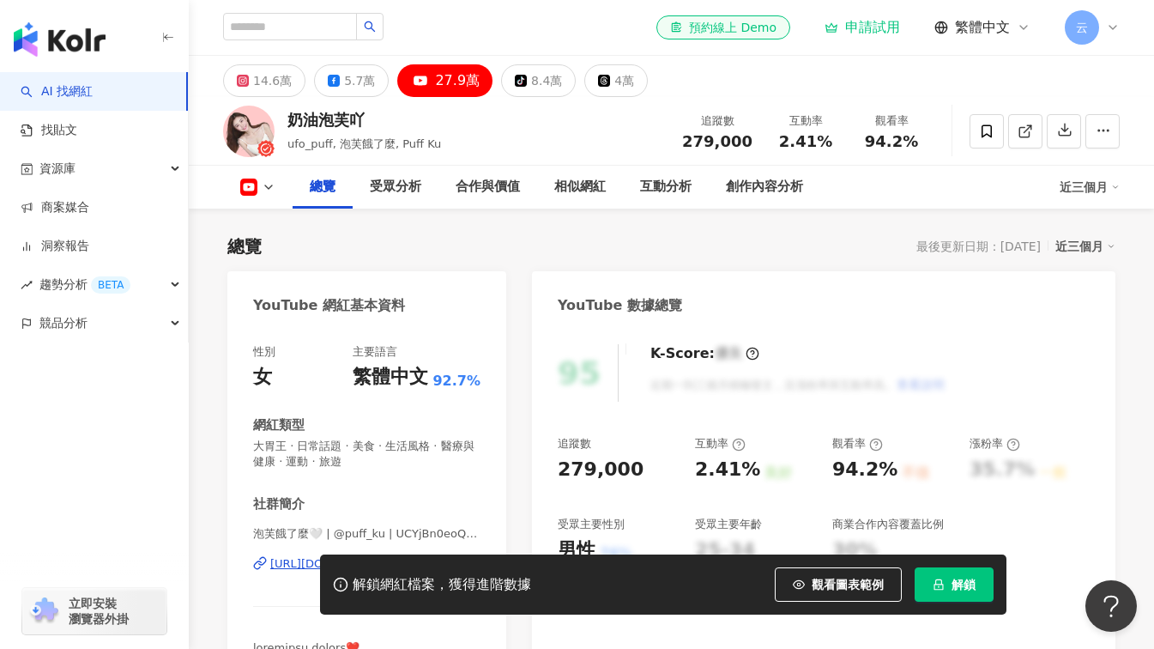
scroll to position [172, 0]
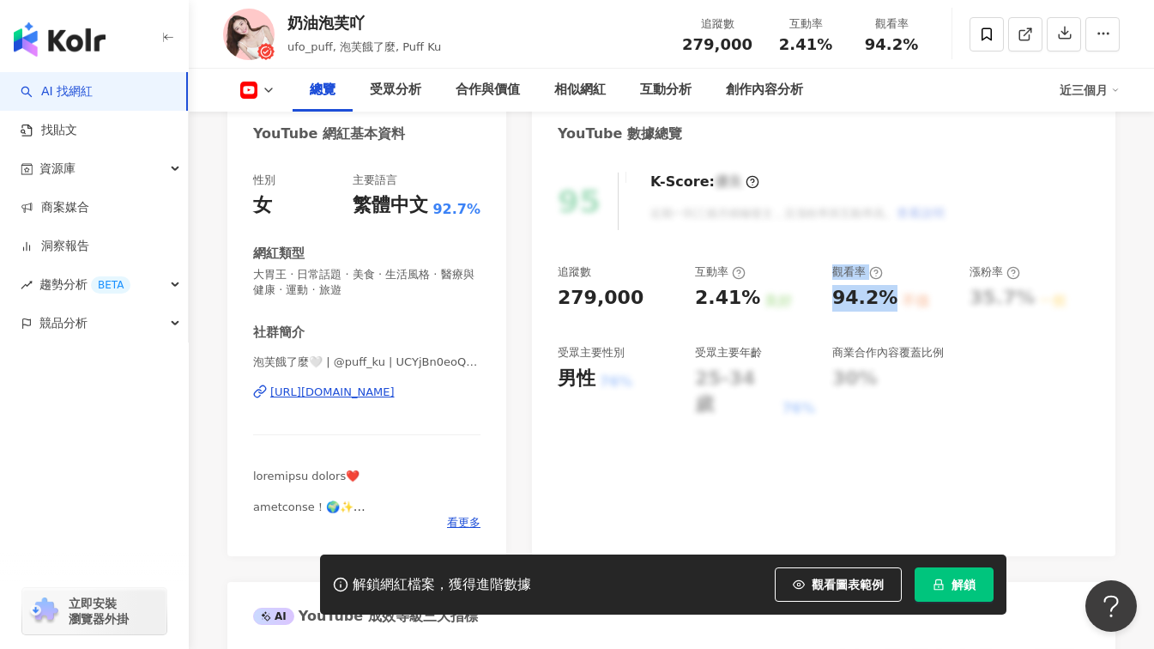
drag, startPoint x: 821, startPoint y: 299, endPoint x: 889, endPoint y: 300, distance: 68.7
click at [889, 300] on div "追蹤數 279,000 互動率 2.41% 良好 觀看率 94.2% 不佳 漲粉率 35.7% 一般 受眾主要性別 男性 76% 受眾主要年齡 25-34 歲…" at bounding box center [824, 341] width 532 height 154
click at [1024, 221] on div "95 K-Score : 優良 近期一到三個月積極發文，且漲粉率與互動率高。 查看說明" at bounding box center [824, 202] width 532 height 58
drag, startPoint x: 887, startPoint y: 303, endPoint x: 838, endPoint y: 300, distance: 49.0
click at [838, 300] on div "94.2%" at bounding box center [865, 298] width 65 height 27
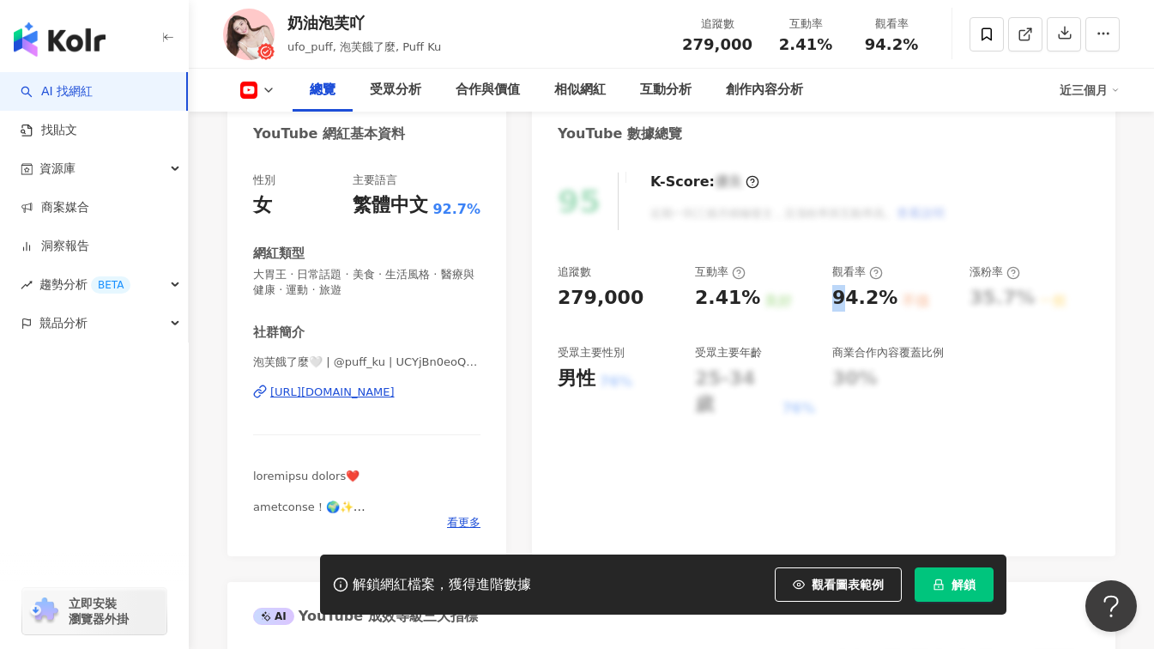
click at [838, 300] on div "94.2%" at bounding box center [865, 298] width 65 height 27
click at [835, 300] on div "94.2%" at bounding box center [865, 298] width 65 height 27
drag, startPoint x: 835, startPoint y: 300, endPoint x: 888, endPoint y: 304, distance: 53.3
click at [888, 304] on div "94.2%" at bounding box center [865, 298] width 65 height 27
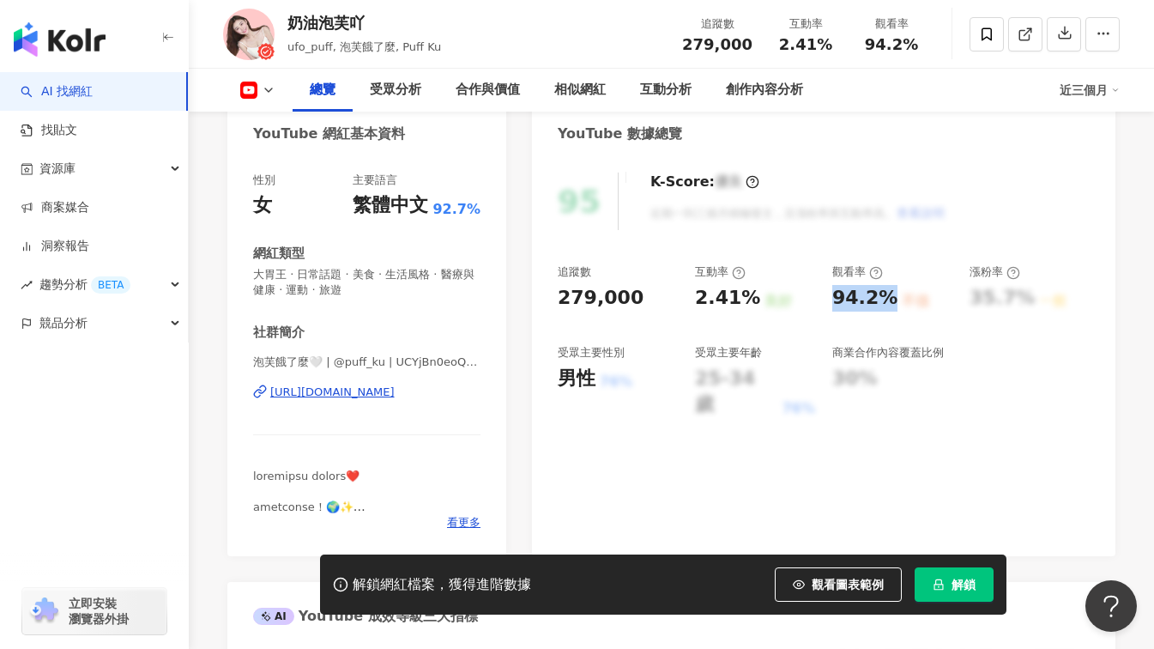
copy div "94.2%"
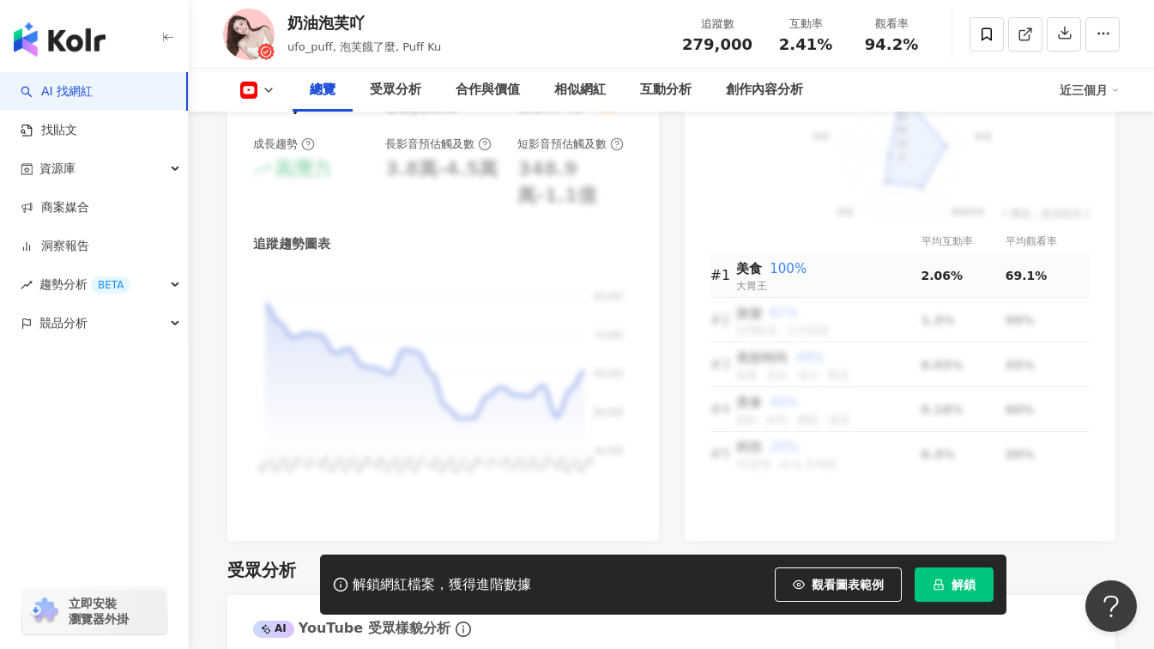
scroll to position [1459, 0]
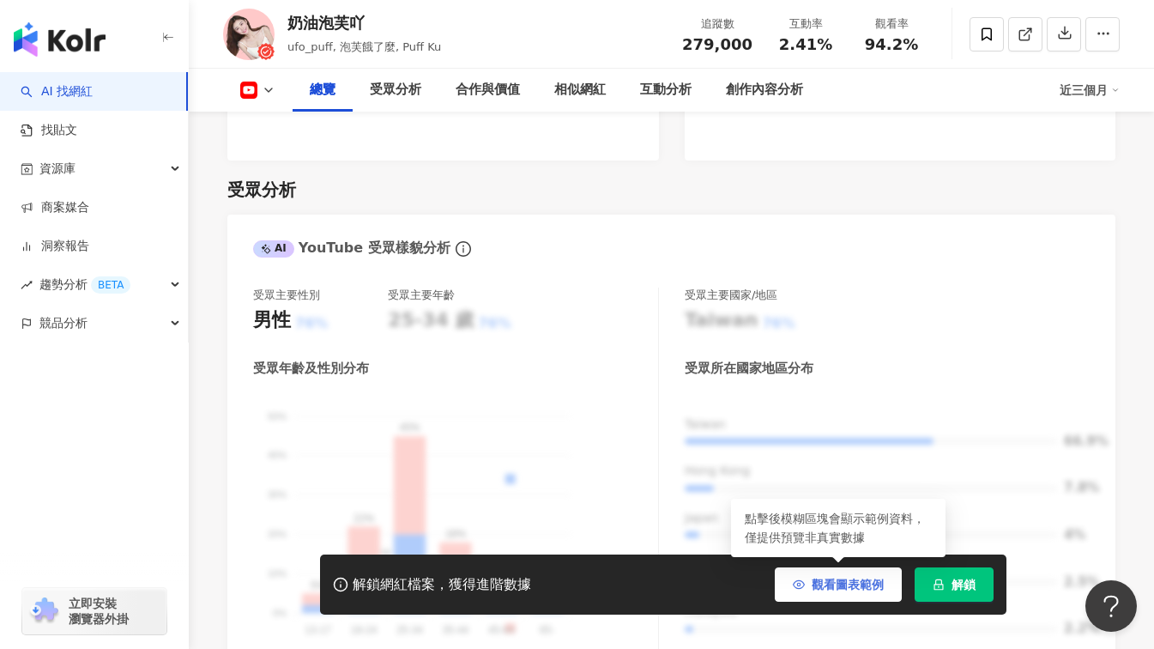
click at [827, 580] on span "觀看圖表範例" at bounding box center [848, 585] width 72 height 14
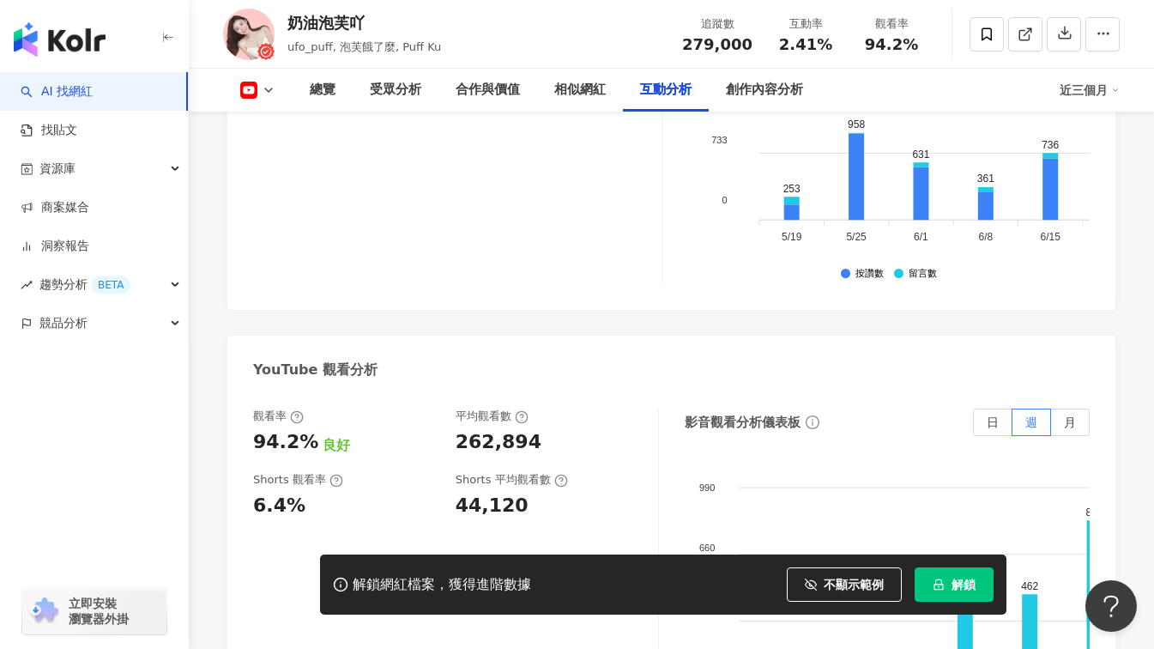
scroll to position [3262, 0]
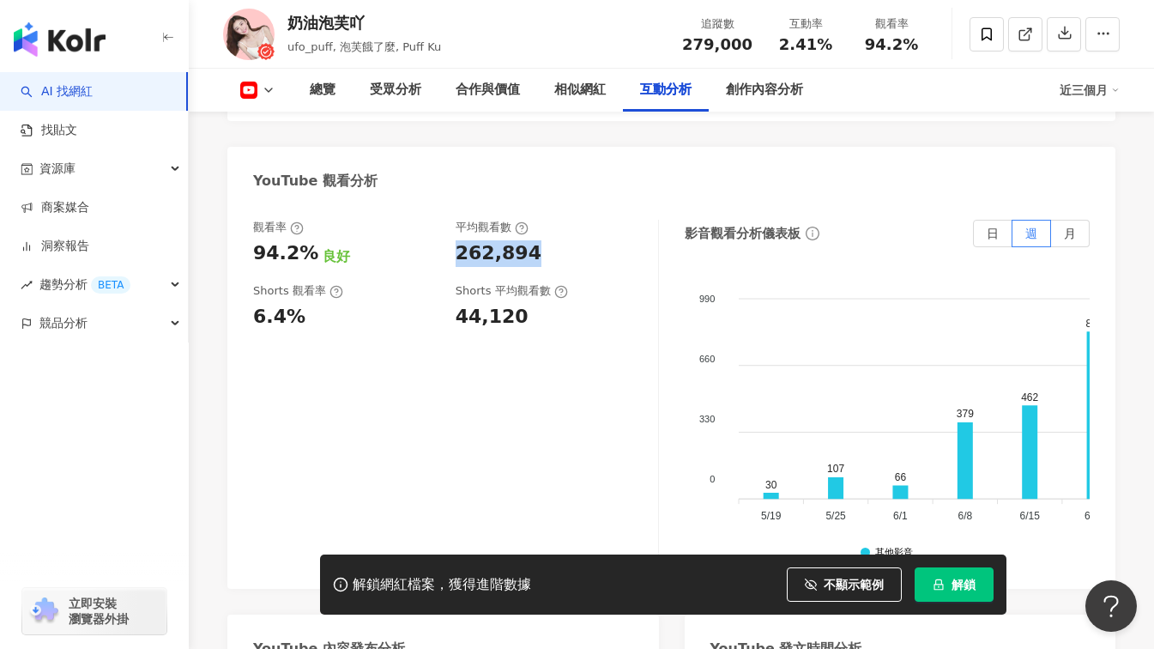
drag, startPoint x: 525, startPoint y: 258, endPoint x: 454, endPoint y: 254, distance: 71.4
click at [454, 254] on div "觀看率 94.2% 良好 平均觀看數 262,894" at bounding box center [447, 243] width 388 height 46
copy div "262,894"
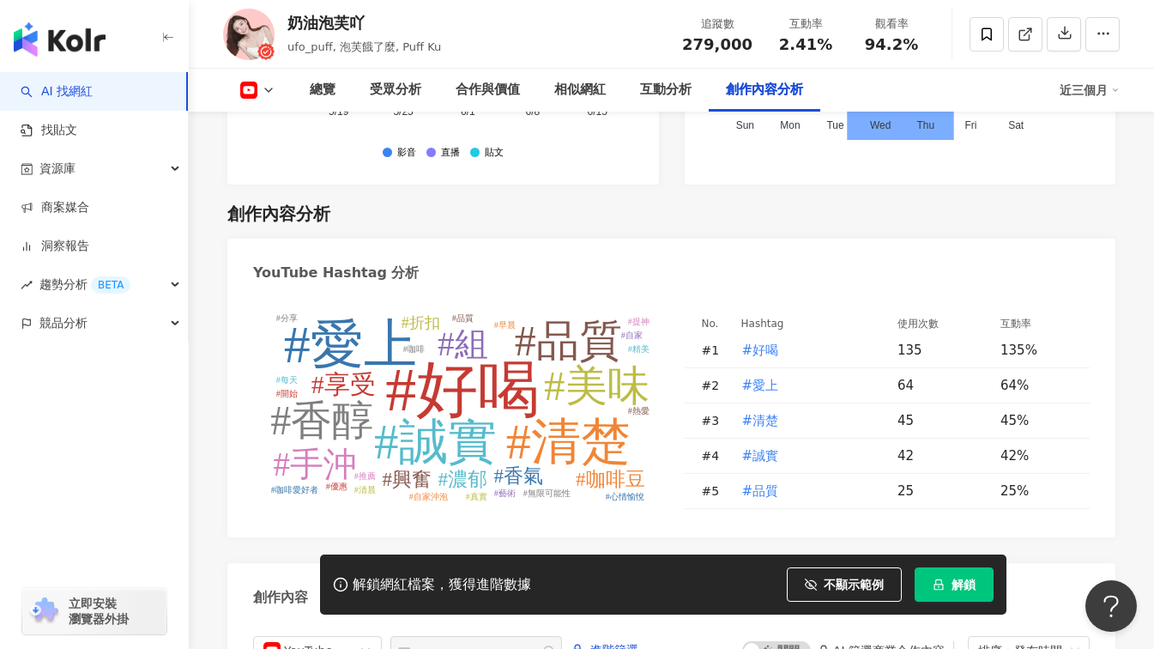
scroll to position [4721, 0]
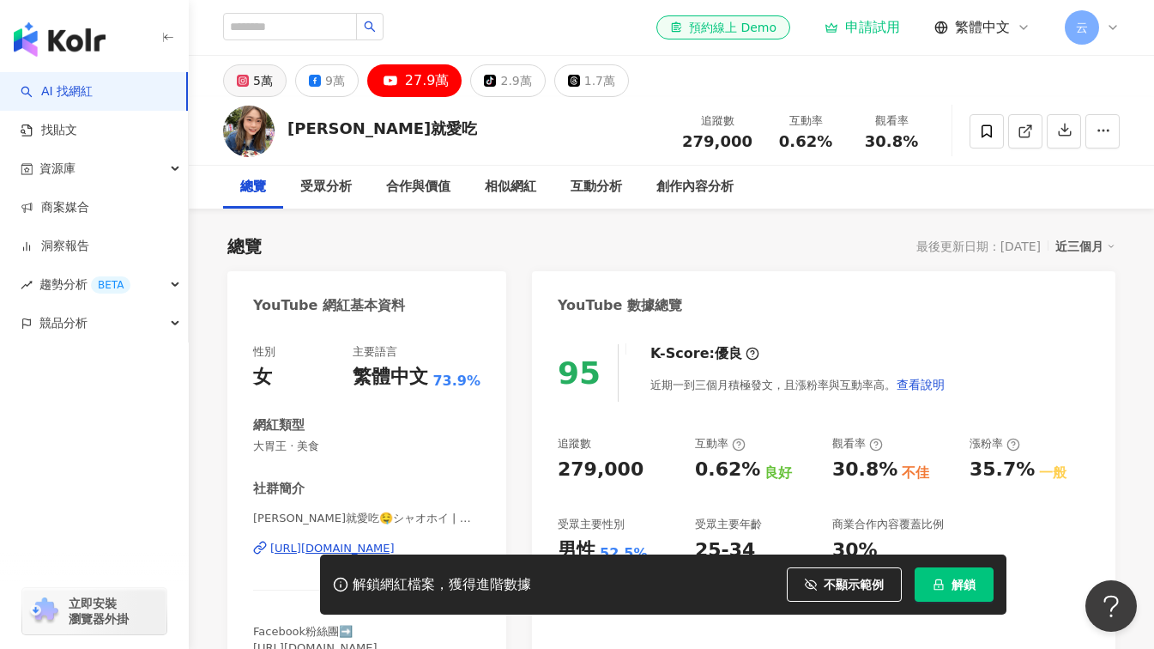
click at [256, 85] on div "5萬" at bounding box center [263, 81] width 20 height 24
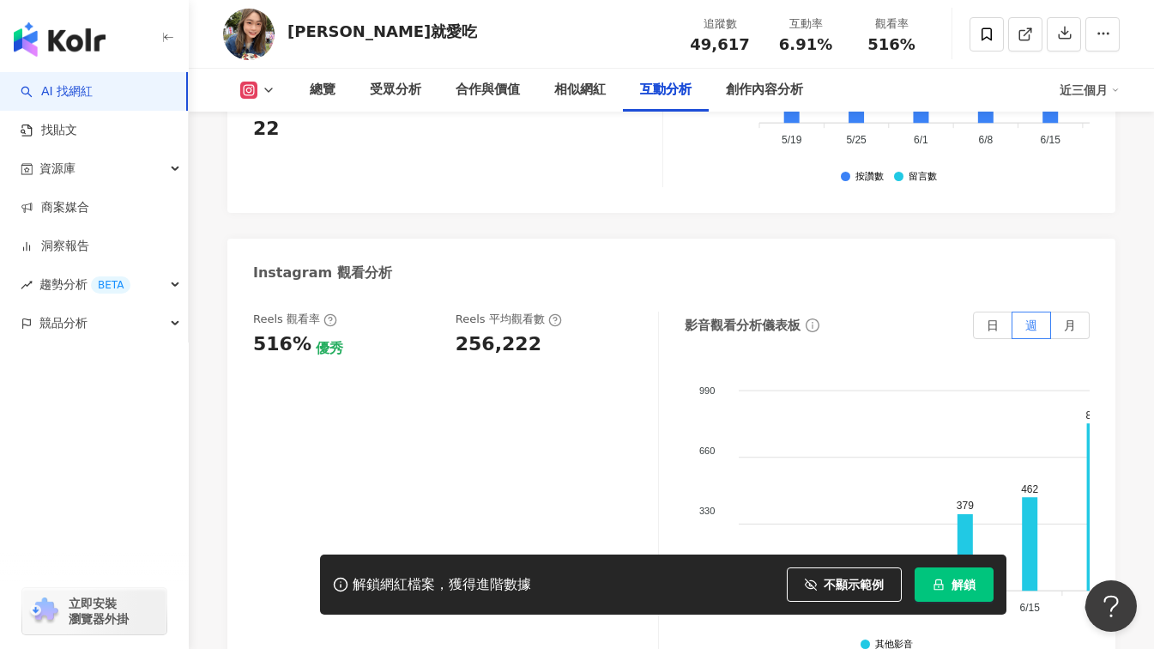
scroll to position [3813, 0]
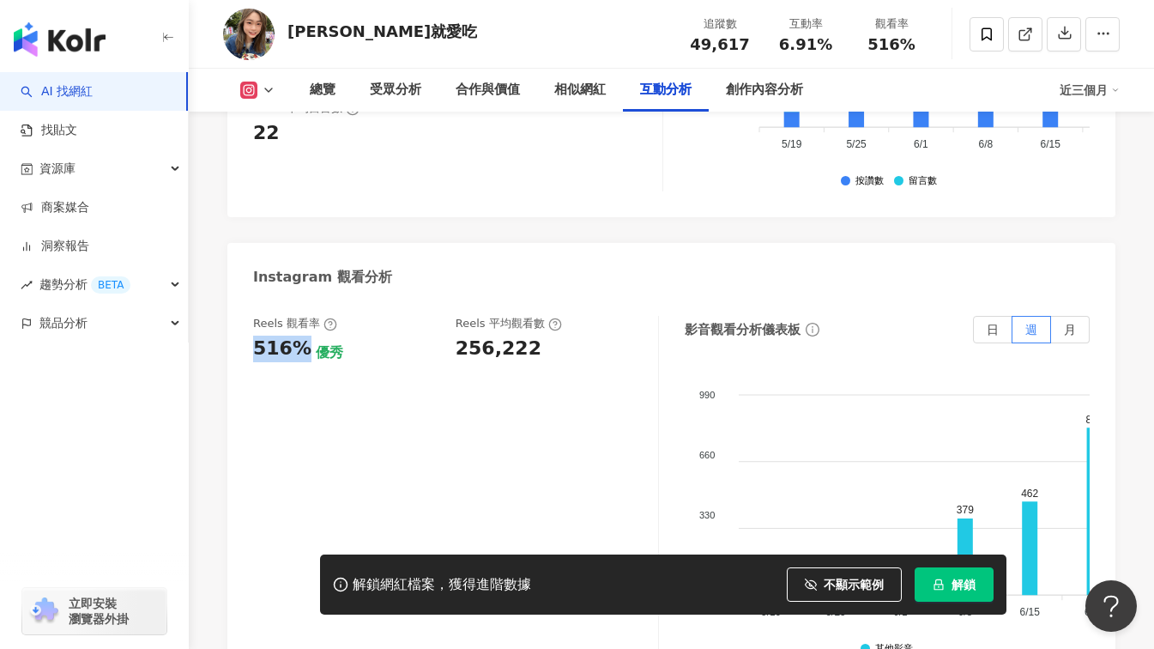
drag, startPoint x: 300, startPoint y: 348, endPoint x: 248, endPoint y: 349, distance: 52.4
click at [248, 349] on div "Reels 觀看率 516% 優秀 Reels 平均觀看數 256,222 影音觀看分析儀表板 日 週 月 990 990 660 660 330 330 0…" at bounding box center [671, 492] width 888 height 386
drag, startPoint x: 248, startPoint y: 349, endPoint x: 274, endPoint y: 389, distance: 47.1
click at [274, 389] on div "Reels 觀看率 516% 優秀 [PERSON_NAME] 平均觀看數 256,222" at bounding box center [456, 487] width 406 height 343
click at [274, 389] on div "Reels 觀看率 516% 優秀 Reels 平均觀看數 256,222" at bounding box center [456, 487] width 406 height 343
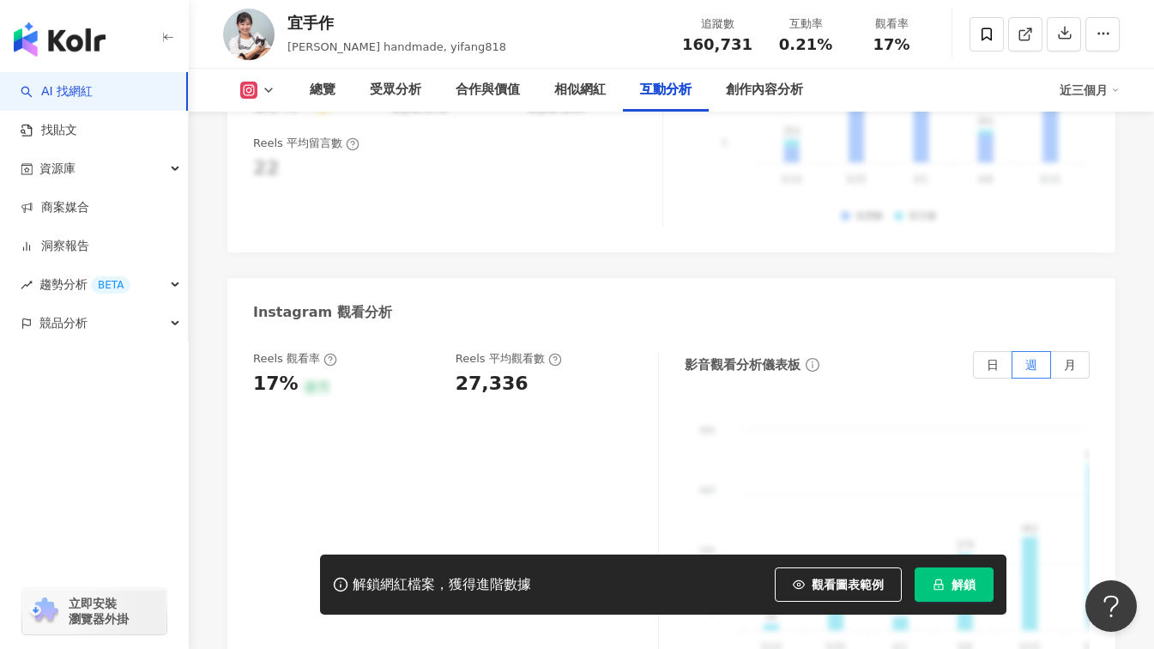
scroll to position [3777, 0]
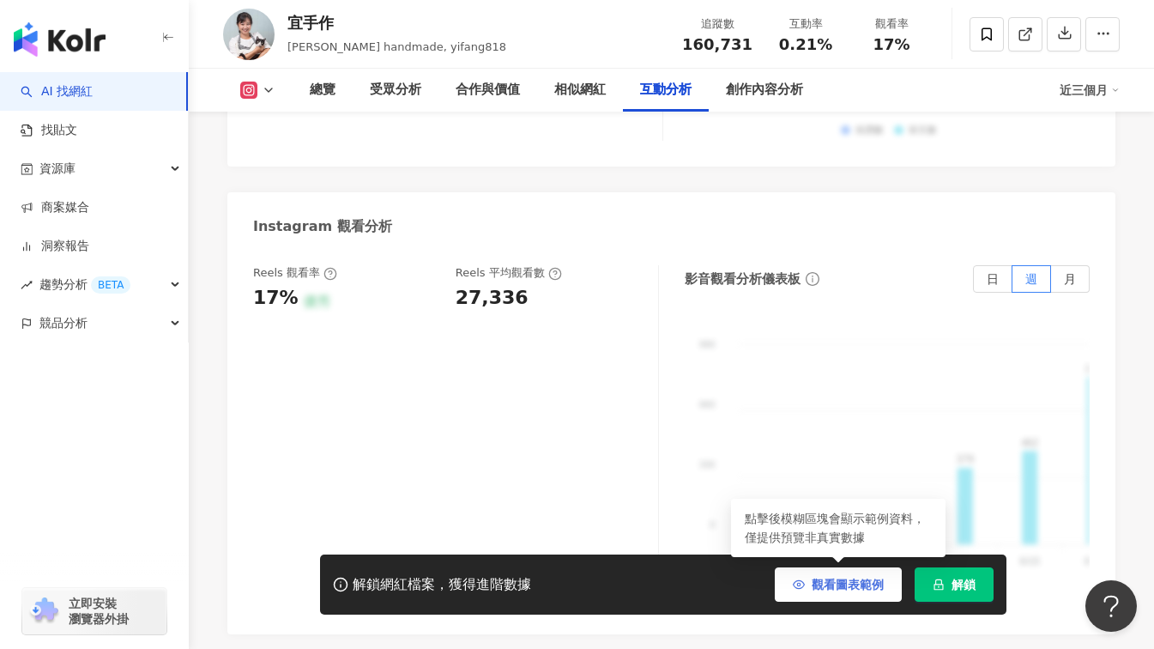
click at [863, 578] on span "觀看圖表範例" at bounding box center [848, 585] width 72 height 14
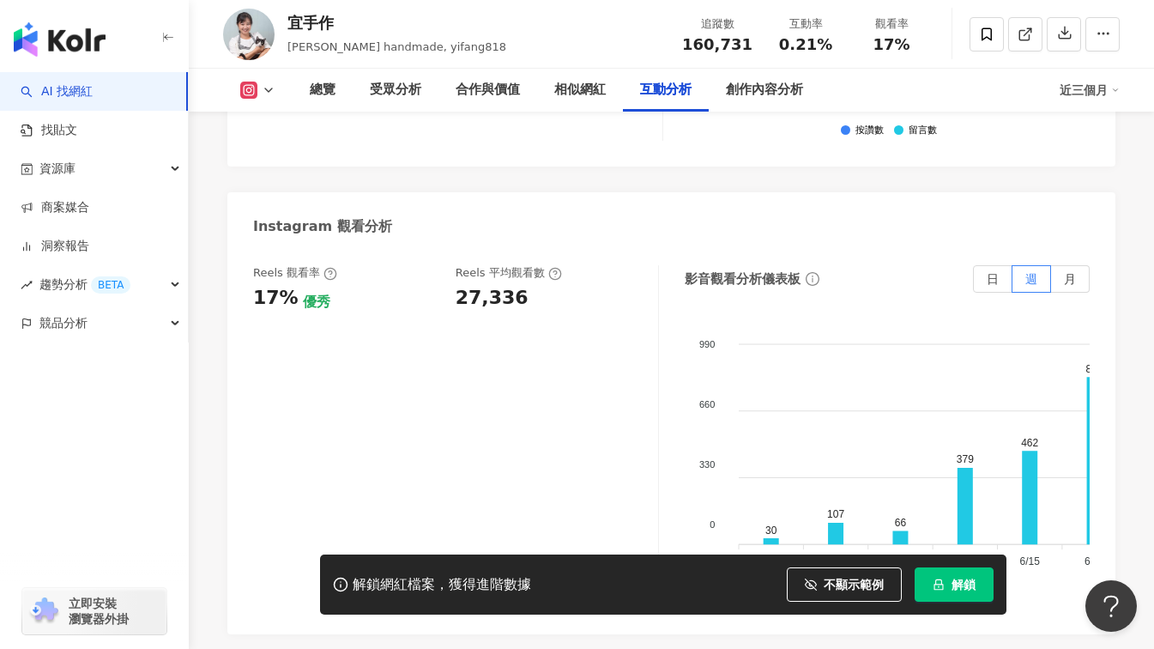
scroll to position [3862, 0]
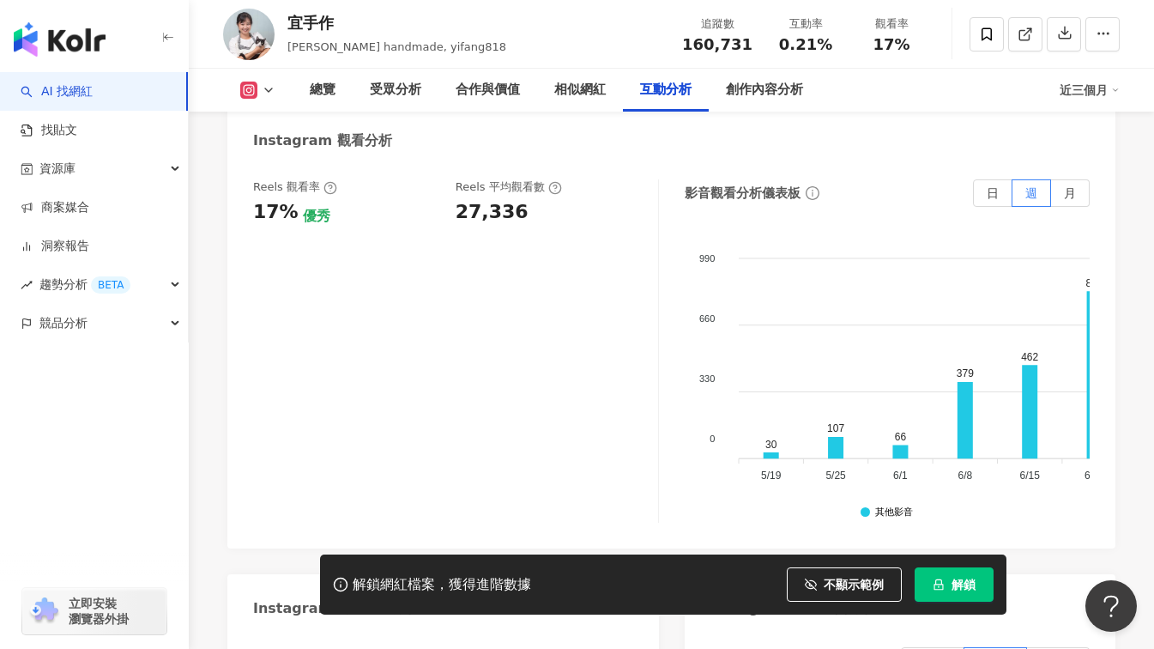
click at [412, 403] on div "Reels 觀看率 17% 優秀 Reels 平均觀看數 27,336" at bounding box center [456, 350] width 406 height 343
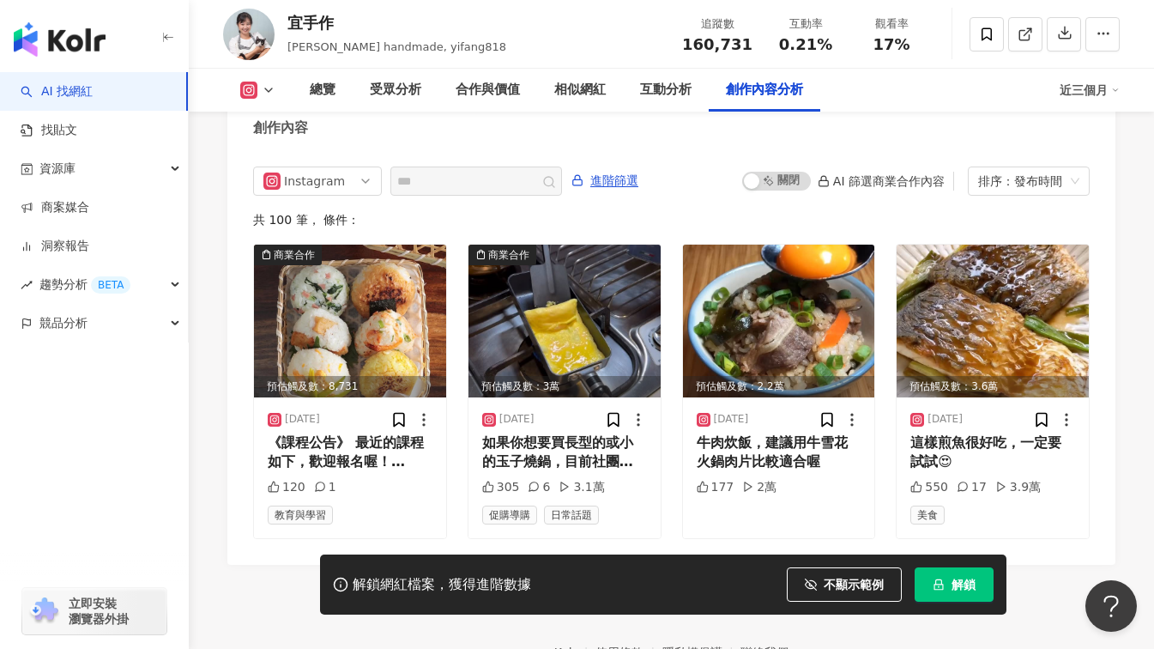
scroll to position [5322, 0]
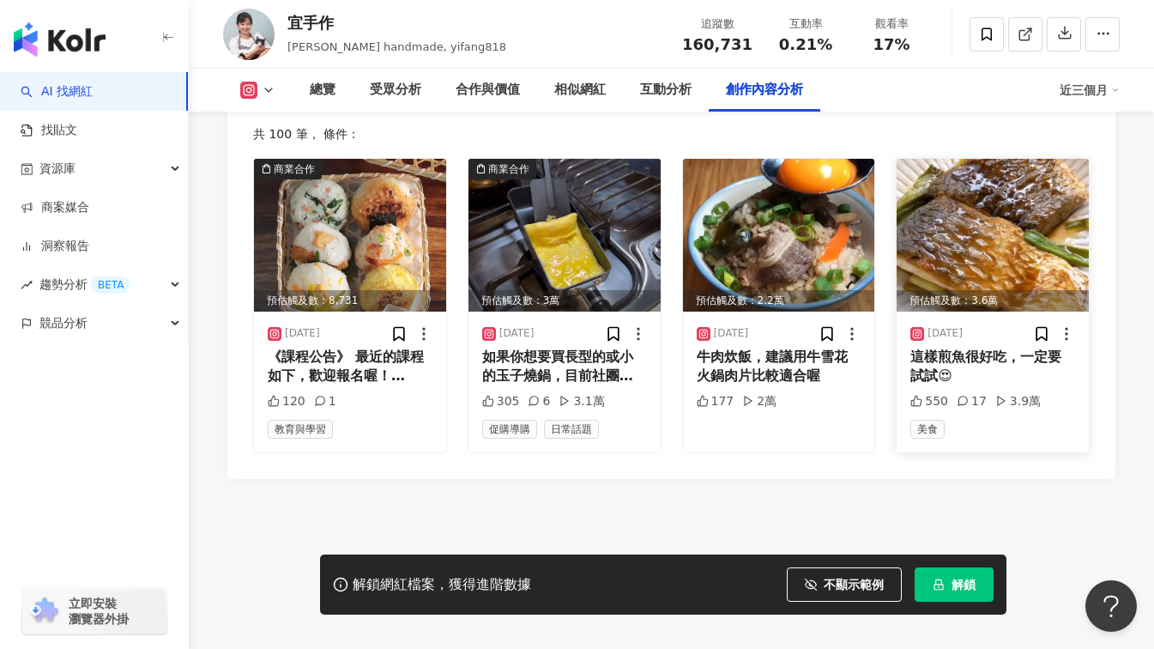
click at [976, 269] on img at bounding box center [993, 235] width 192 height 153
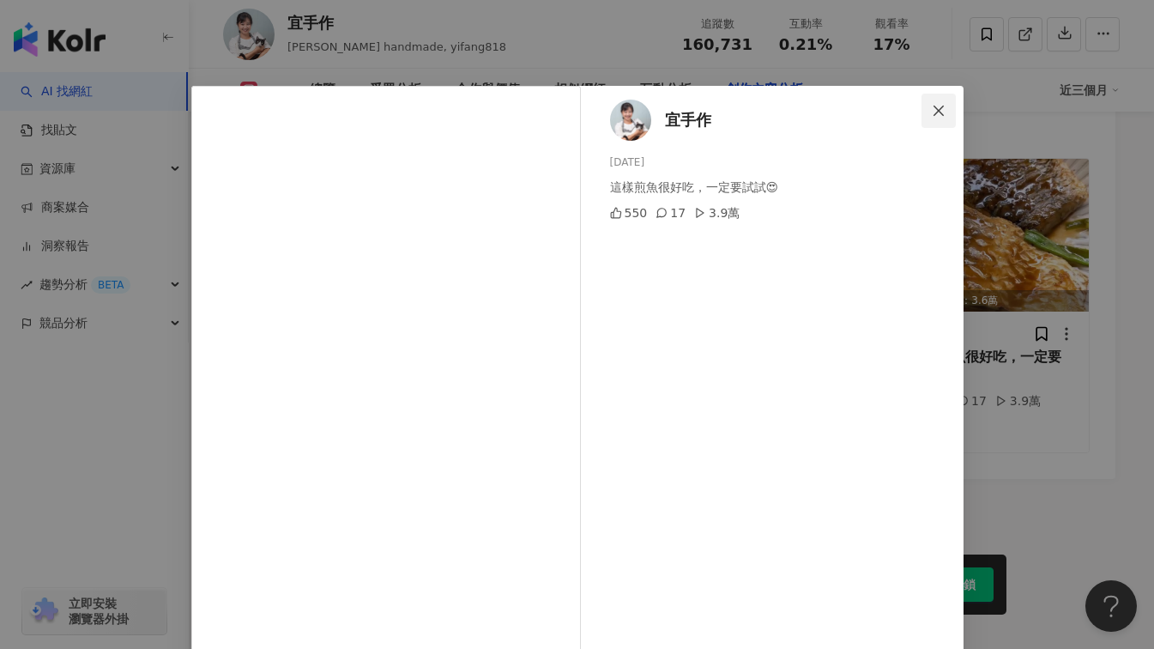
click at [935, 105] on icon "close" at bounding box center [939, 111] width 14 height 14
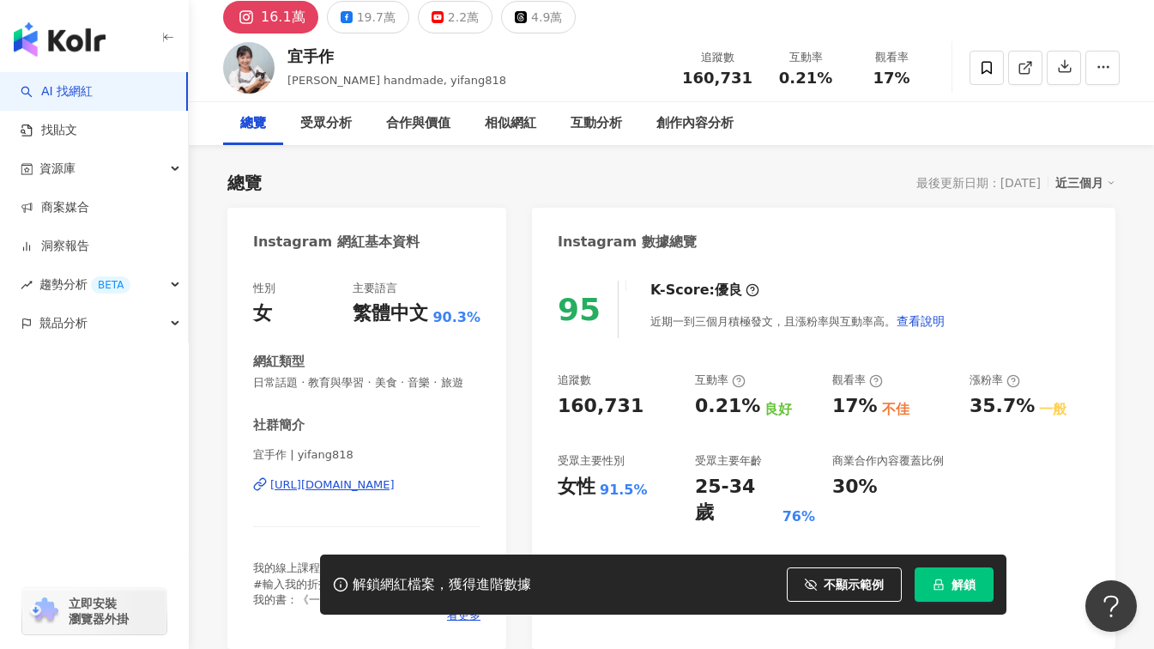
scroll to position [0, 0]
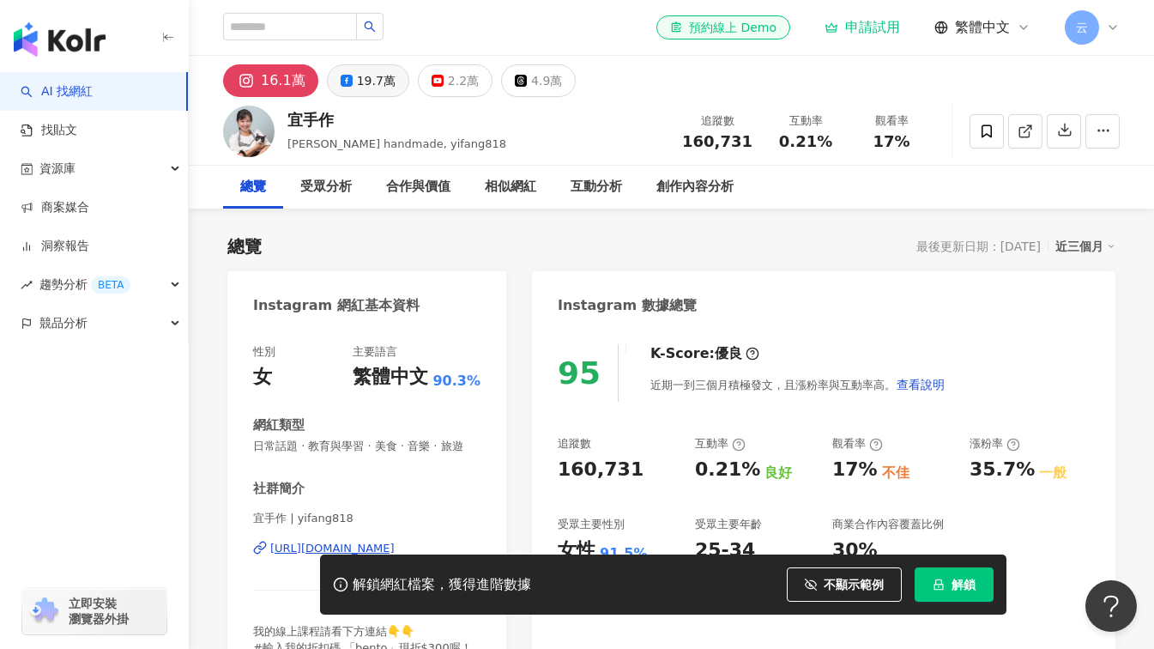
click at [335, 81] on button "19.7萬" at bounding box center [368, 80] width 82 height 33
